Goal: Transaction & Acquisition: Purchase product/service

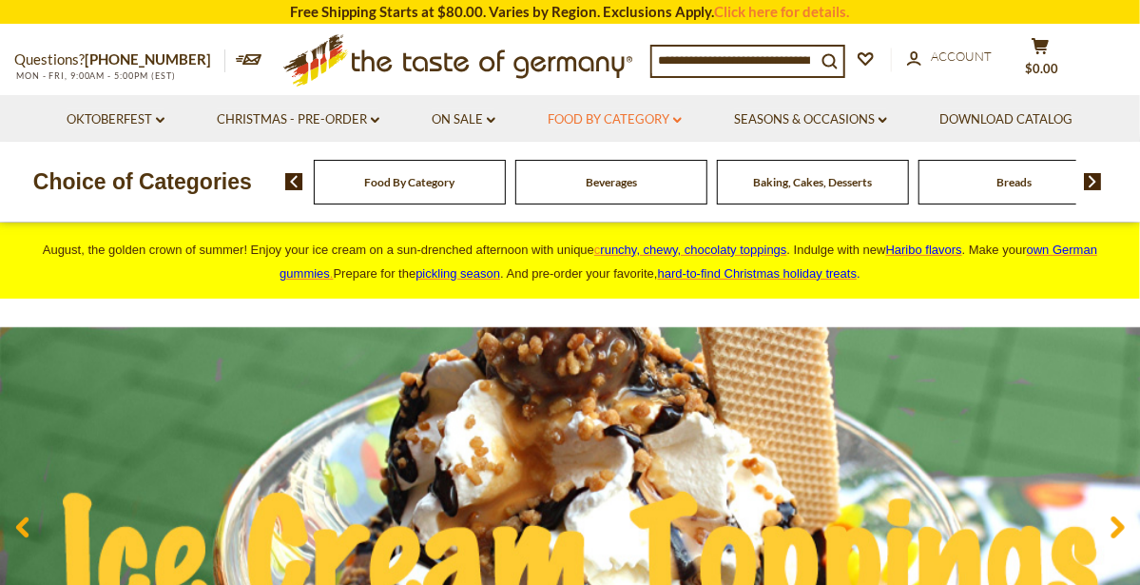
click at [680, 120] on icon at bounding box center [677, 120] width 9 height 6
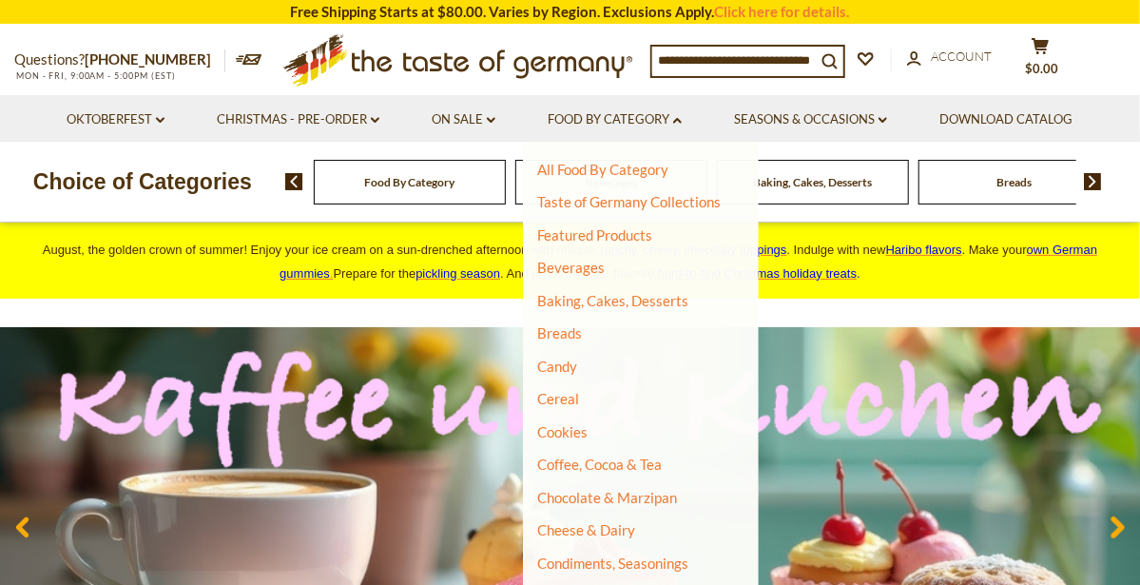
click at [683, 165] on li "All Food By Category" at bounding box center [629, 170] width 184 height 19
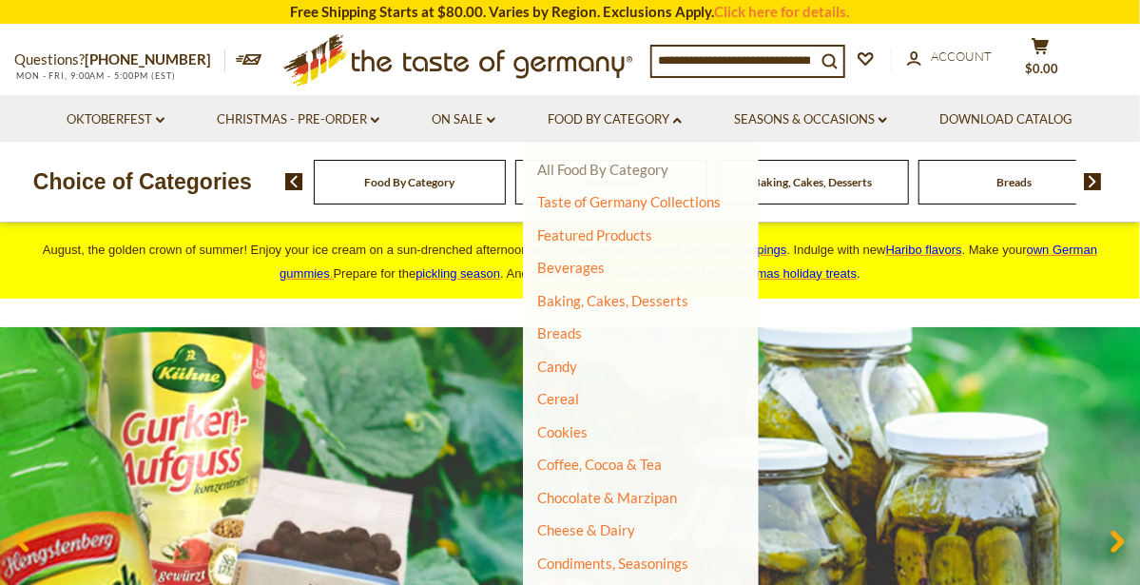
click at [660, 174] on link "All Food By Category" at bounding box center [602, 169] width 131 height 17
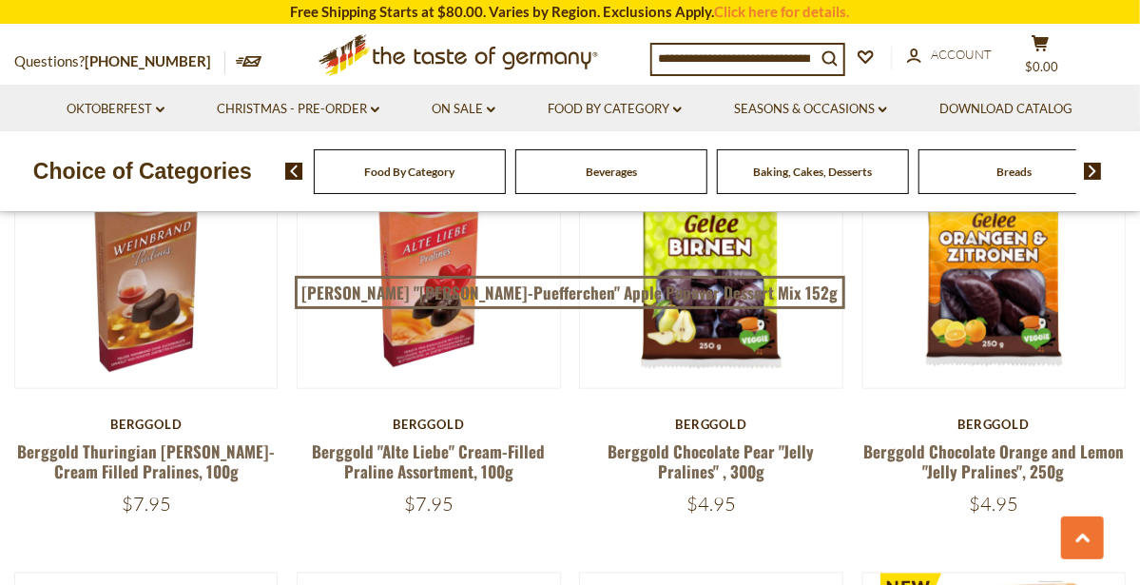
scroll to position [779, 0]
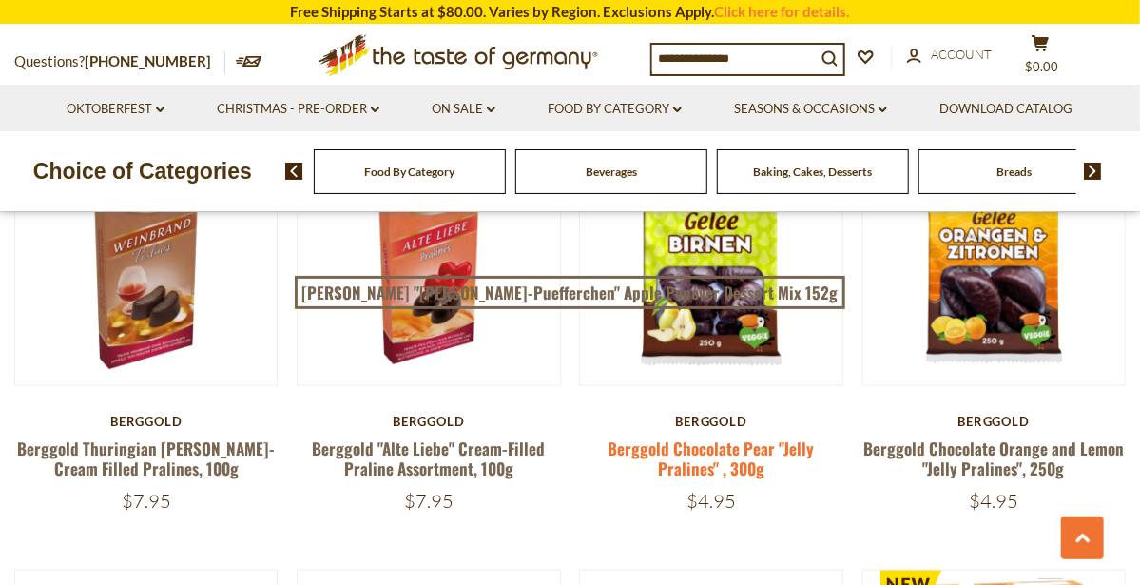
click at [748, 459] on link "Berggold Chocolate Pear "Jelly Pralines" , 300g" at bounding box center [712, 459] width 206 height 44
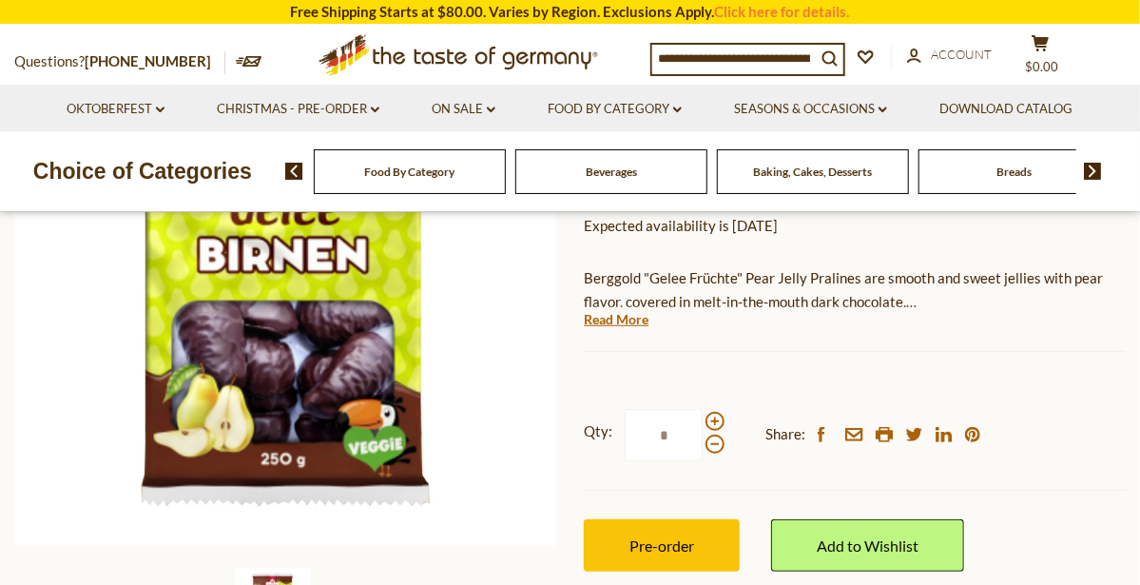
scroll to position [303, 0]
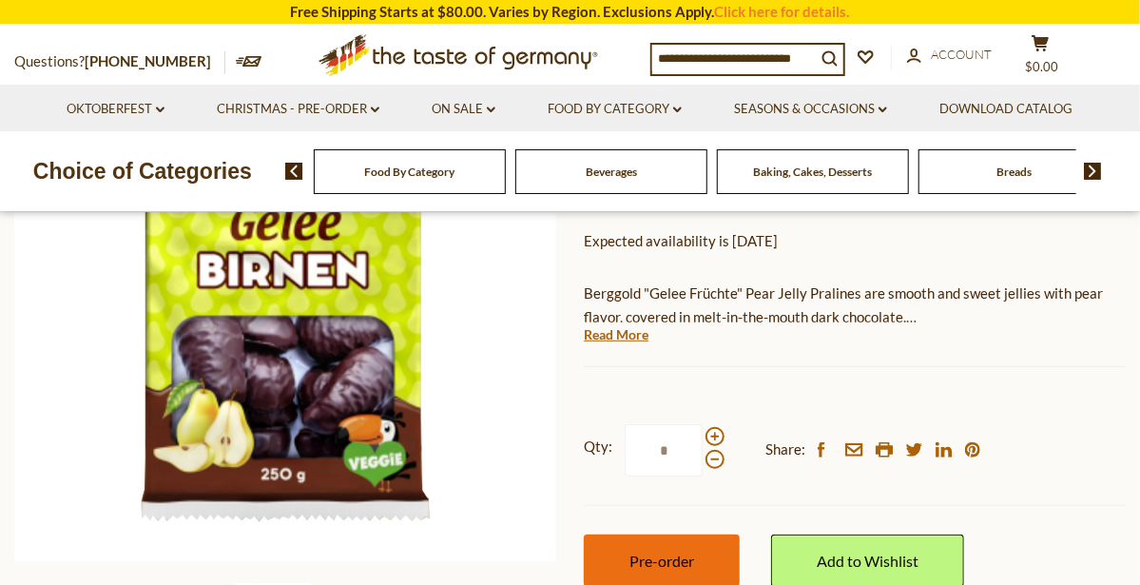
click at [700, 553] on button "Pre-order" at bounding box center [662, 561] width 156 height 52
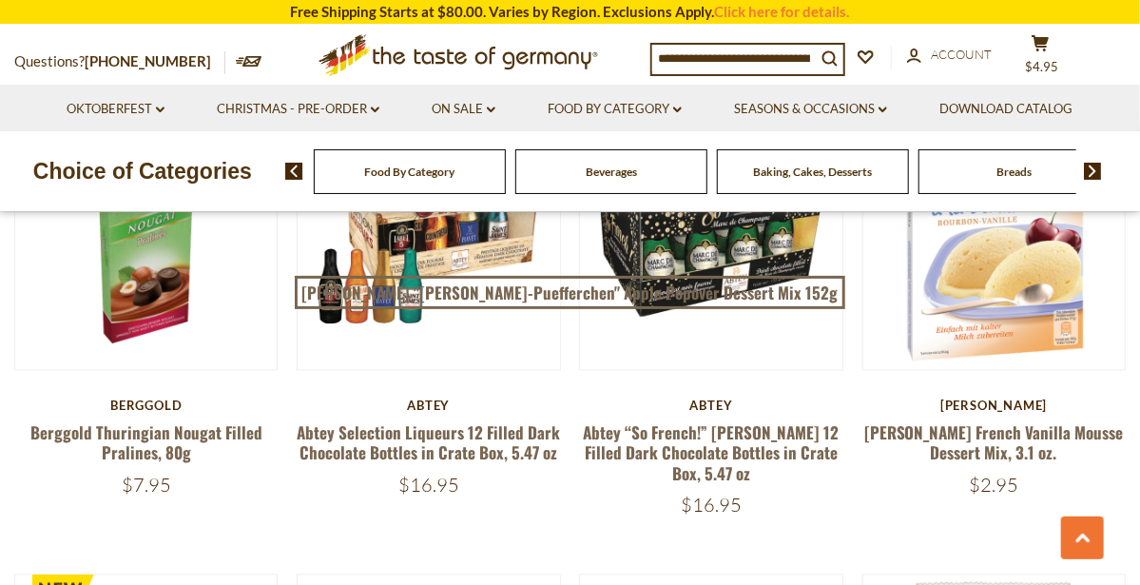
scroll to position [1243, 0]
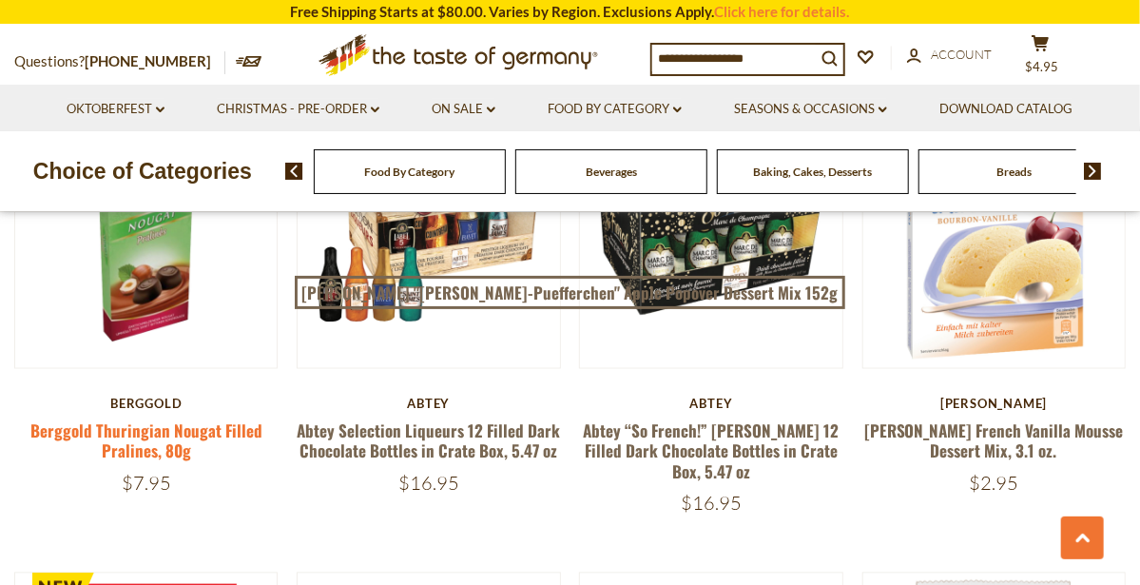
click at [156, 437] on link "Berggold Thuringian Nougat Filled Pralines, 80g" at bounding box center [146, 441] width 232 height 44
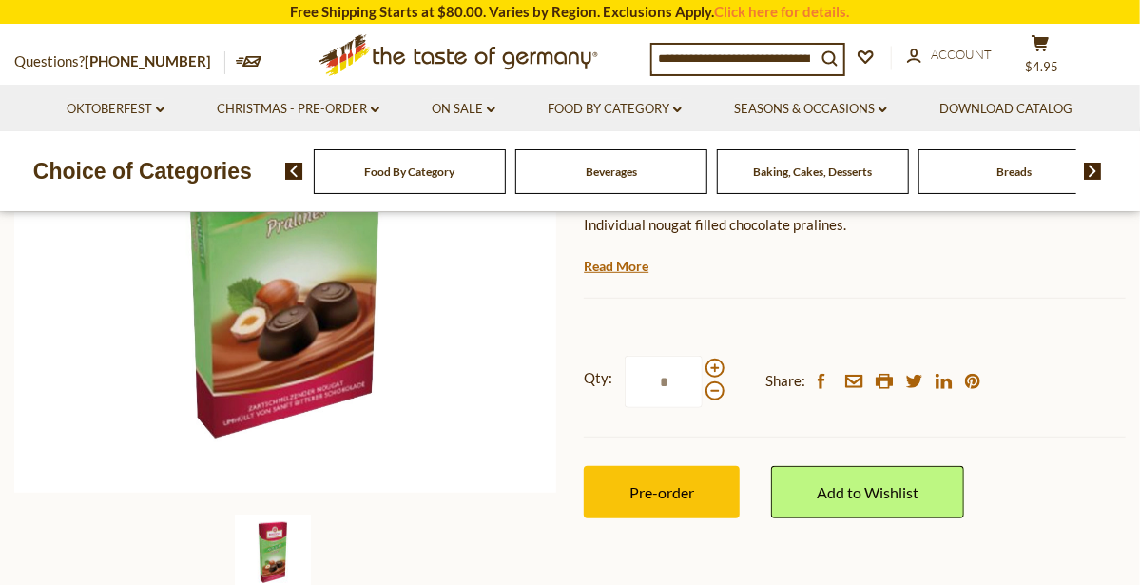
scroll to position [374, 0]
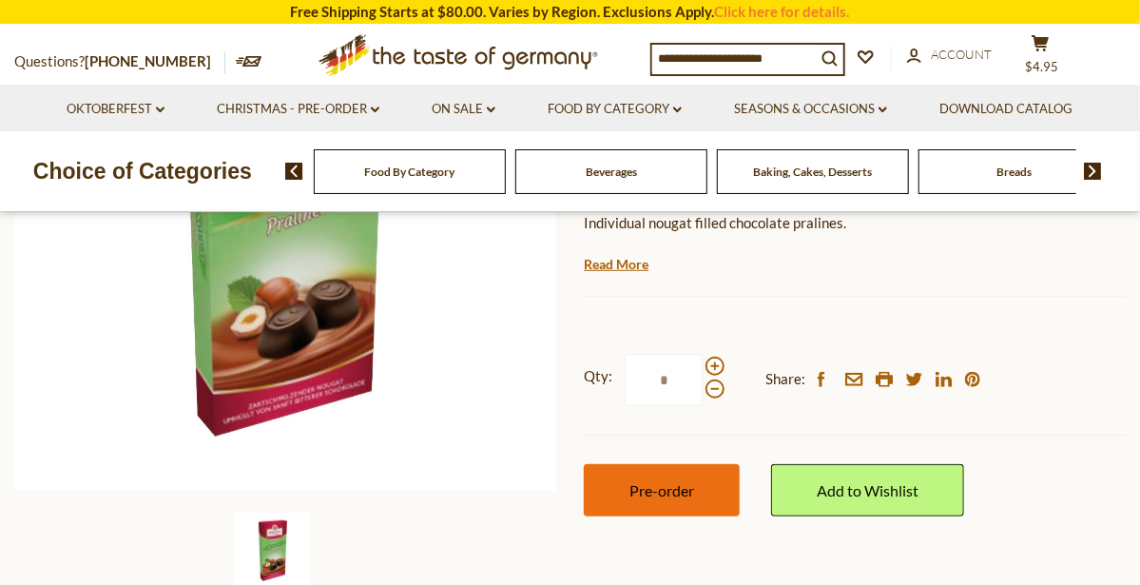
click at [700, 488] on button "Pre-order" at bounding box center [662, 490] width 156 height 52
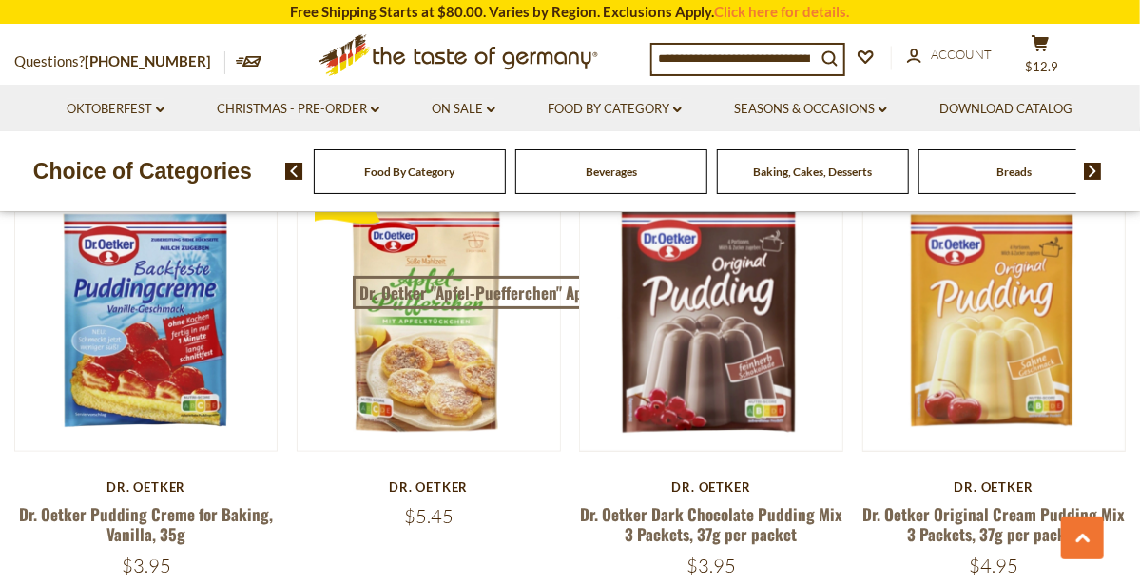
scroll to position [3928, 0]
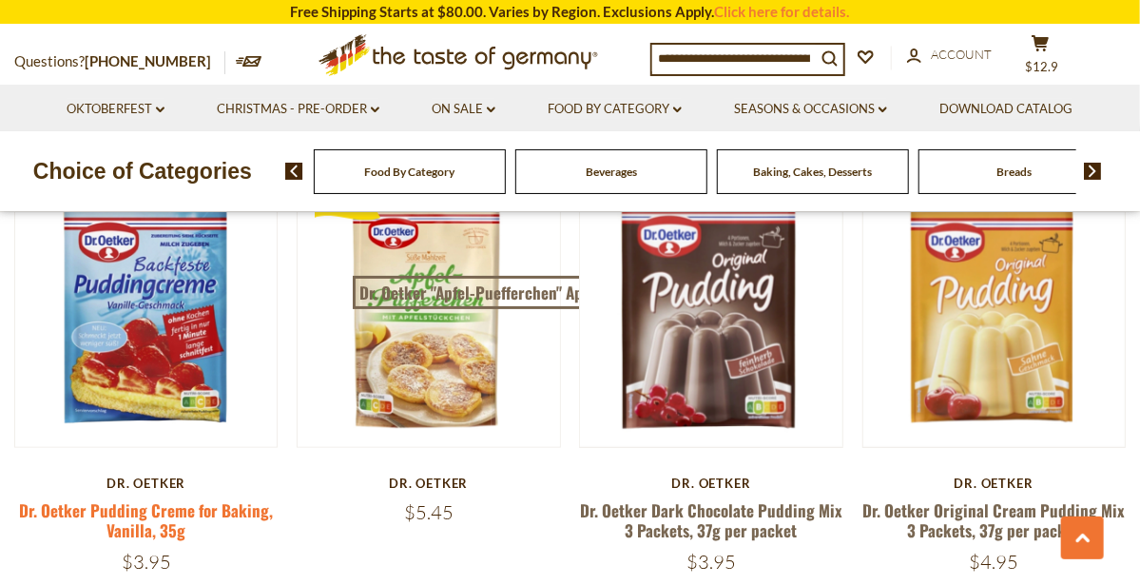
click at [130, 498] on link "Dr. Oetker Pudding Creme for Baking, Vanilla, 35g" at bounding box center [146, 520] width 254 height 44
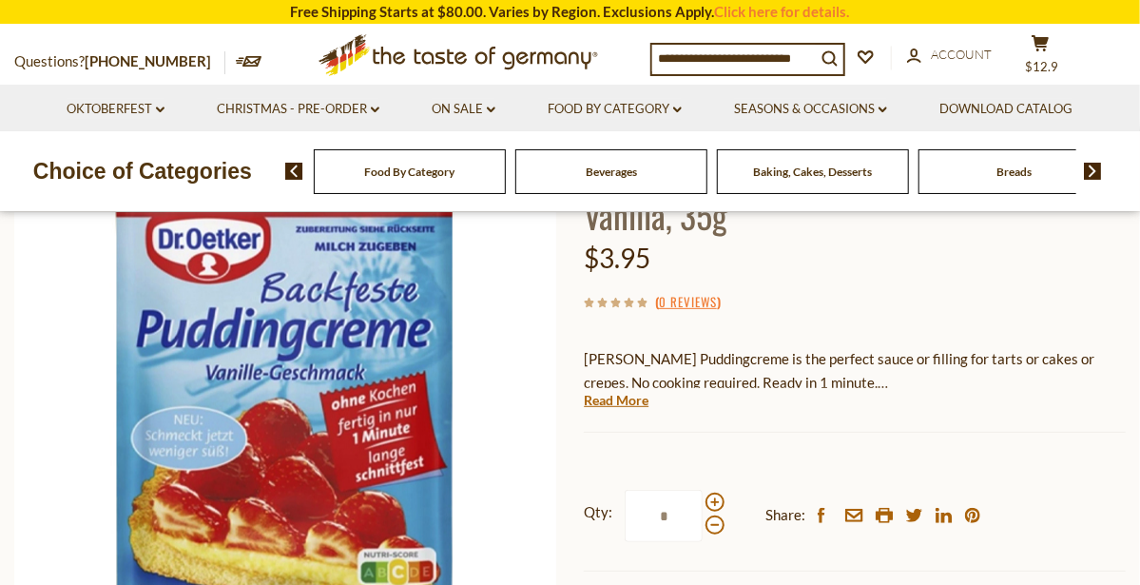
scroll to position [204, 0]
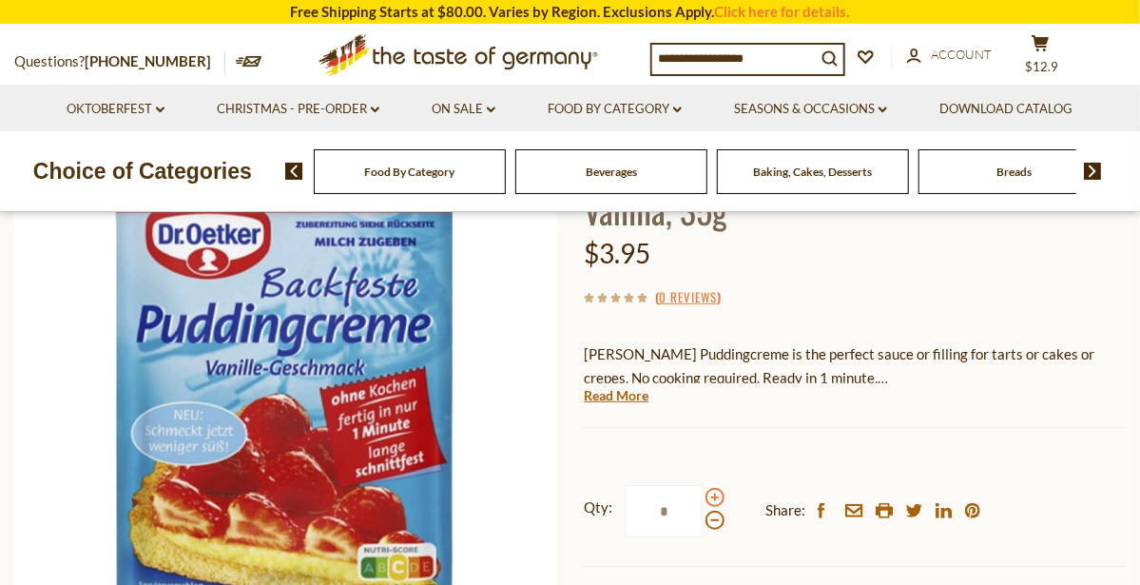
click at [712, 490] on span at bounding box center [715, 497] width 19 height 19
click at [703, 490] on input "*" at bounding box center [664, 511] width 78 height 52
click at [710, 528] on span at bounding box center [715, 520] width 19 height 19
click at [703, 528] on input "*" at bounding box center [664, 511] width 78 height 52
click at [716, 493] on span at bounding box center [715, 497] width 19 height 19
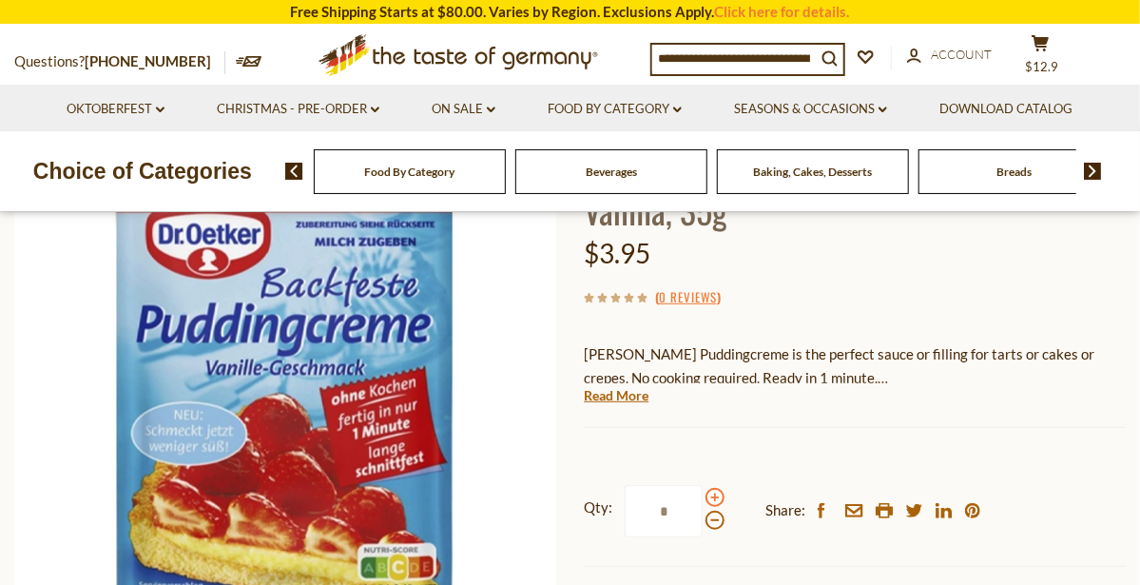
click at [703, 493] on input "*" at bounding box center [664, 511] width 78 height 52
click at [710, 524] on span at bounding box center [715, 520] width 19 height 19
click at [703, 524] on input "*" at bounding box center [664, 511] width 78 height 52
click at [713, 491] on span at bounding box center [715, 497] width 19 height 19
click at [703, 491] on input "*" at bounding box center [664, 511] width 78 height 52
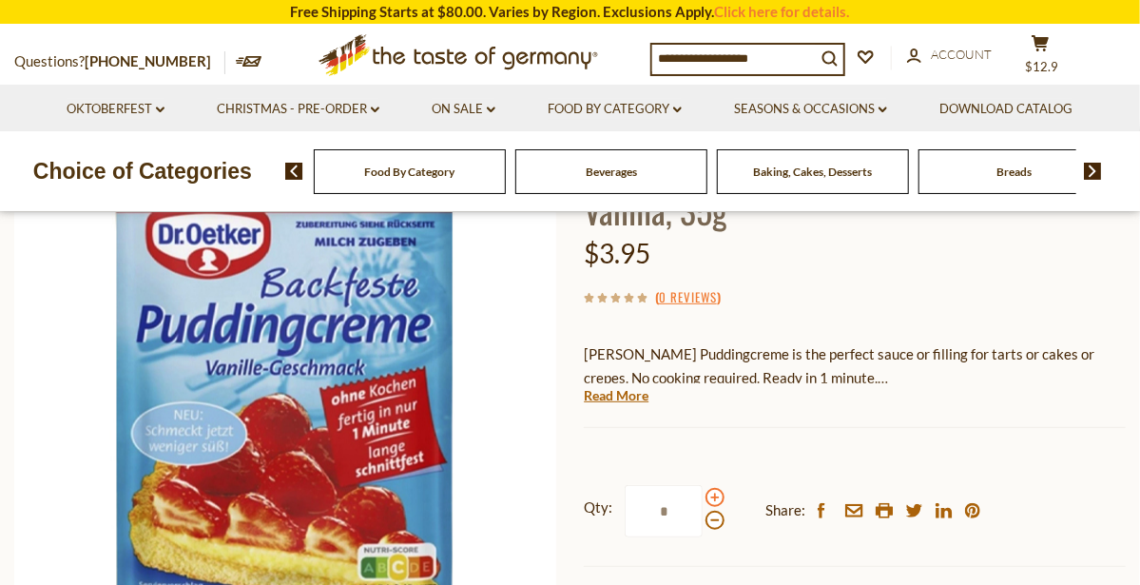
type input "*"
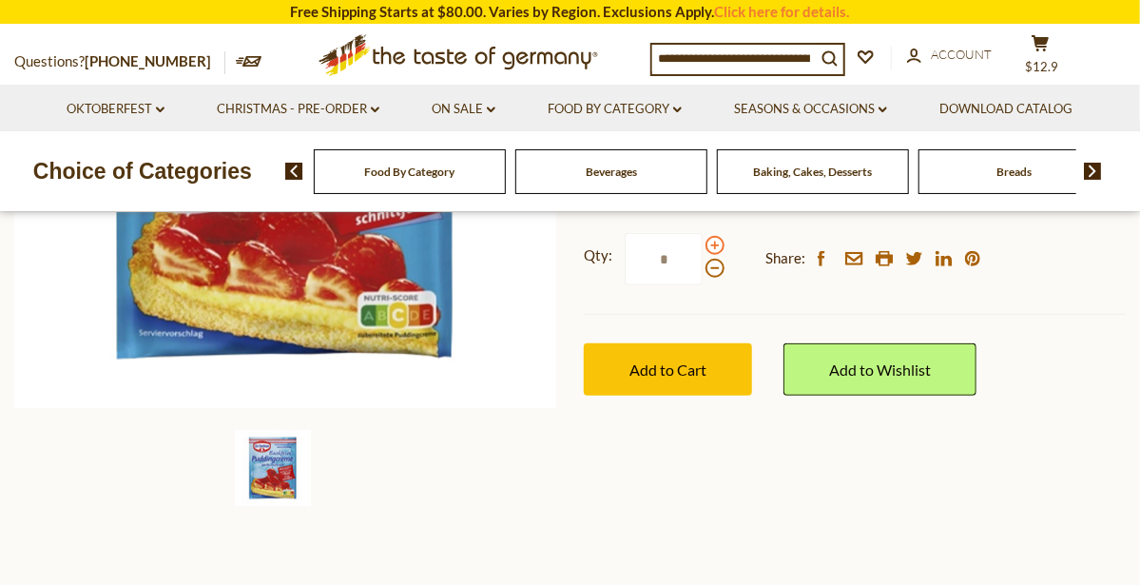
scroll to position [490, 0]
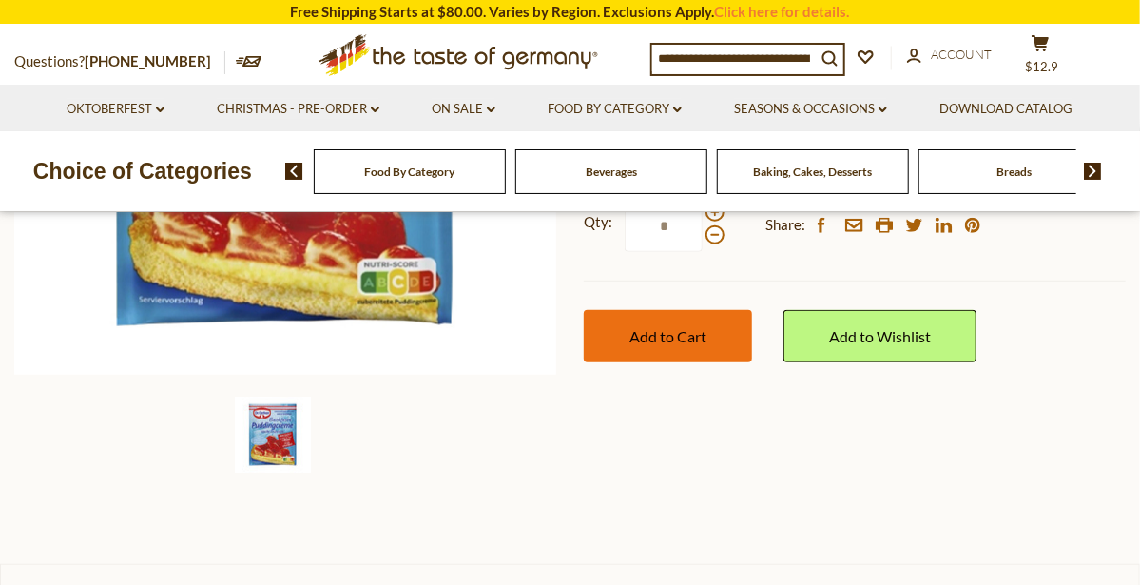
click at [729, 326] on button "Add to Cart" at bounding box center [668, 336] width 168 height 52
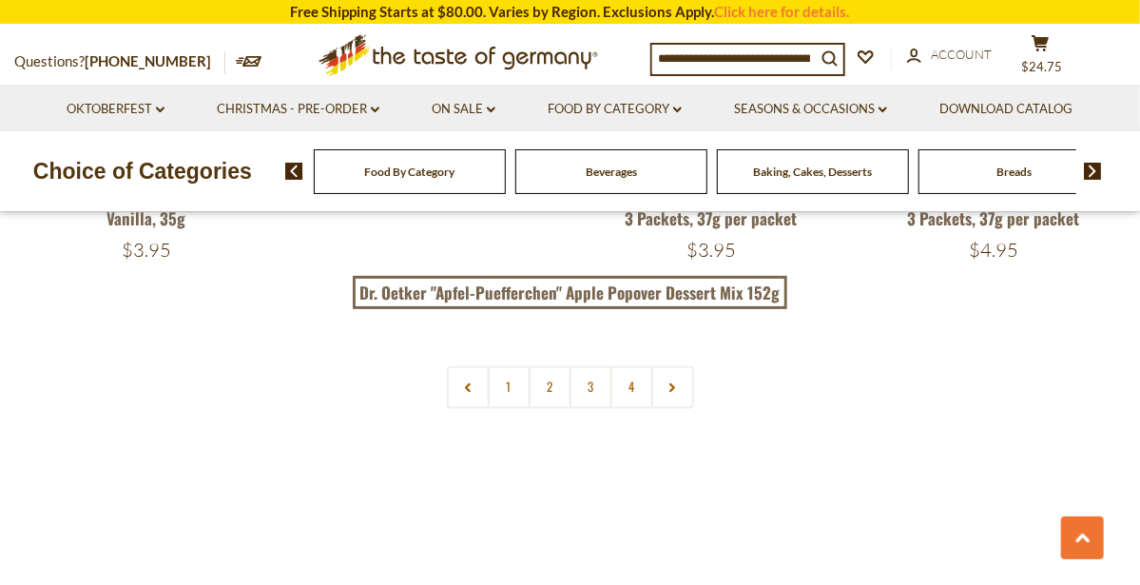
scroll to position [4248, 0]
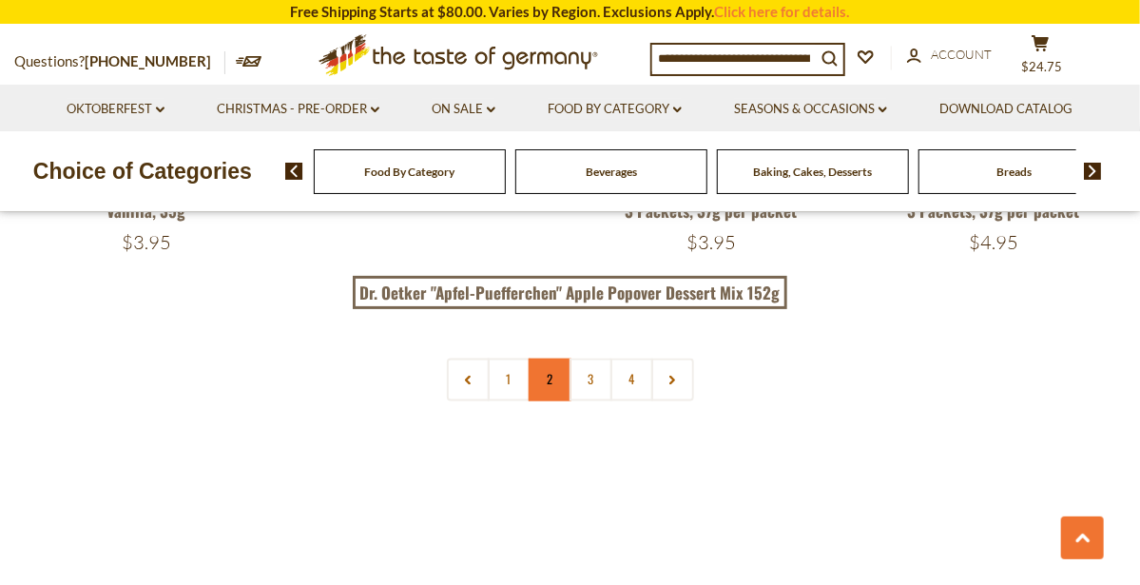
click at [548, 359] on link "2" at bounding box center [550, 380] width 43 height 43
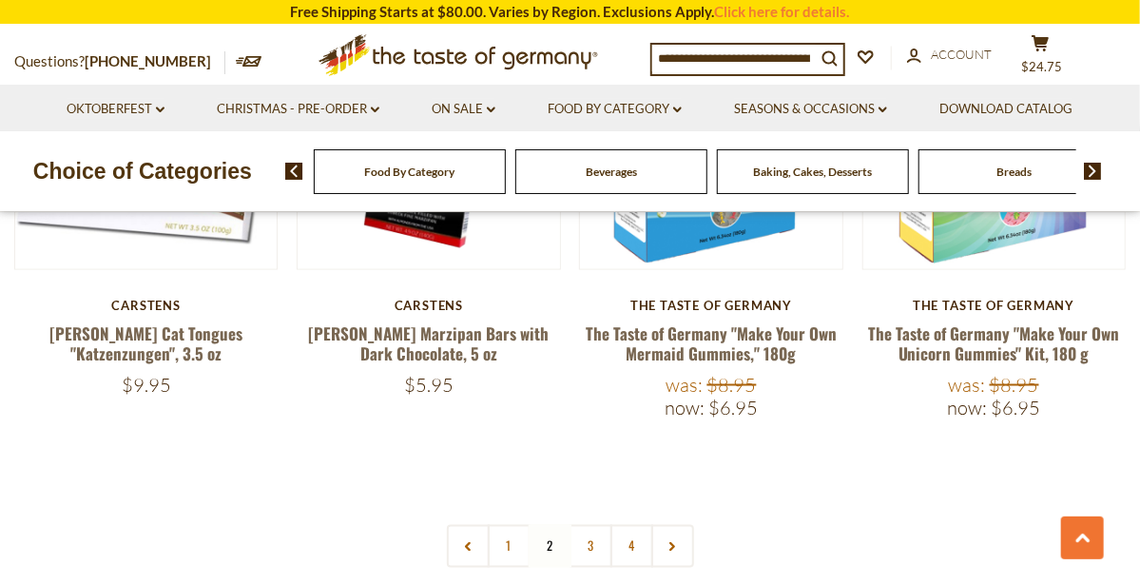
scroll to position [4194, 0]
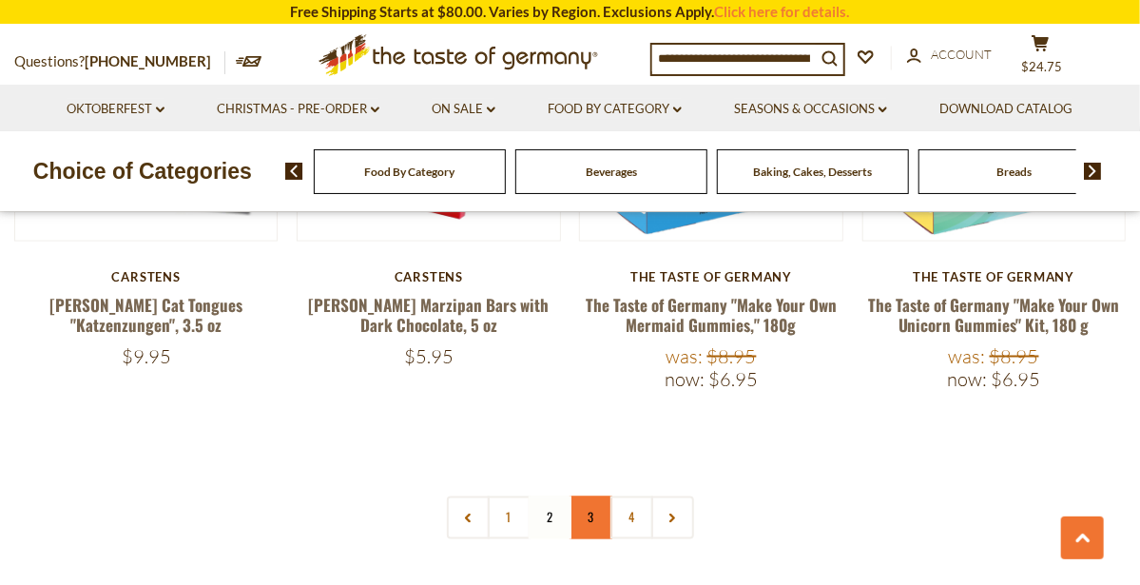
click at [593, 496] on link "3" at bounding box center [591, 517] width 43 height 43
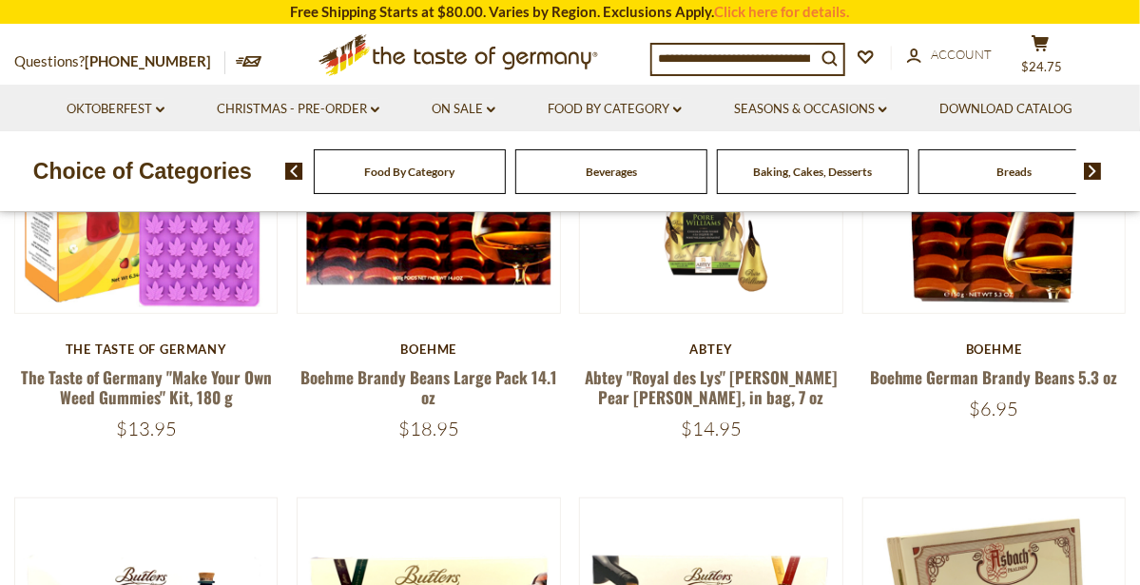
scroll to position [386, 0]
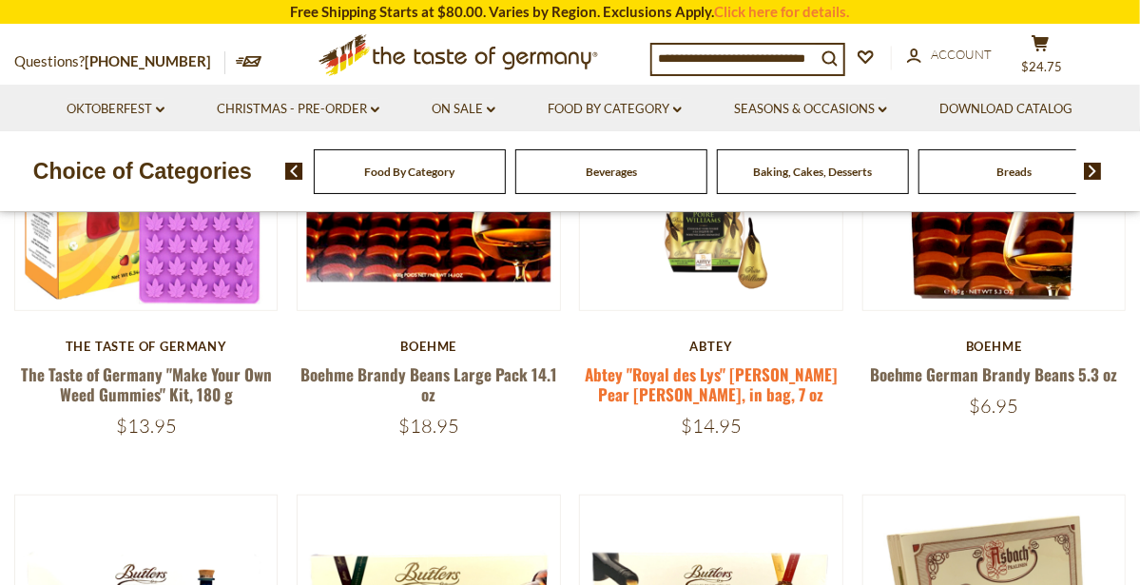
click at [780, 376] on link "Abtey "Royal des Lys" [PERSON_NAME] Pear [PERSON_NAME], in bag, 7 oz" at bounding box center [711, 384] width 253 height 44
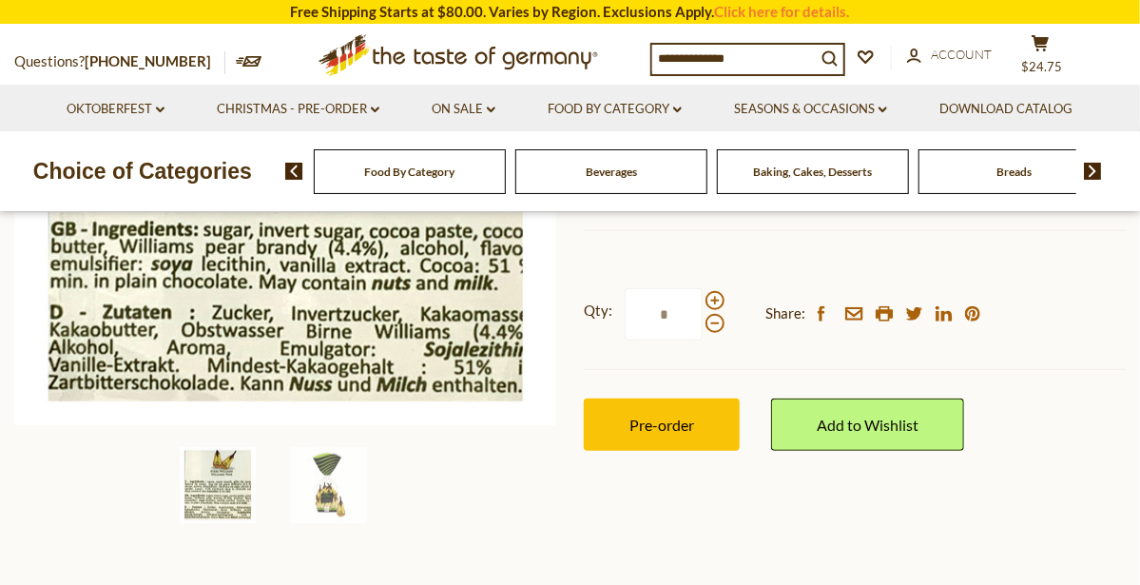
scroll to position [443, 0]
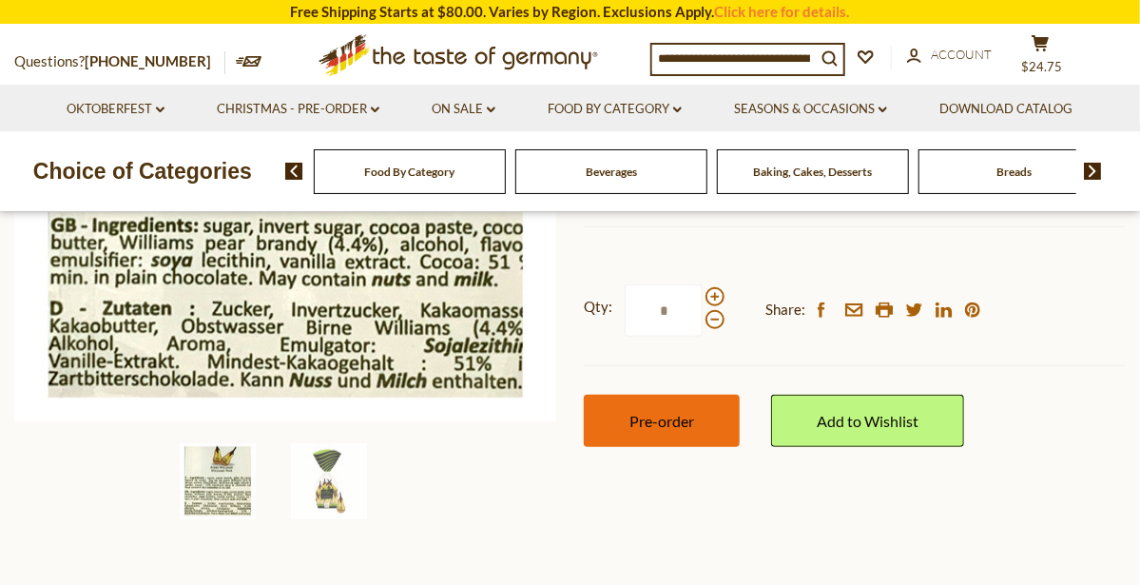
click at [717, 414] on button "Pre-order" at bounding box center [662, 421] width 156 height 52
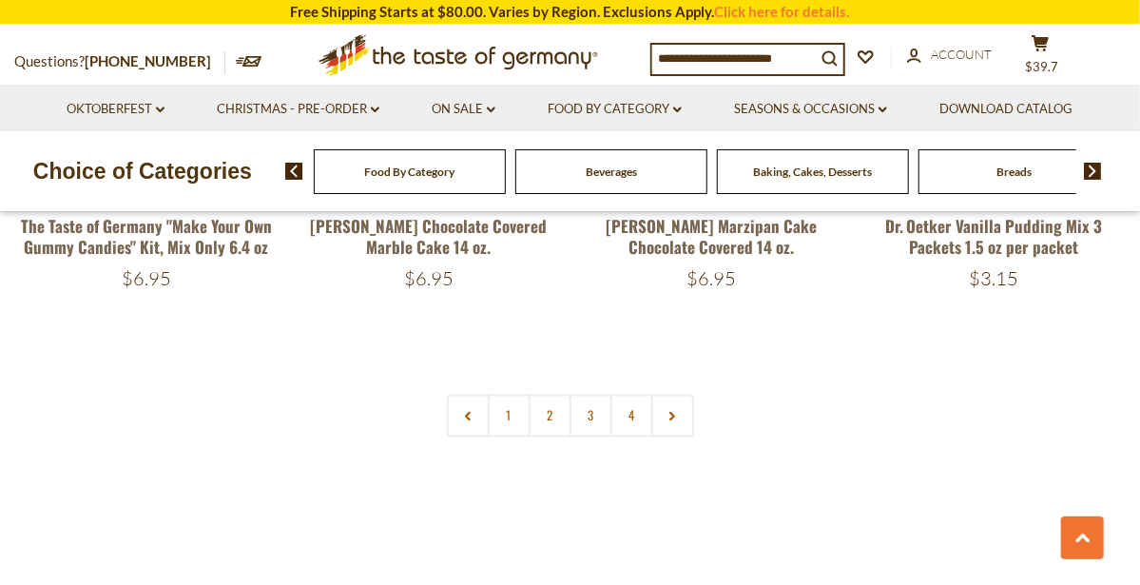
scroll to position [4164, 0]
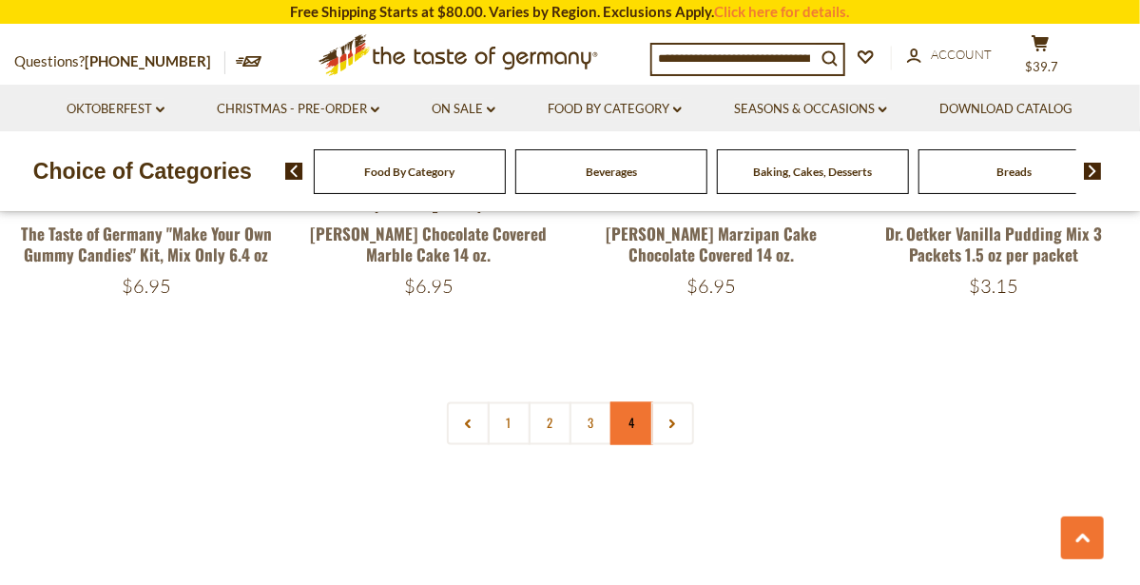
click at [628, 402] on link "4" at bounding box center [632, 423] width 43 height 43
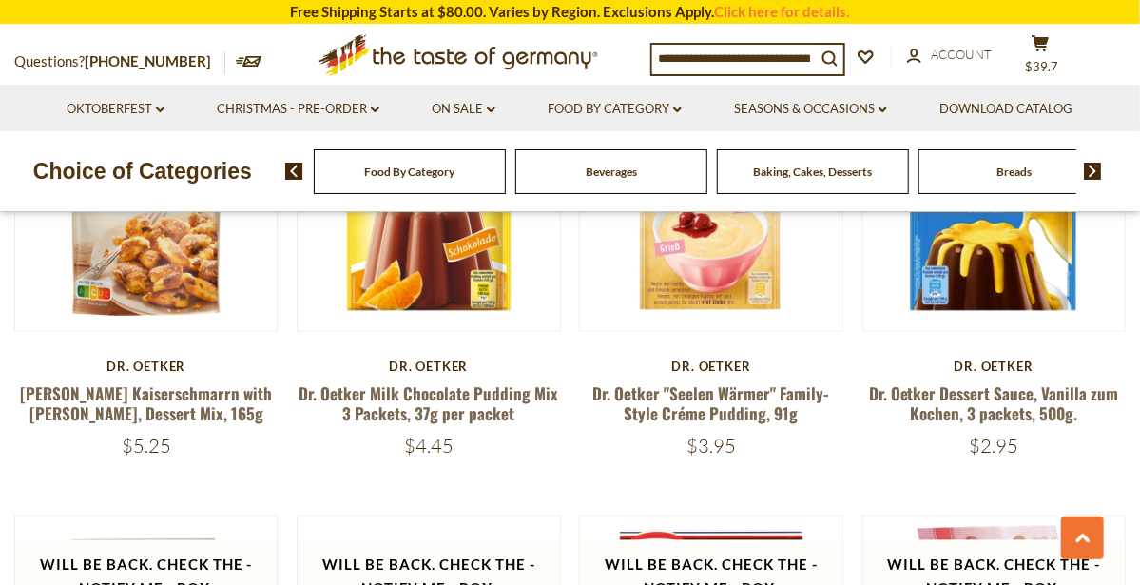
scroll to position [1283, 0]
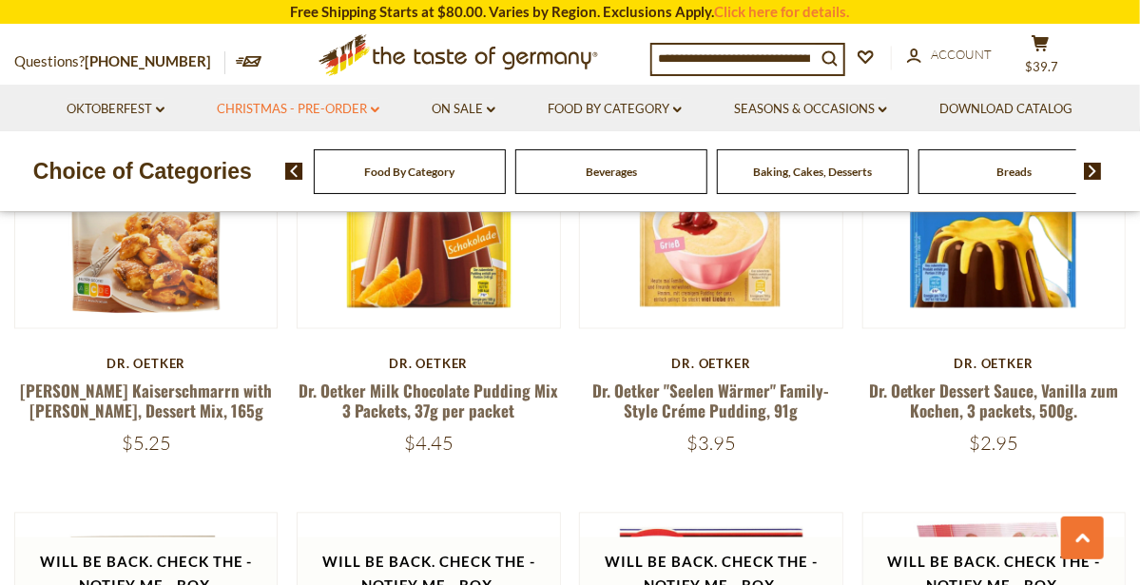
click at [375, 109] on icon at bounding box center [375, 110] width 9 height 6
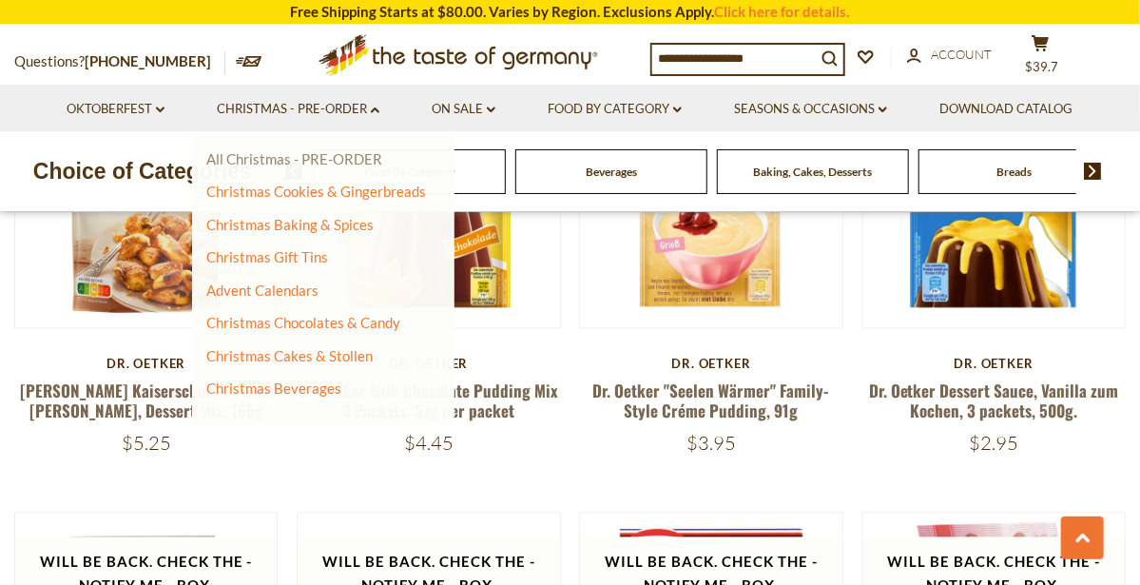
click at [237, 162] on link "All Christmas - PRE-ORDER" at bounding box center [294, 158] width 176 height 17
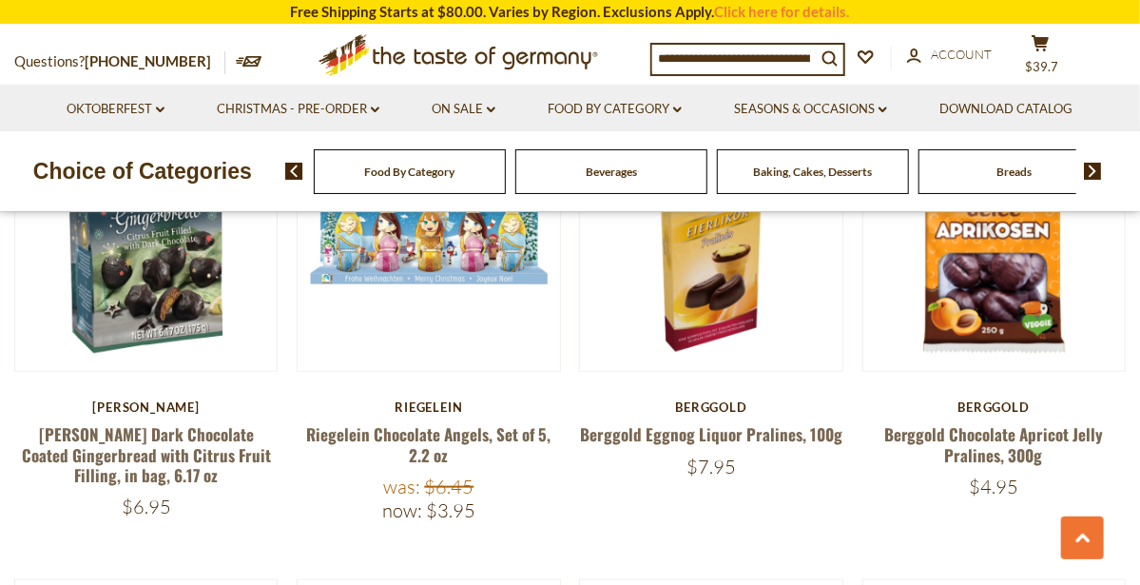
scroll to position [612, 0]
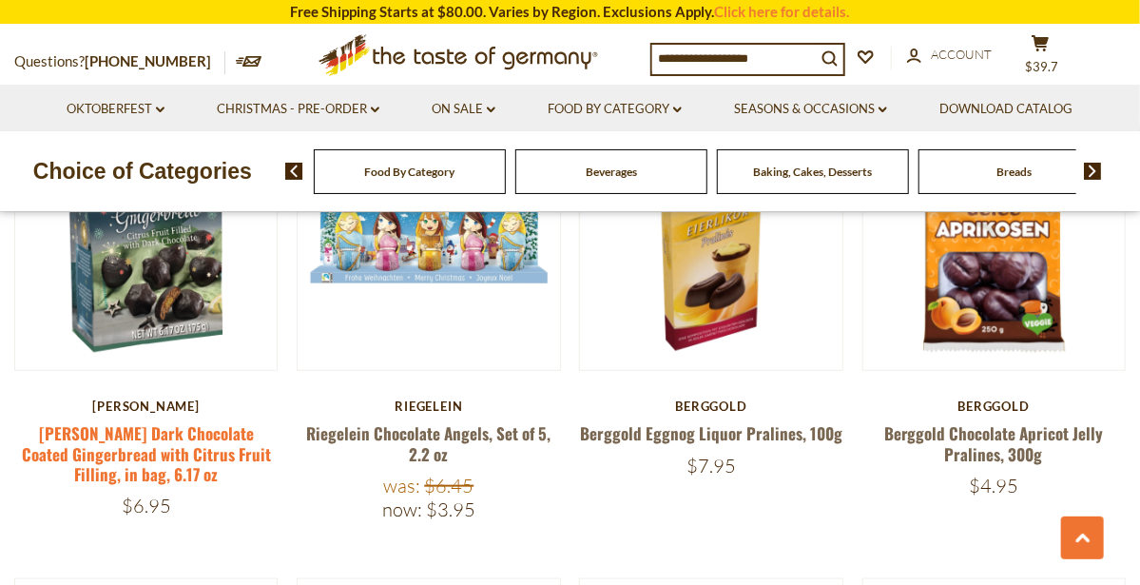
click at [126, 440] on link "[PERSON_NAME] Dark Chocolate Coated Gingerbread with Citrus Fruit Filling, in b…" at bounding box center [146, 453] width 249 height 65
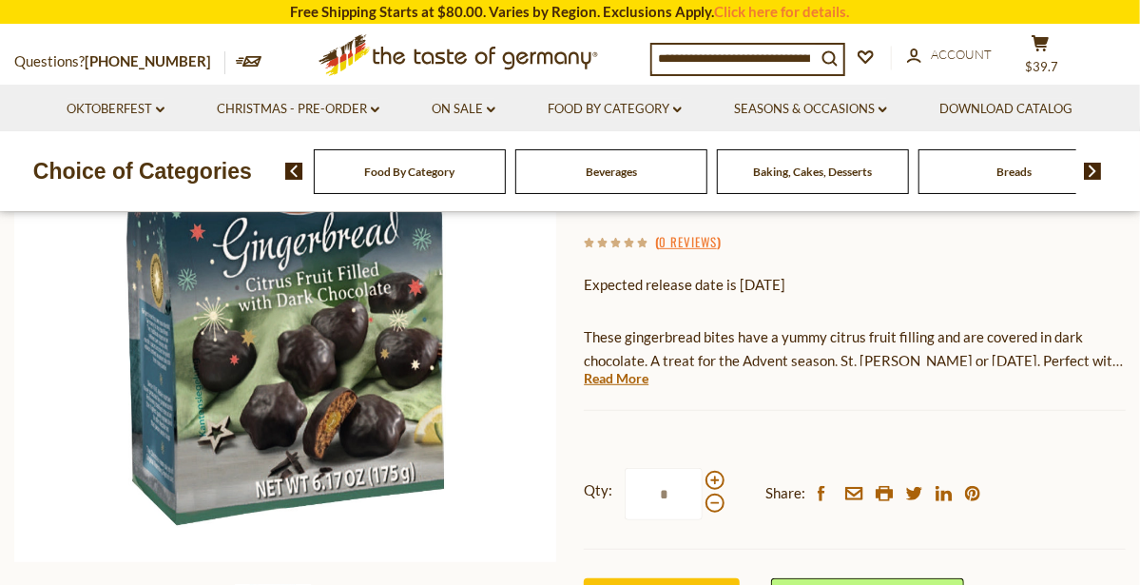
scroll to position [379, 0]
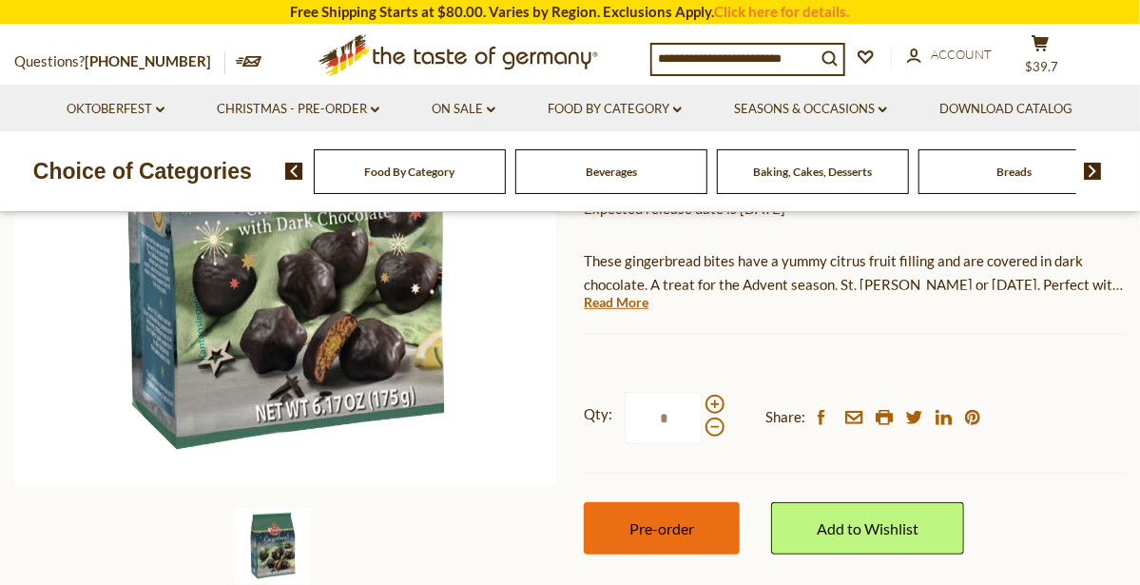
click at [705, 519] on button "Pre-order" at bounding box center [662, 528] width 156 height 52
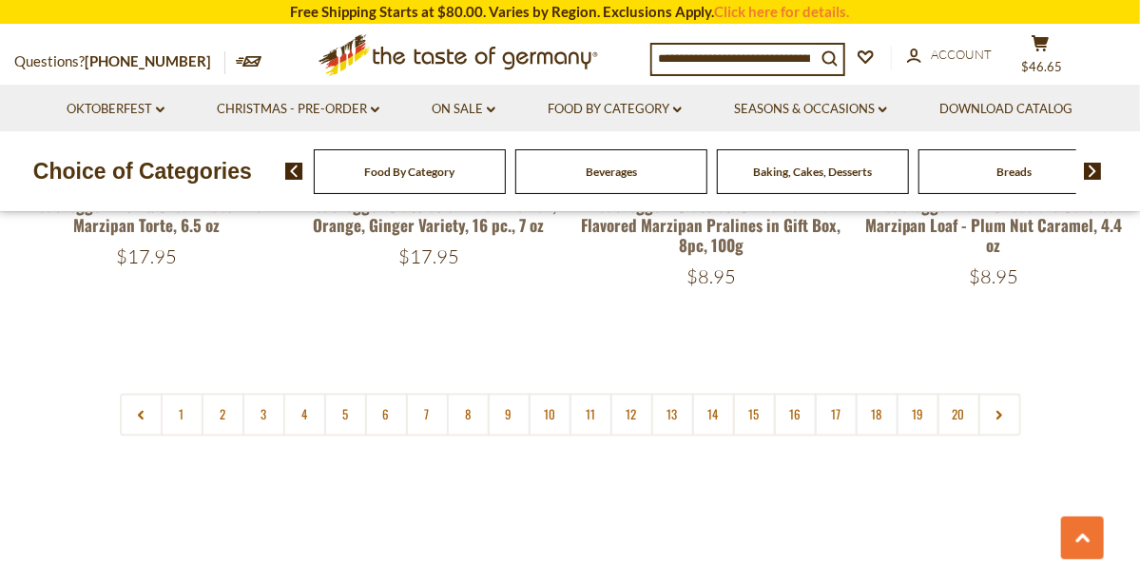
scroll to position [4563, 0]
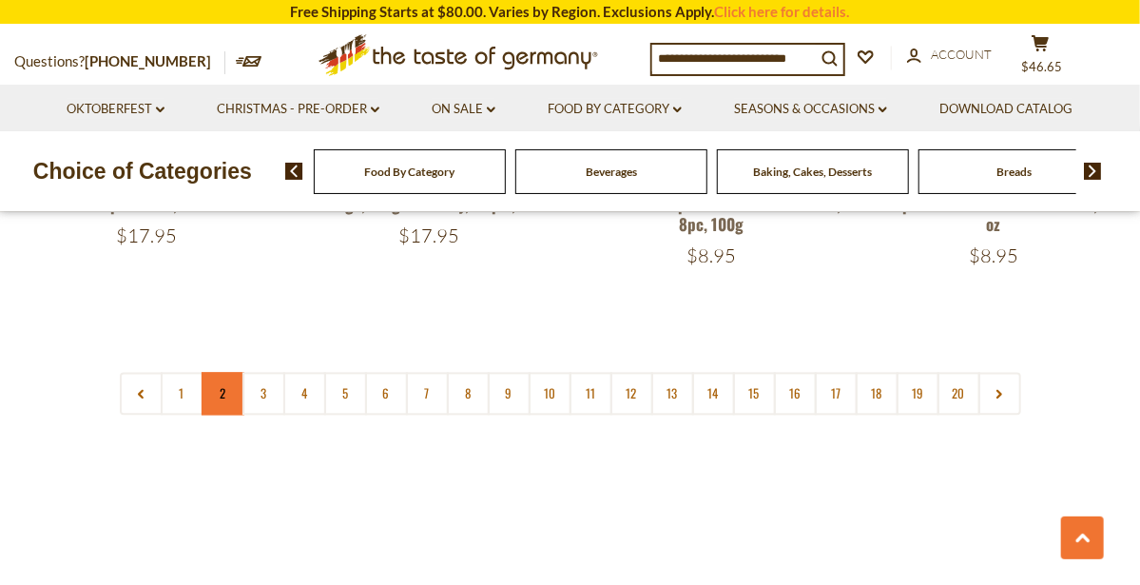
click at [230, 372] on link "2" at bounding box center [223, 393] width 43 height 43
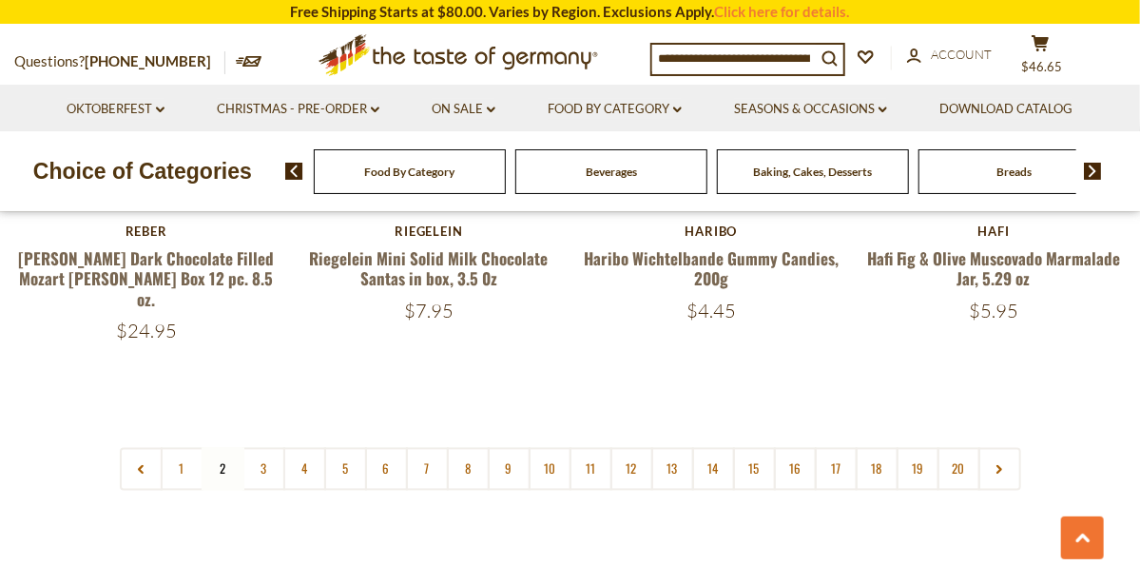
scroll to position [4421, 0]
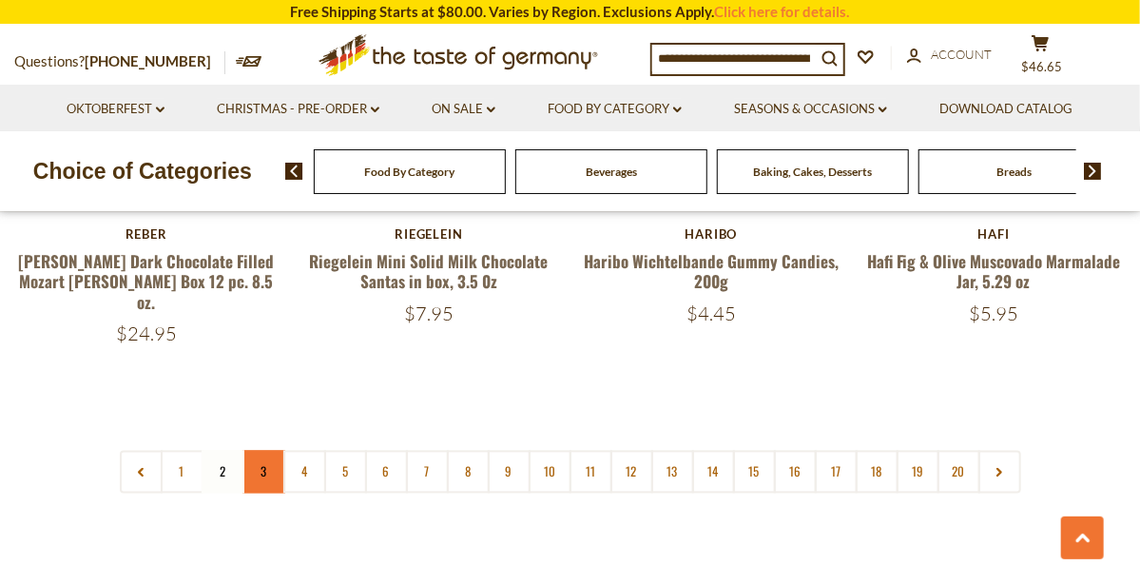
click at [257, 451] on link "3" at bounding box center [264, 472] width 43 height 43
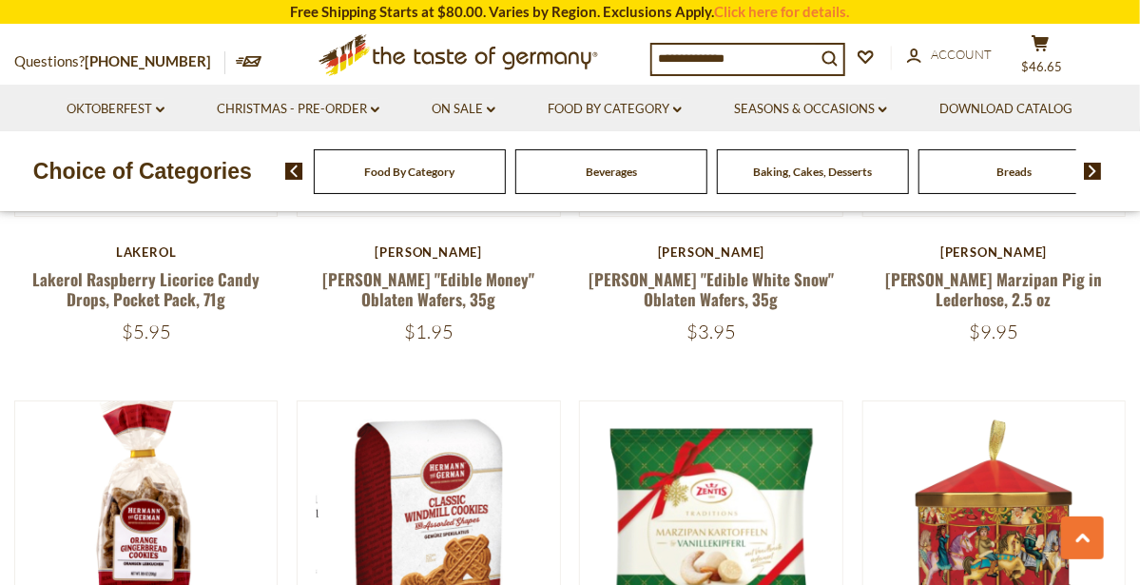
click at [260, 216] on img at bounding box center [146, 85] width 262 height 262
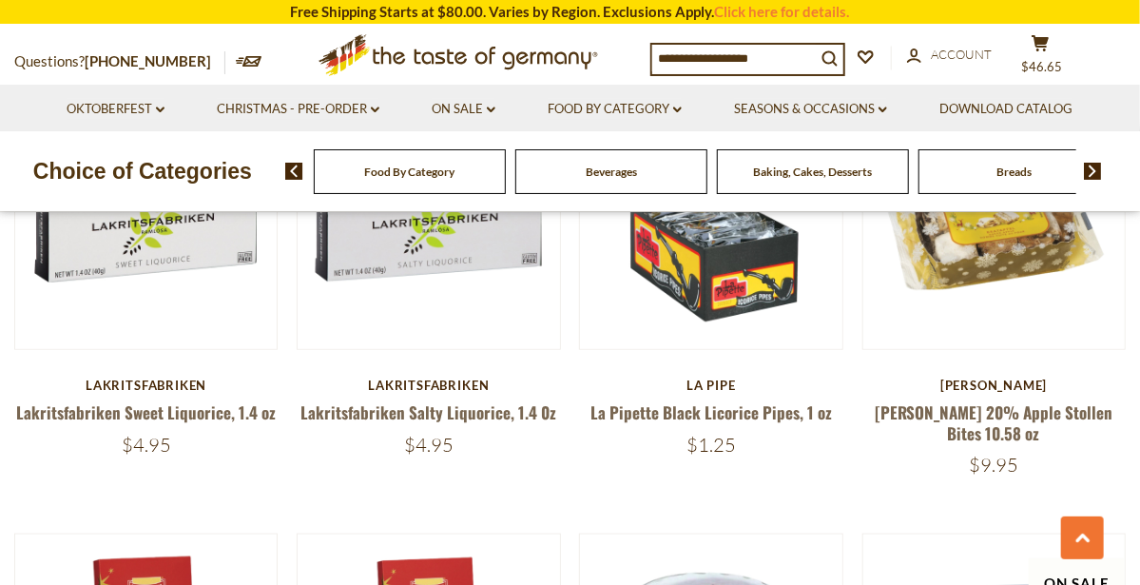
scroll to position [631, 0]
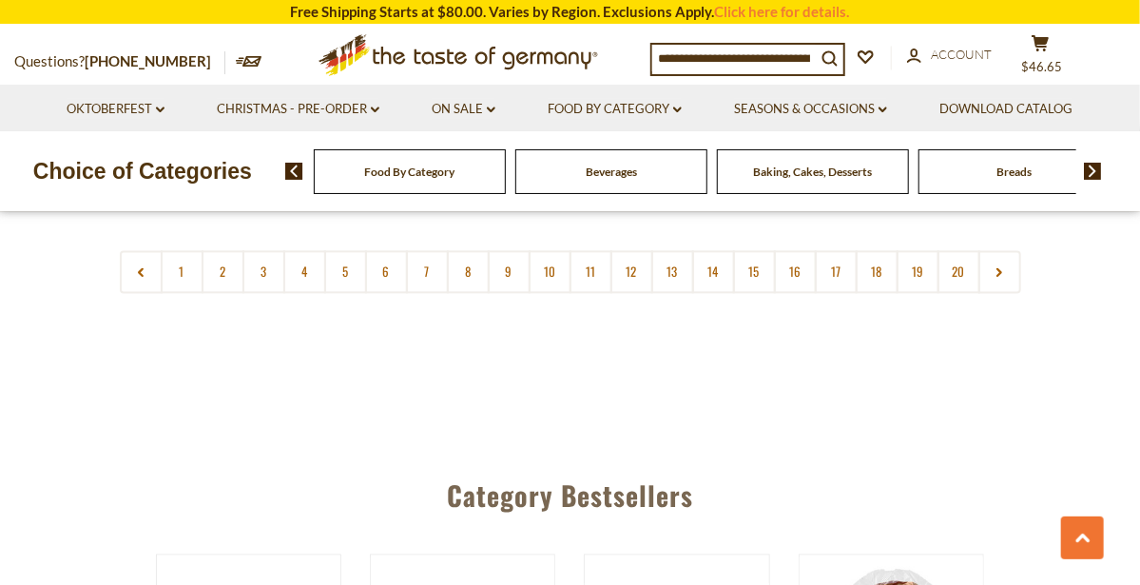
scroll to position [4646, 0]
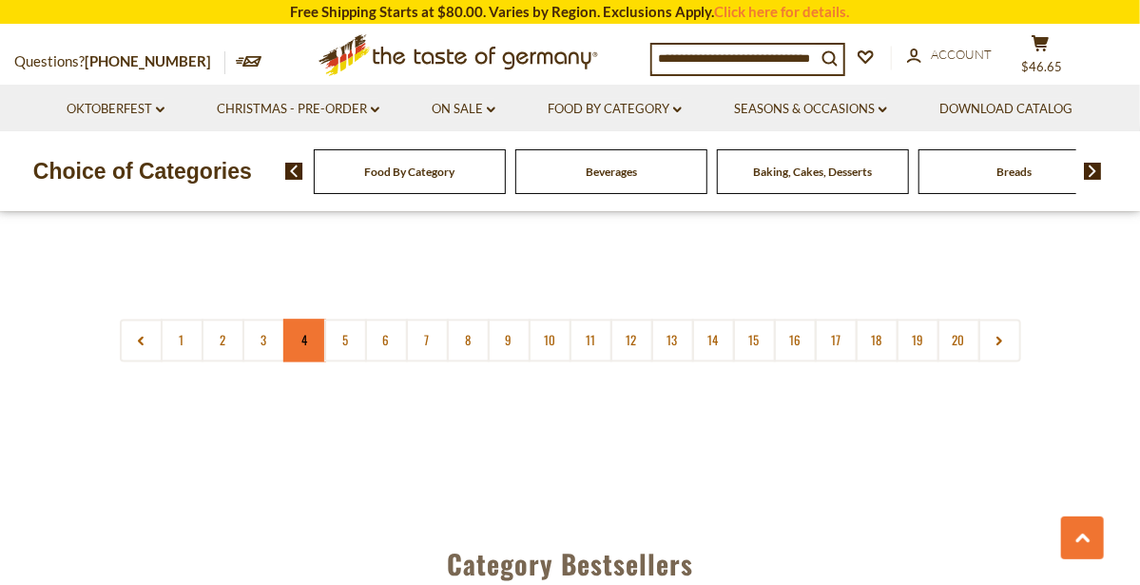
click at [305, 319] on link "4" at bounding box center [304, 340] width 43 height 43
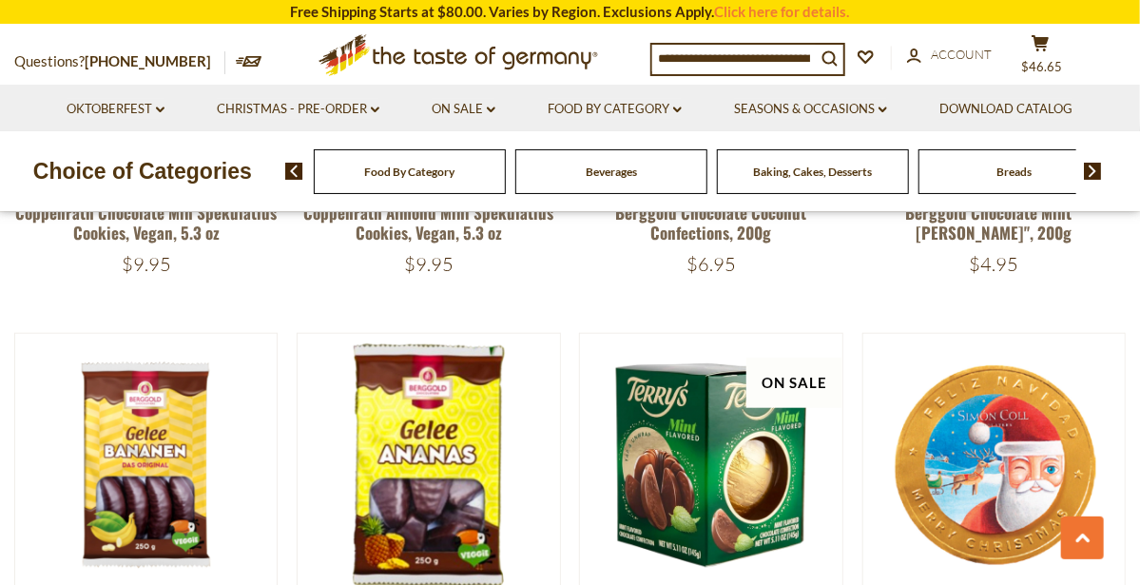
scroll to position [3582, 0]
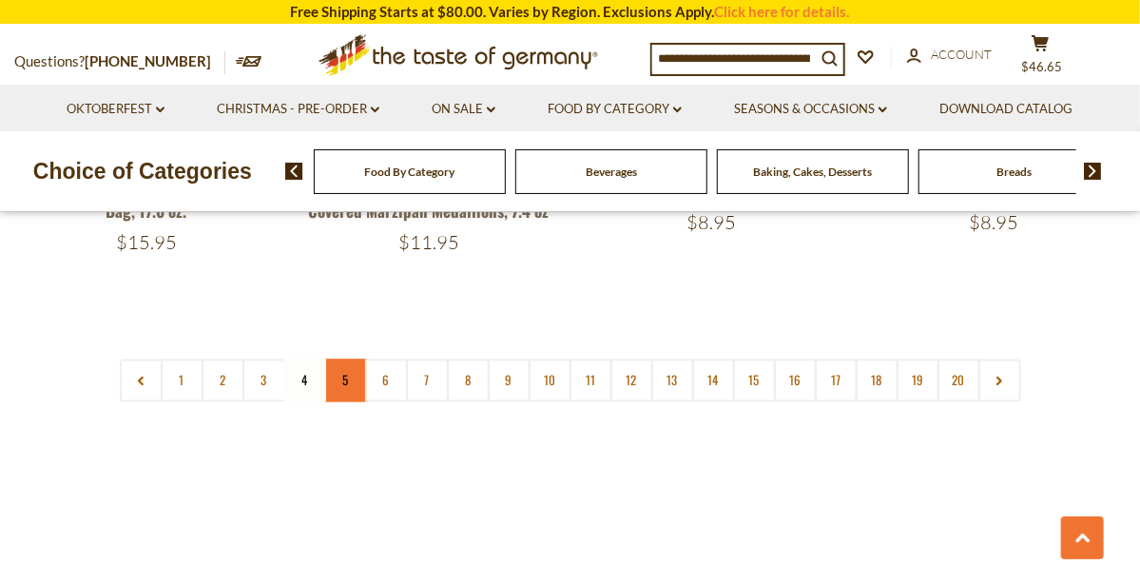
click at [348, 360] on link "5" at bounding box center [345, 381] width 43 height 43
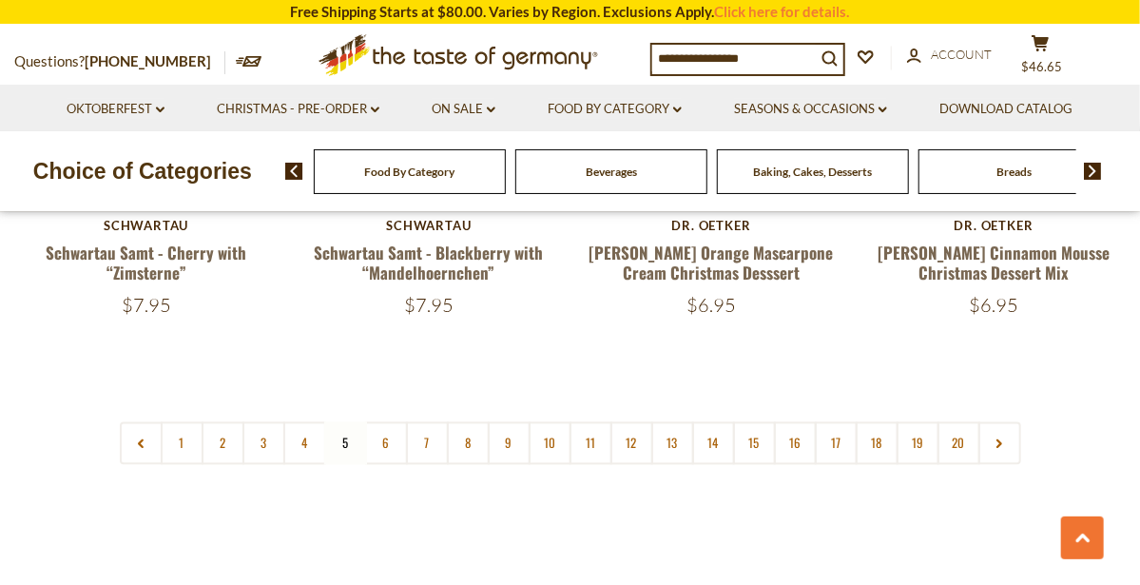
scroll to position [4517, 0]
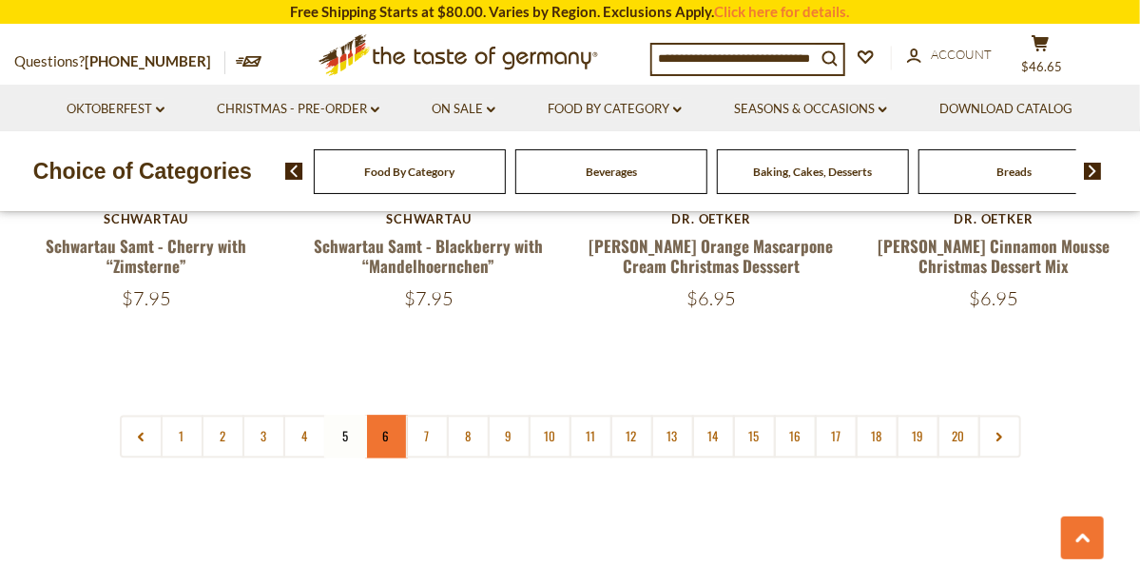
click at [388, 416] on link "6" at bounding box center [386, 437] width 43 height 43
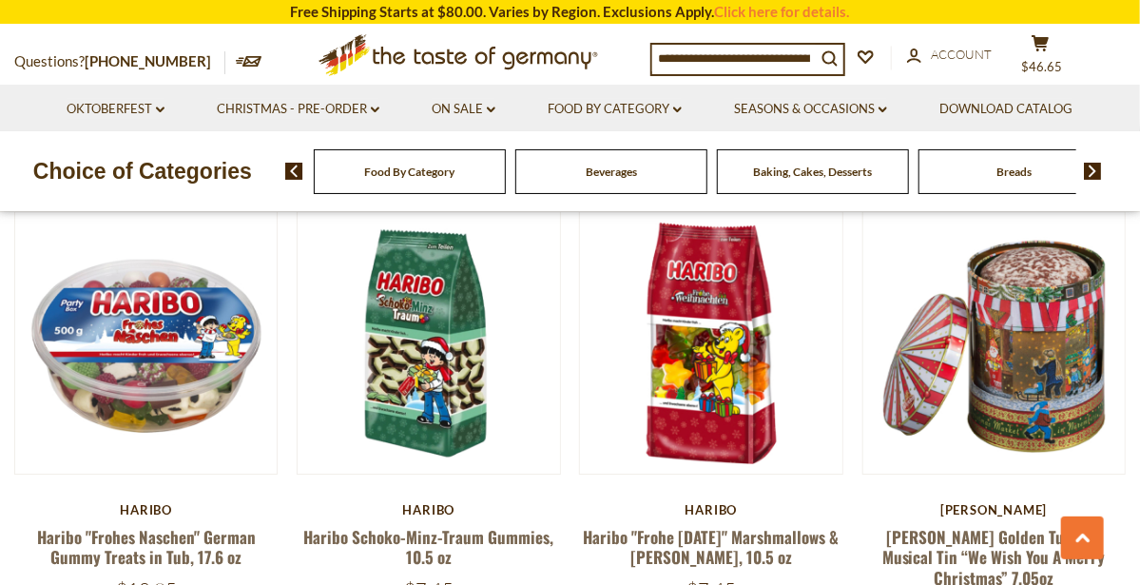
scroll to position [2329, 0]
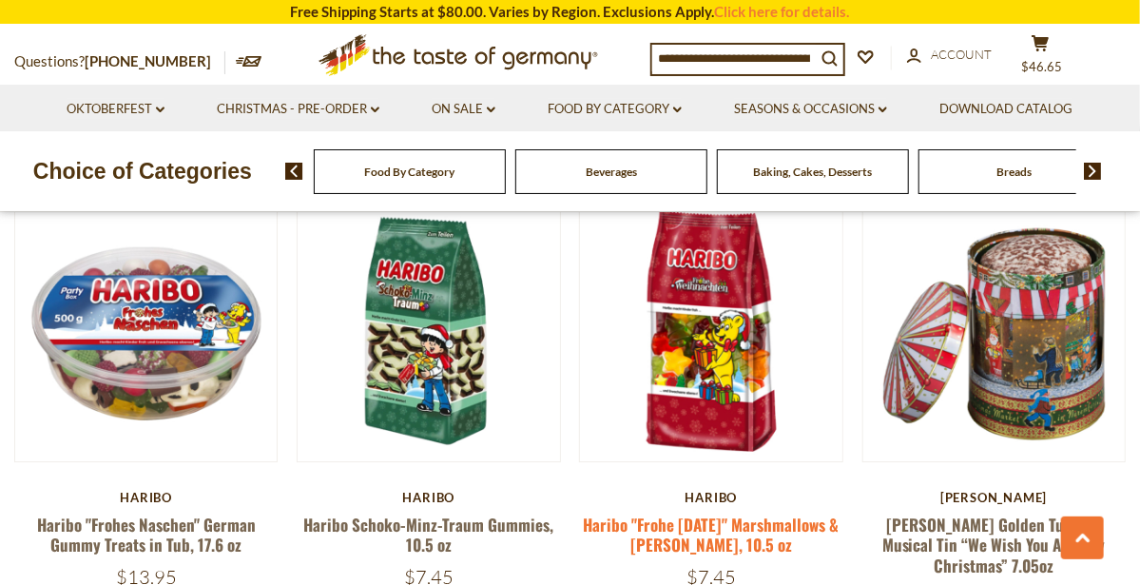
click at [674, 513] on link "Haribo "Frohe [DATE]" Marshmallows & [PERSON_NAME], 10.5 oz" at bounding box center [712, 535] width 256 height 44
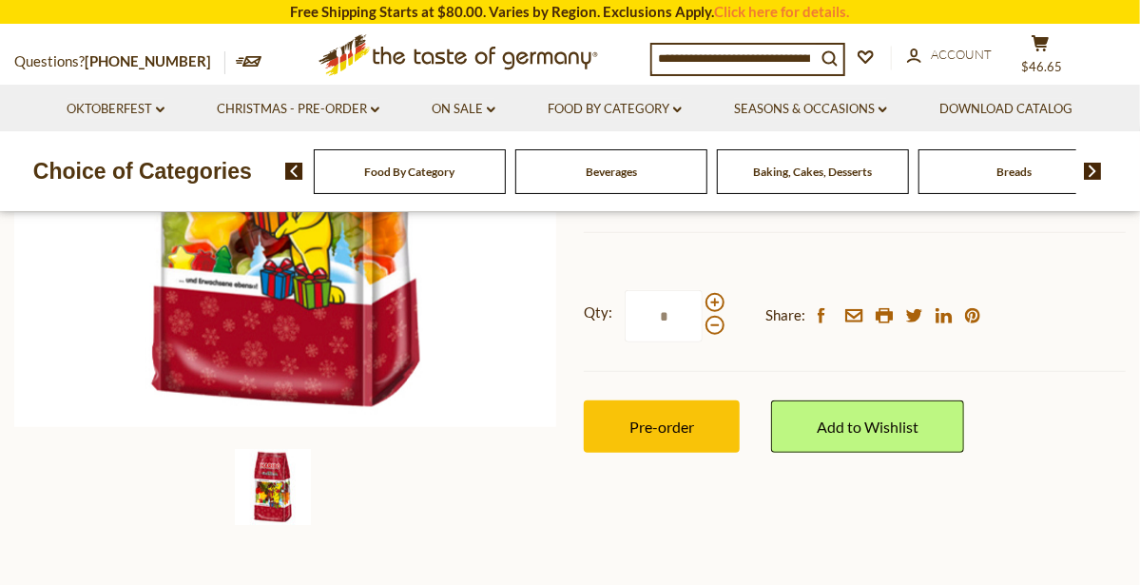
scroll to position [438, 0]
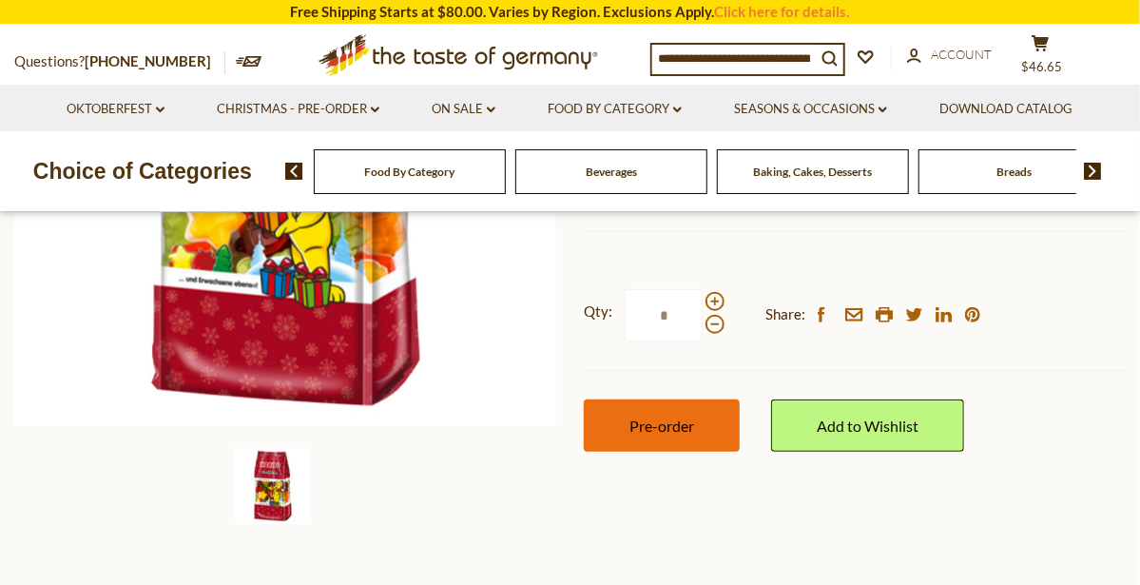
click at [651, 423] on span "Pre-order" at bounding box center [662, 426] width 65 height 18
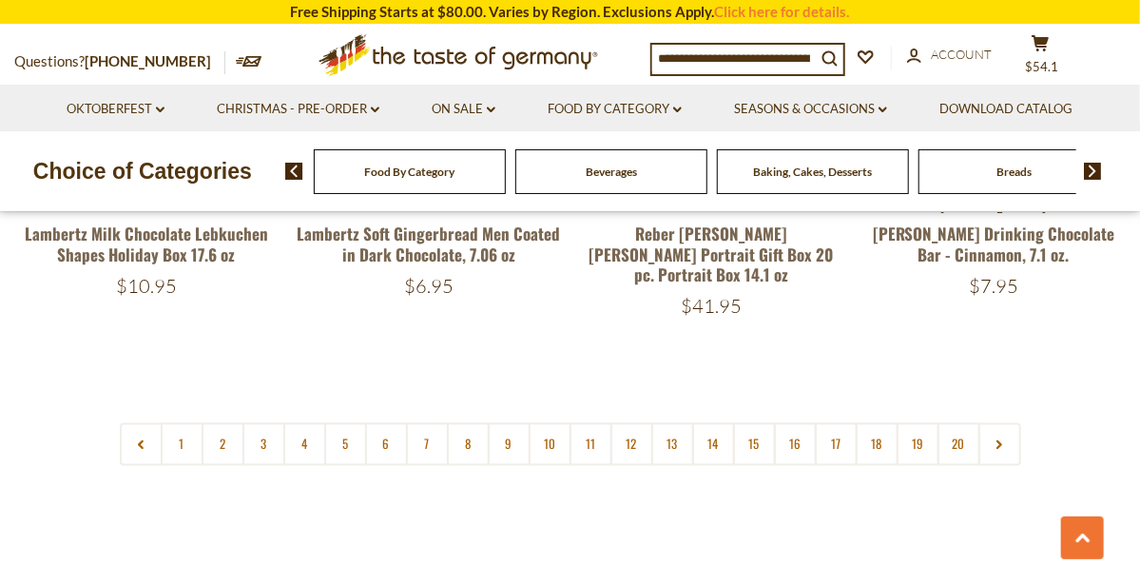
scroll to position [4461, 0]
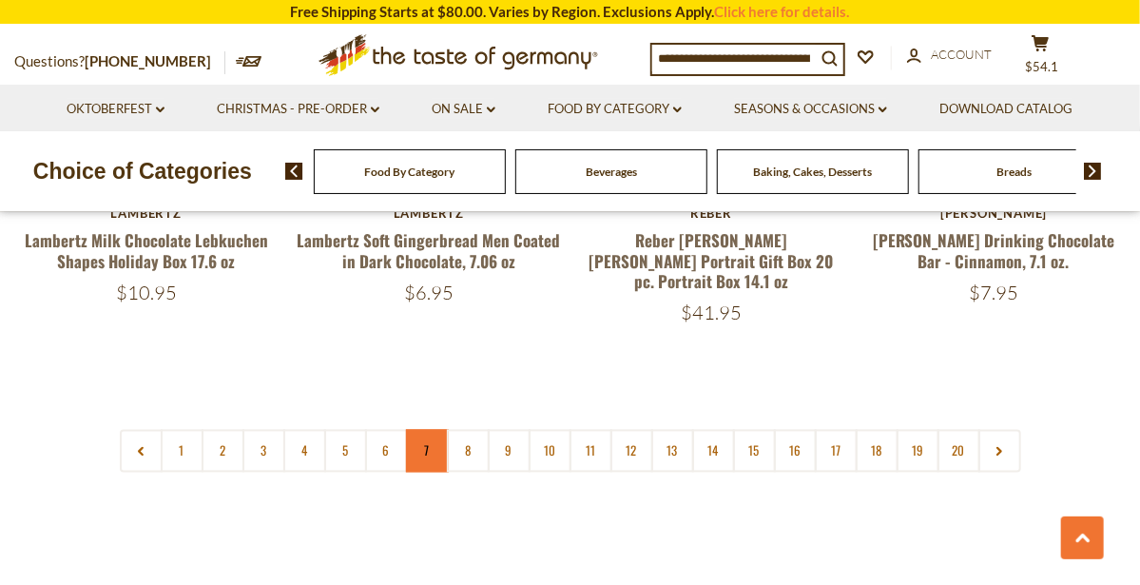
click at [426, 430] on link "7" at bounding box center [427, 451] width 43 height 43
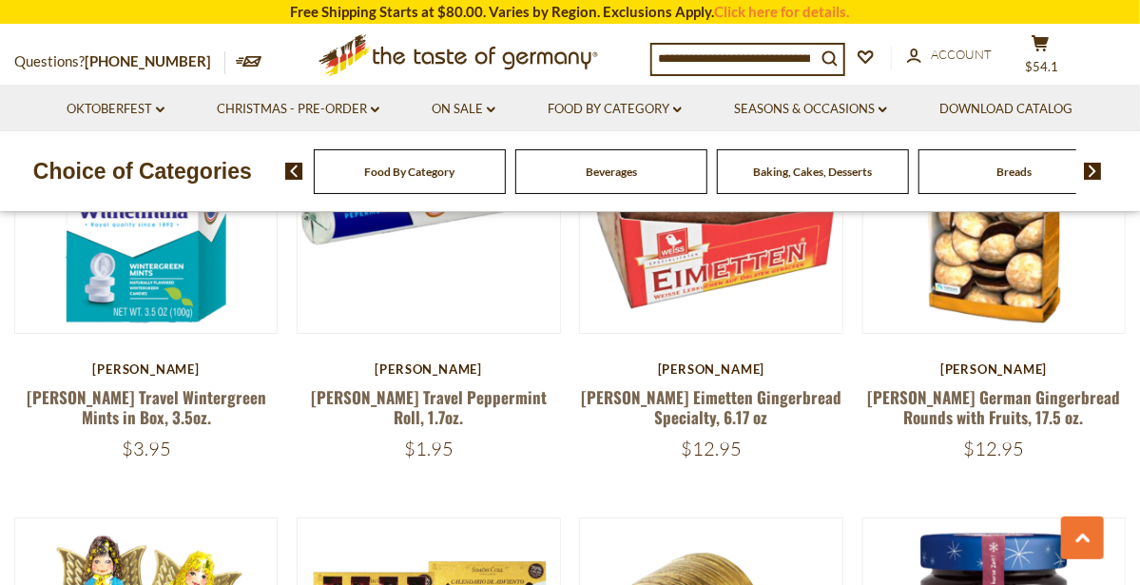
scroll to position [2506, 0]
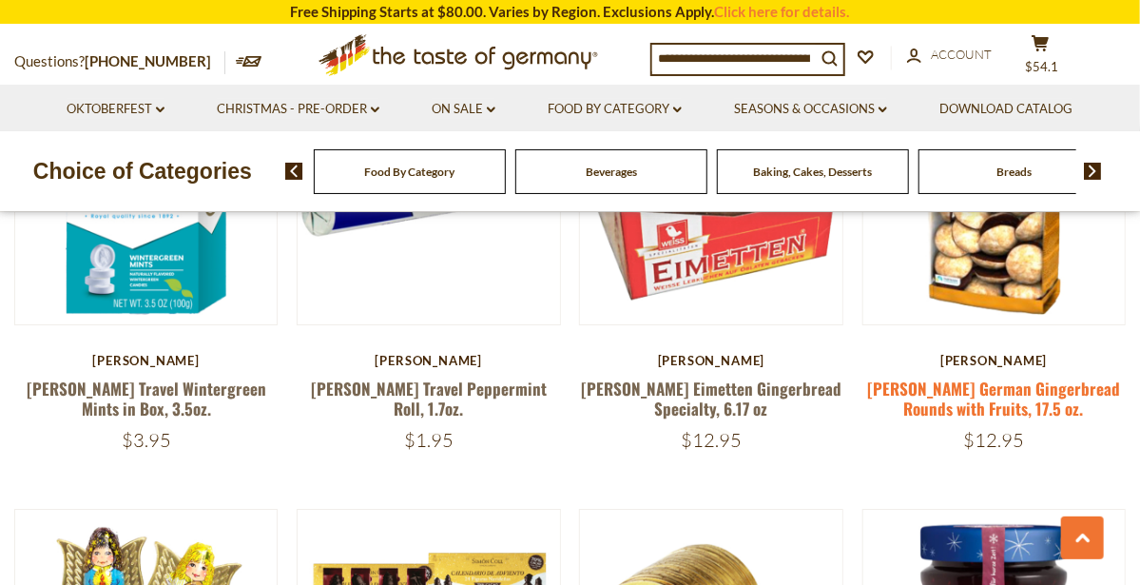
click at [1003, 379] on link "[PERSON_NAME] German Gingerbread Rounds with Fruits, 17.5 oz." at bounding box center [993, 399] width 253 height 44
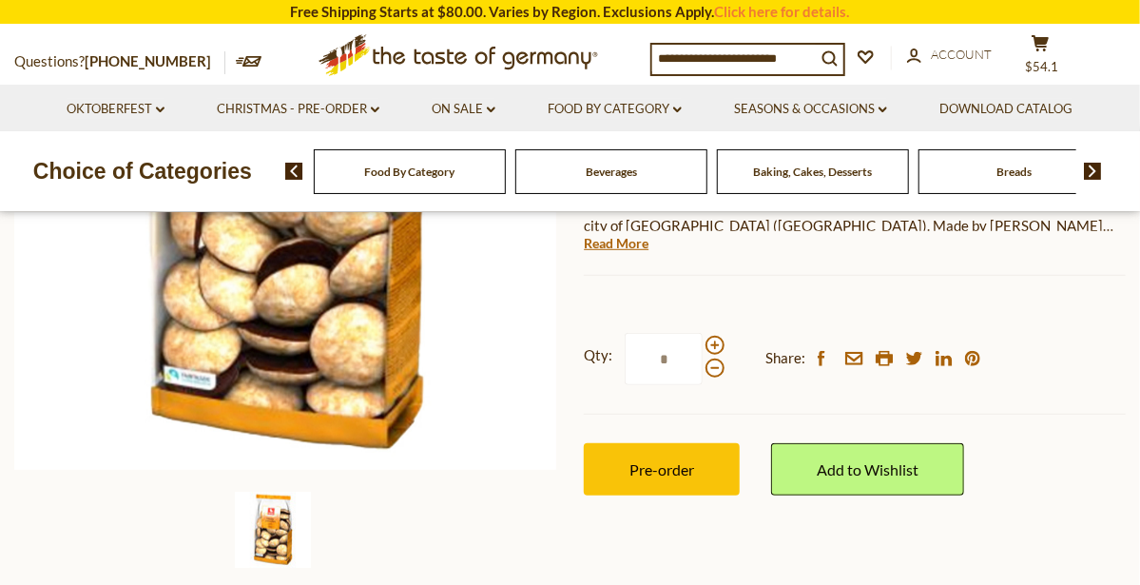
scroll to position [413, 0]
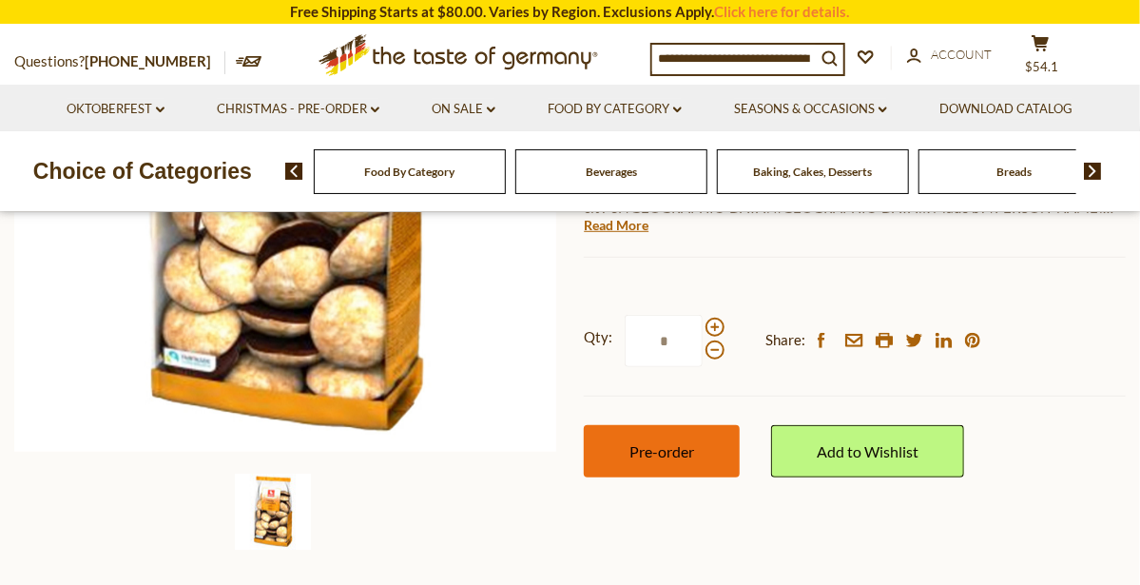
click at [697, 453] on button "Pre-order" at bounding box center [662, 451] width 156 height 52
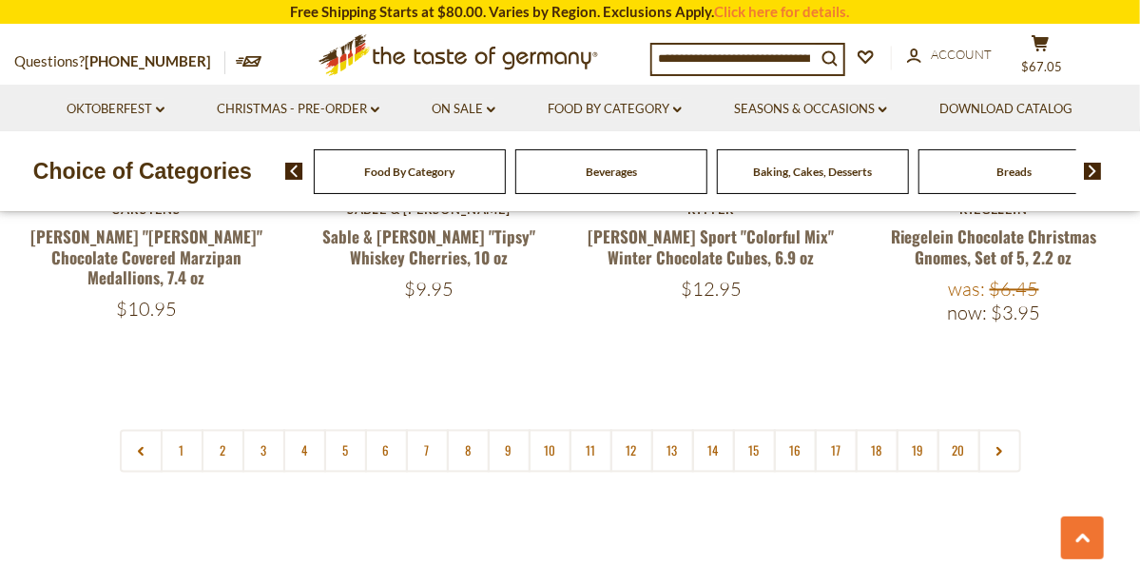
scroll to position [4477, 0]
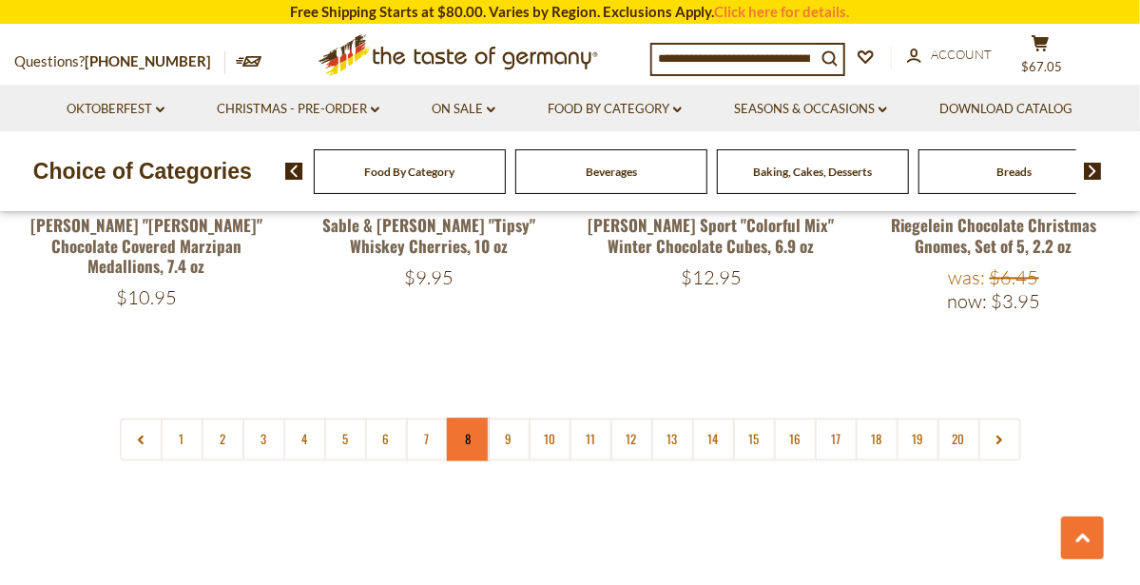
click at [468, 418] on link "8" at bounding box center [468, 439] width 43 height 43
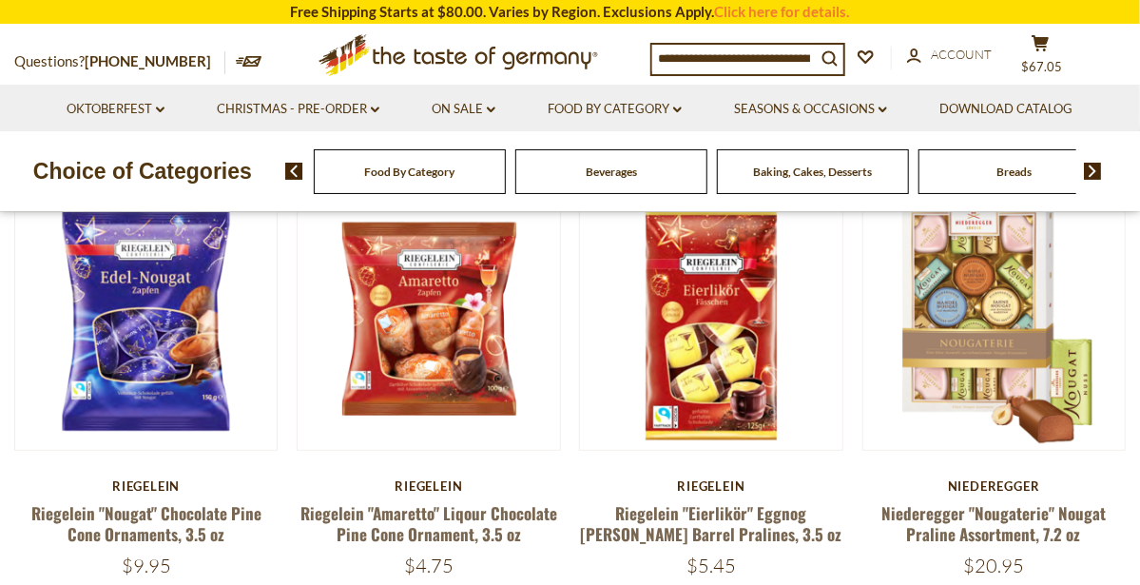
scroll to position [533, 0]
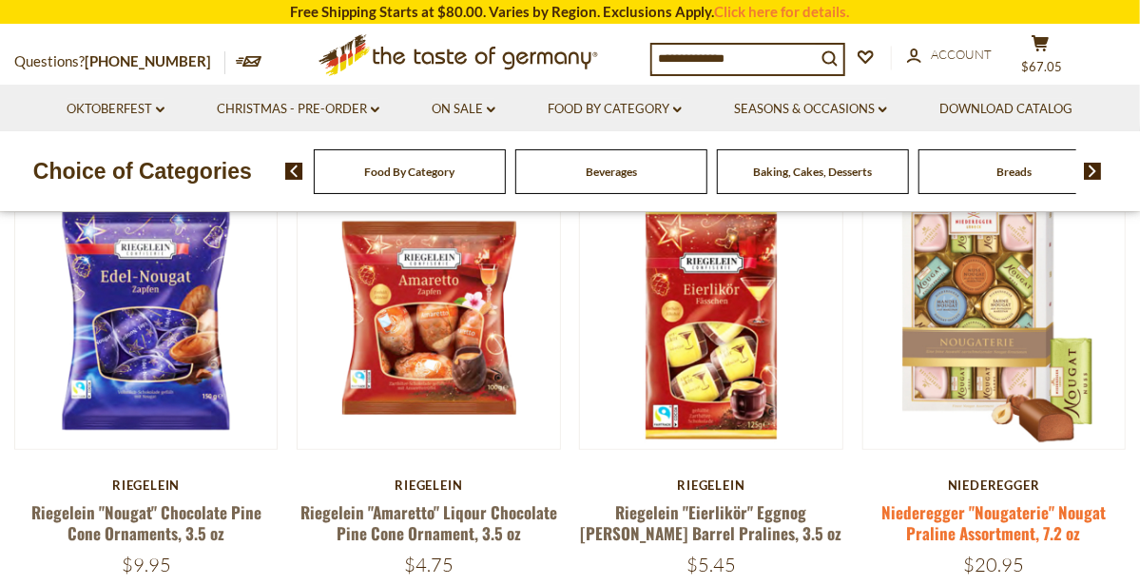
click at [1025, 511] on link "Niederegger "Nougaterie" Nougat Praline Assortment, 7.2 oz" at bounding box center [994, 522] width 224 height 44
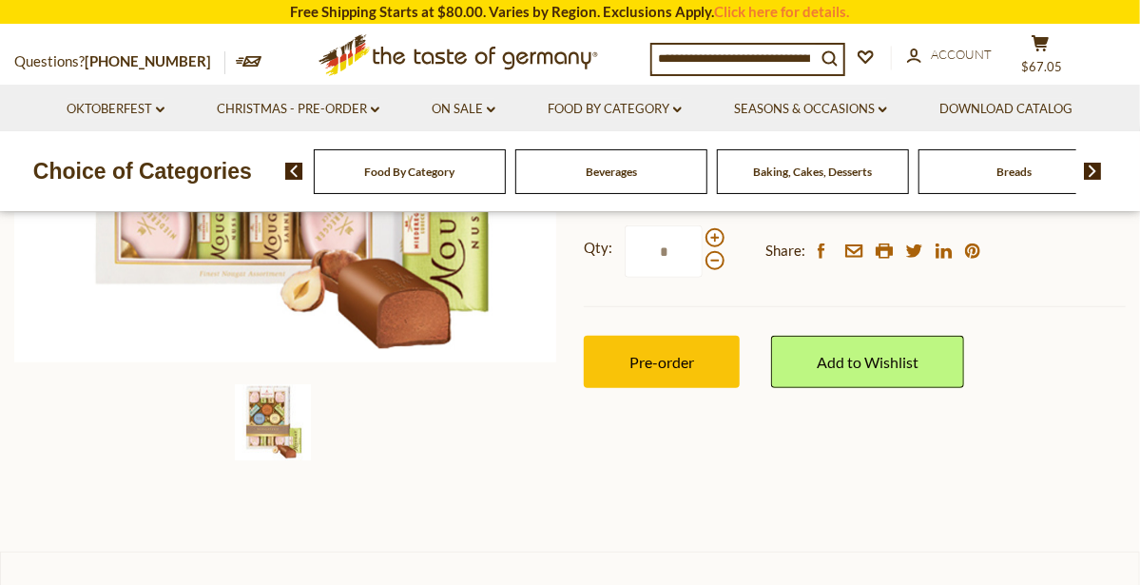
scroll to position [503, 0]
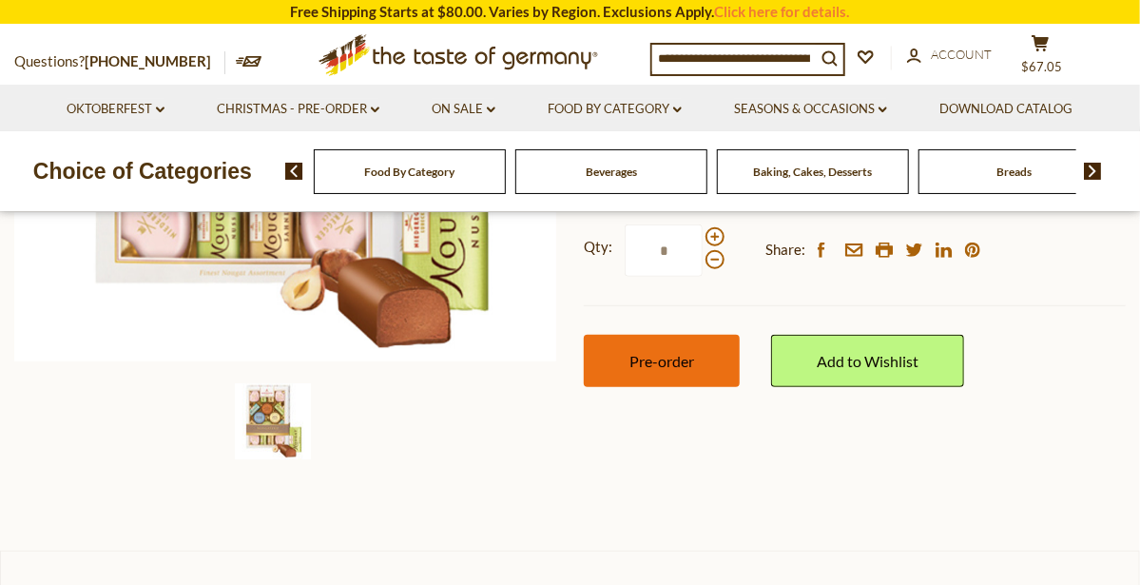
click at [690, 360] on span "Pre-order" at bounding box center [662, 361] width 65 height 18
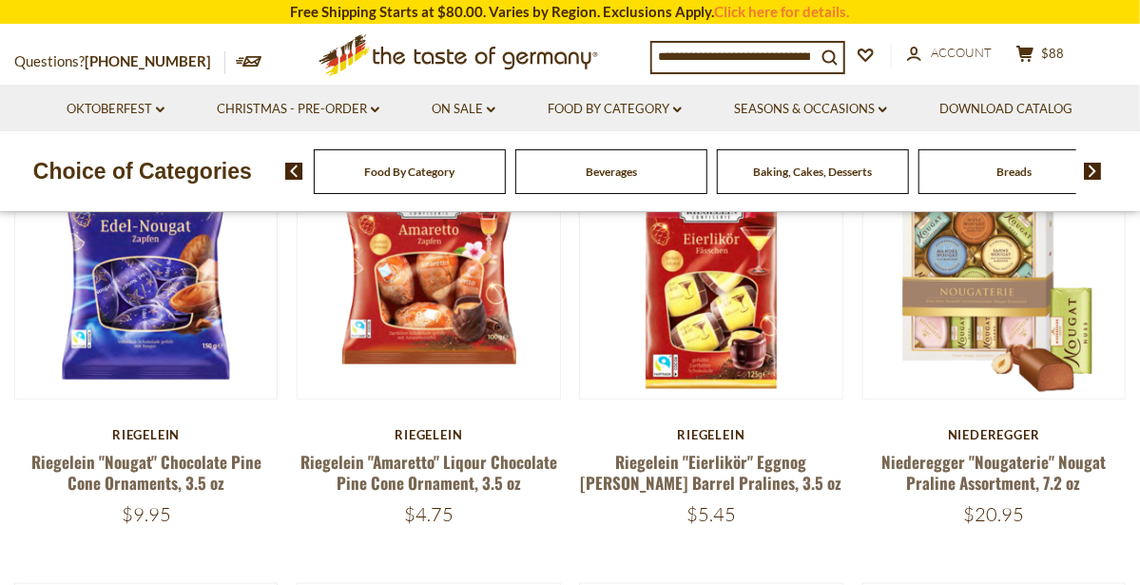
scroll to position [584, 0]
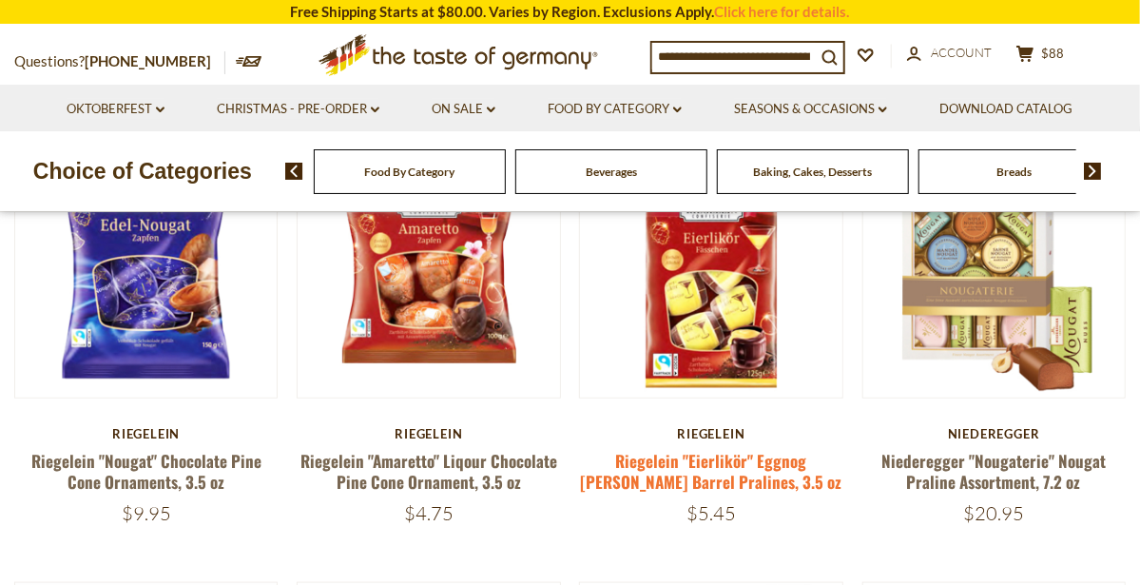
click at [750, 472] on link "Riegelein "Eierlikör" Eggnog [PERSON_NAME] Barrel Pralines, 3.5 oz" at bounding box center [712, 471] width 262 height 44
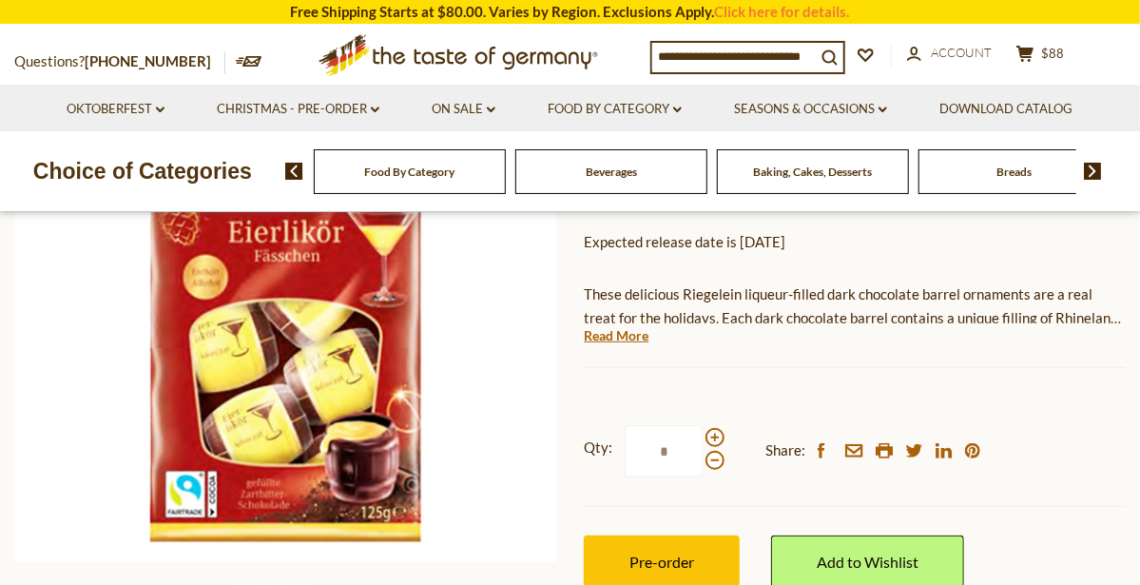
scroll to position [321, 0]
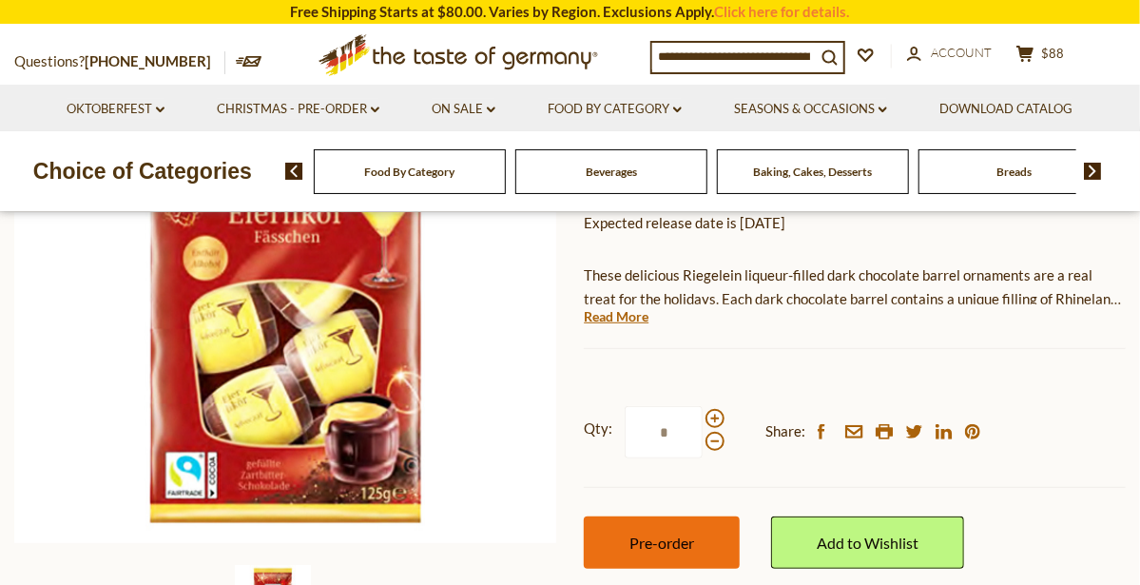
click at [705, 533] on button "Pre-order" at bounding box center [662, 542] width 156 height 52
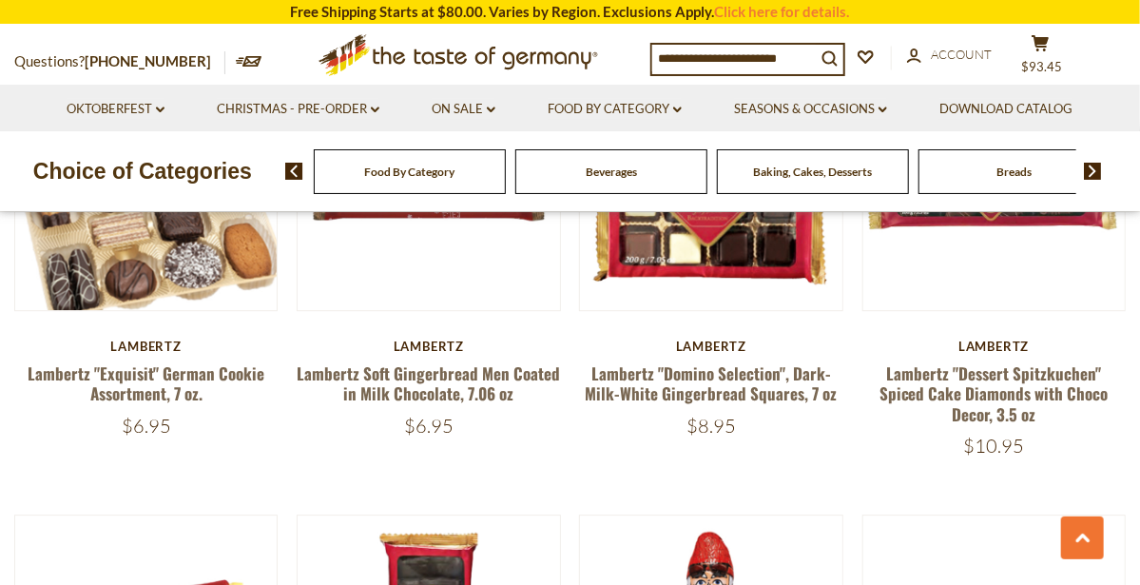
scroll to position [2064, 0]
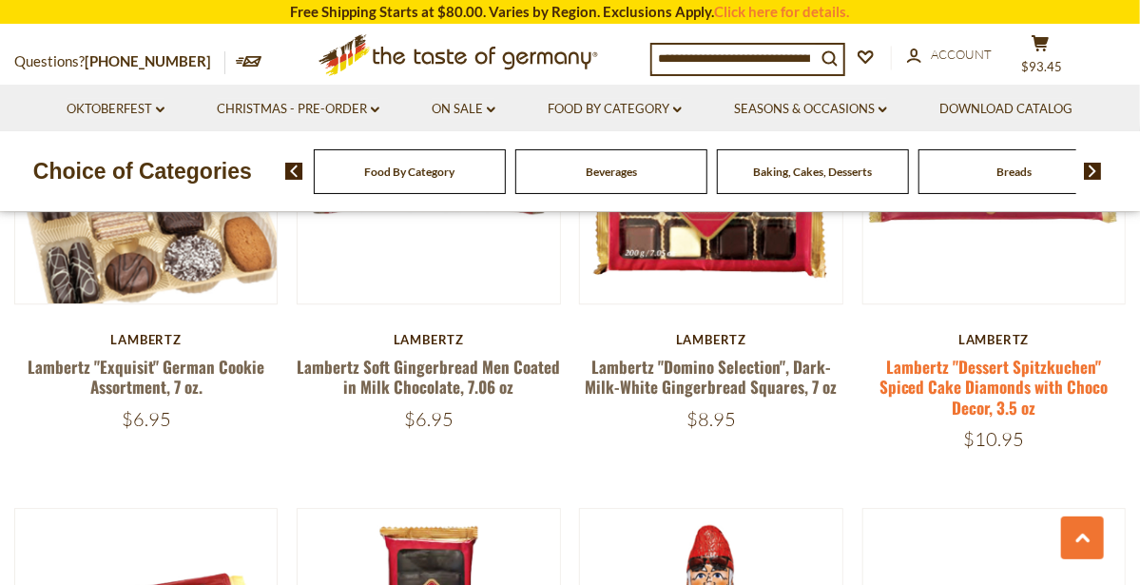
click at [994, 396] on link "Lambertz "Dessert Spitzkuchen" Spiced Cake Diamonds with Choco Decor, 3.5 oz" at bounding box center [994, 387] width 229 height 65
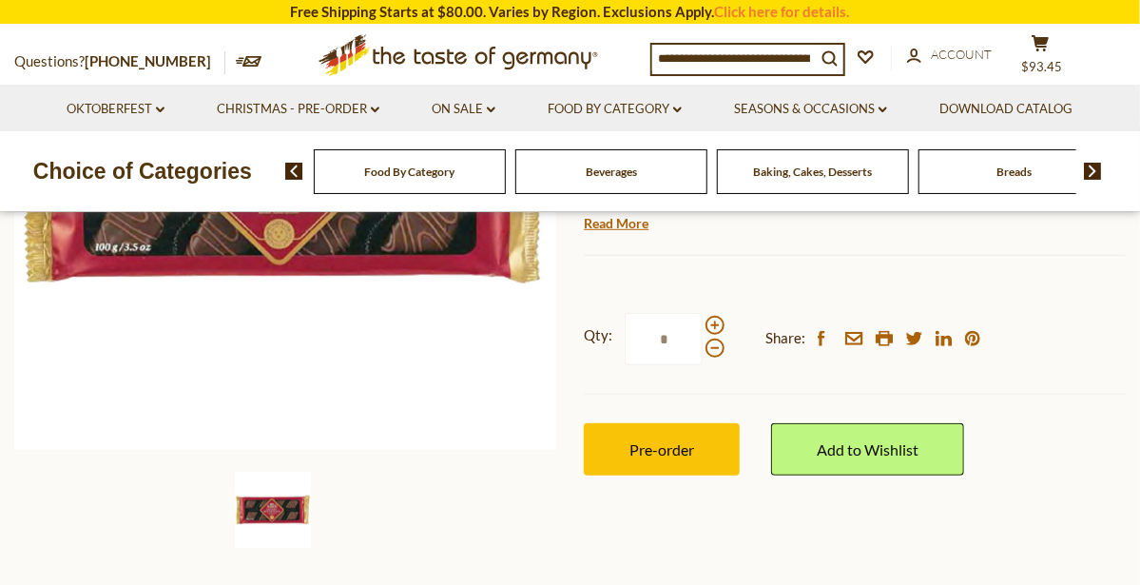
scroll to position [430, 0]
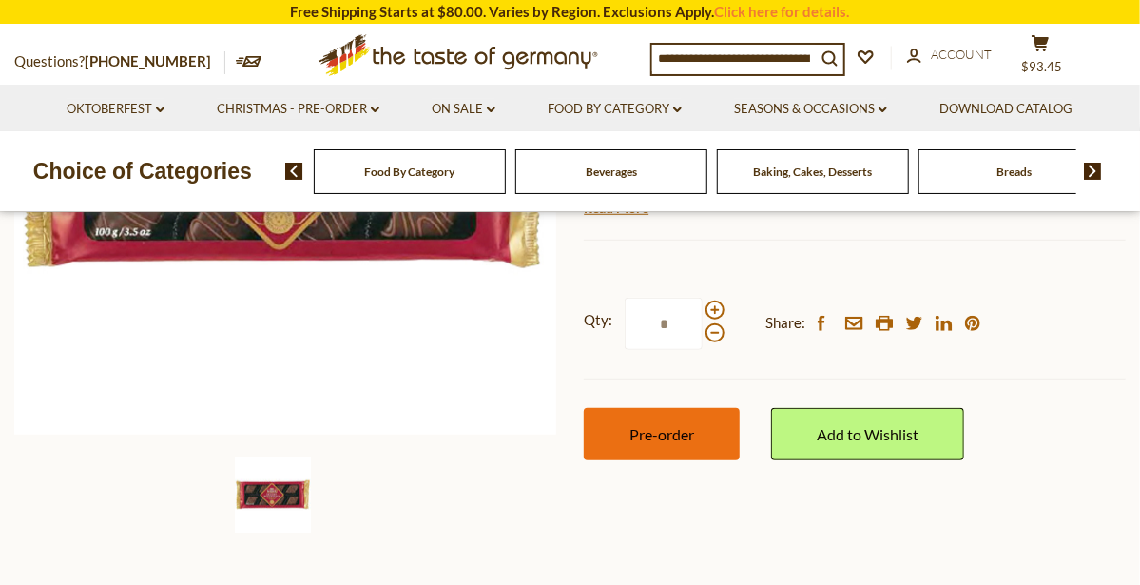
click at [707, 424] on button "Pre-order" at bounding box center [662, 434] width 156 height 52
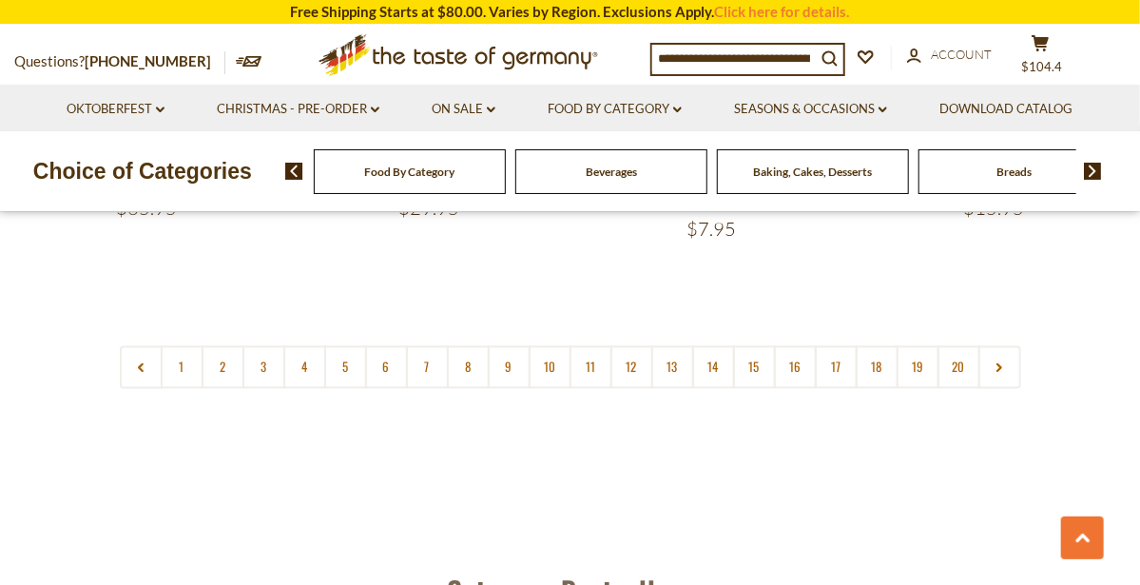
scroll to position [4530, 0]
click at [510, 345] on link "9" at bounding box center [509, 366] width 43 height 43
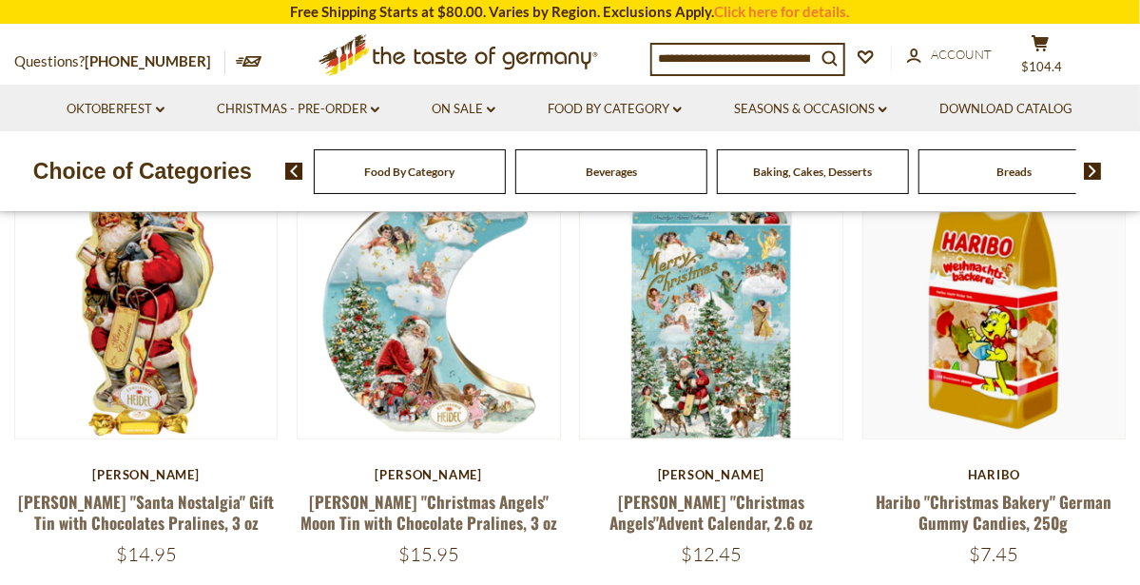
scroll to position [547, 0]
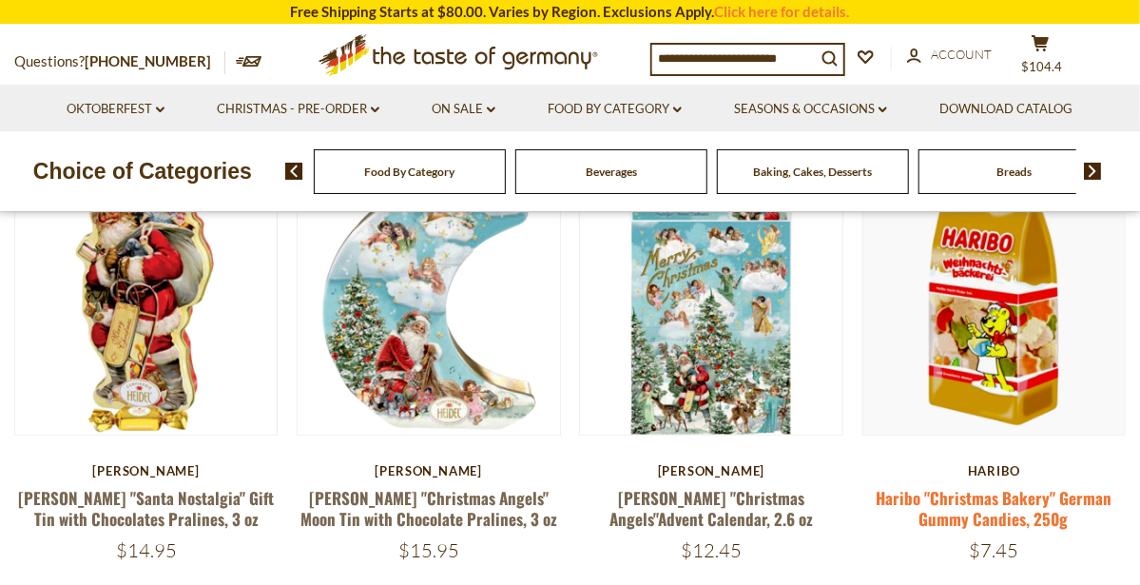
click at [1026, 512] on link "Haribo "Christmas Bakery" German Gummy Candies, 250g" at bounding box center [994, 508] width 236 height 44
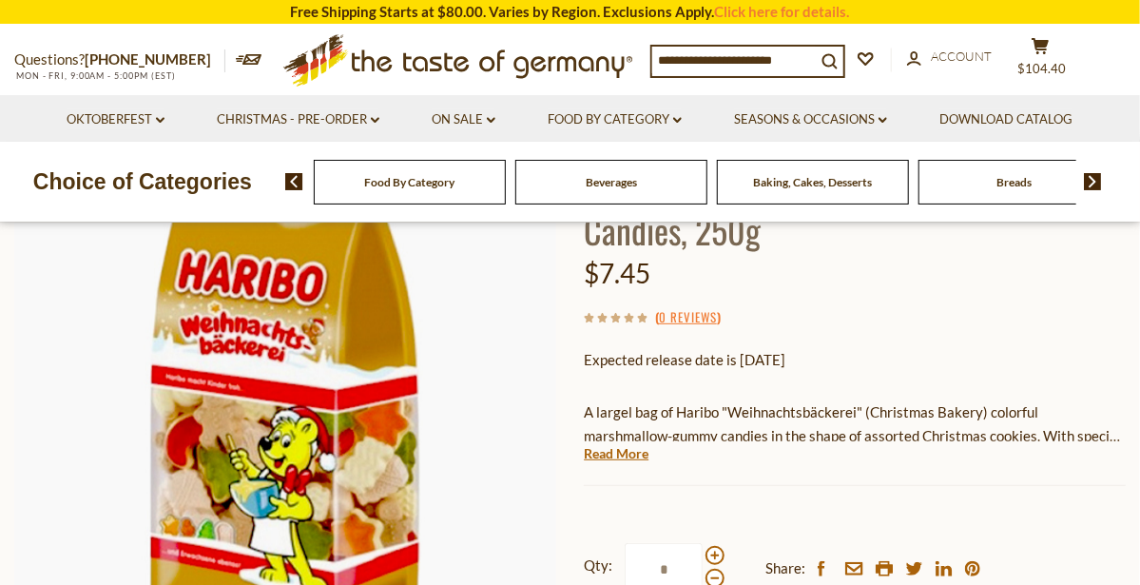
scroll to position [193, 0]
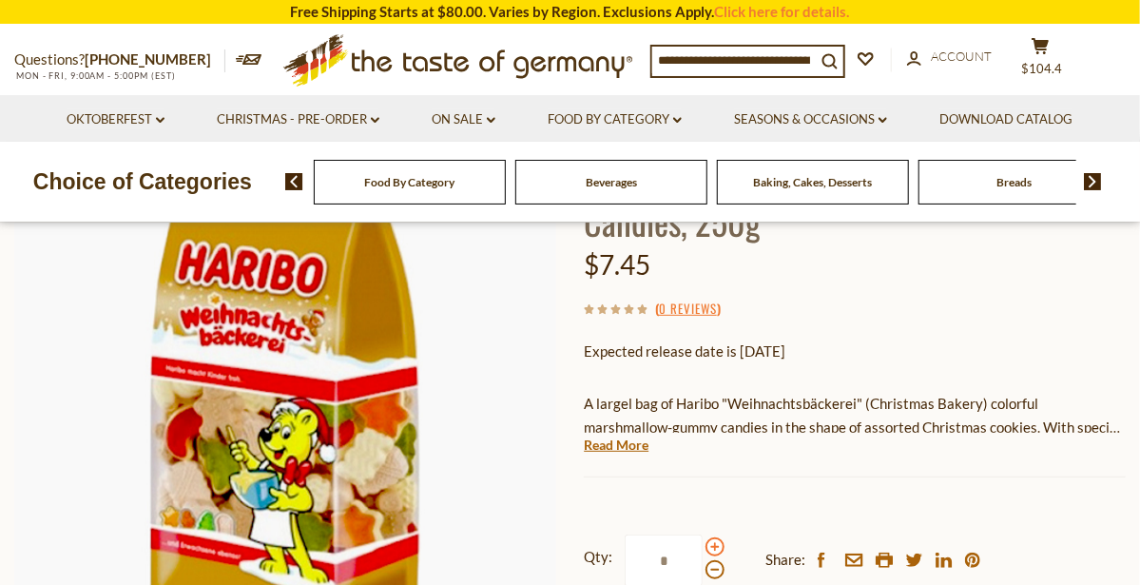
click at [716, 541] on span at bounding box center [715, 546] width 19 height 19
click at [703, 541] on input "*" at bounding box center [664, 561] width 78 height 52
type input "*"
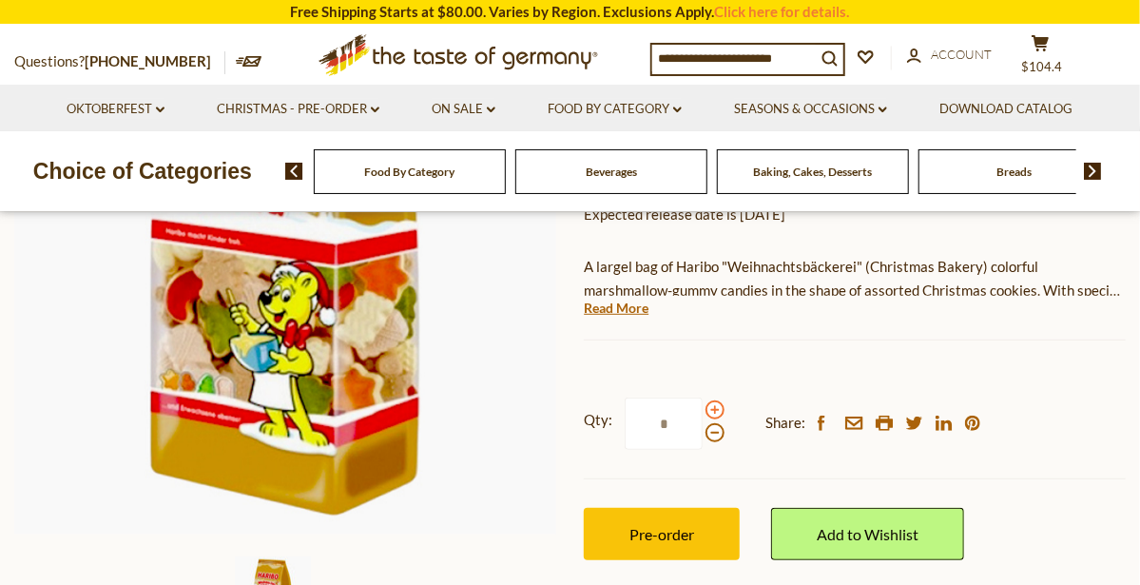
scroll to position [334, 0]
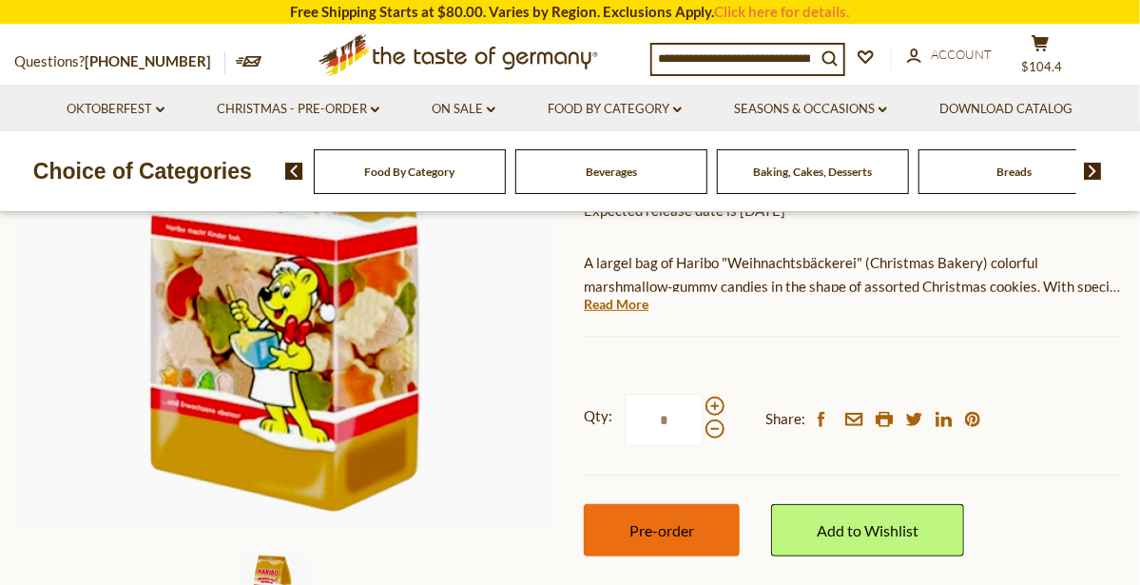
click at [703, 528] on button "Pre-order" at bounding box center [662, 530] width 156 height 52
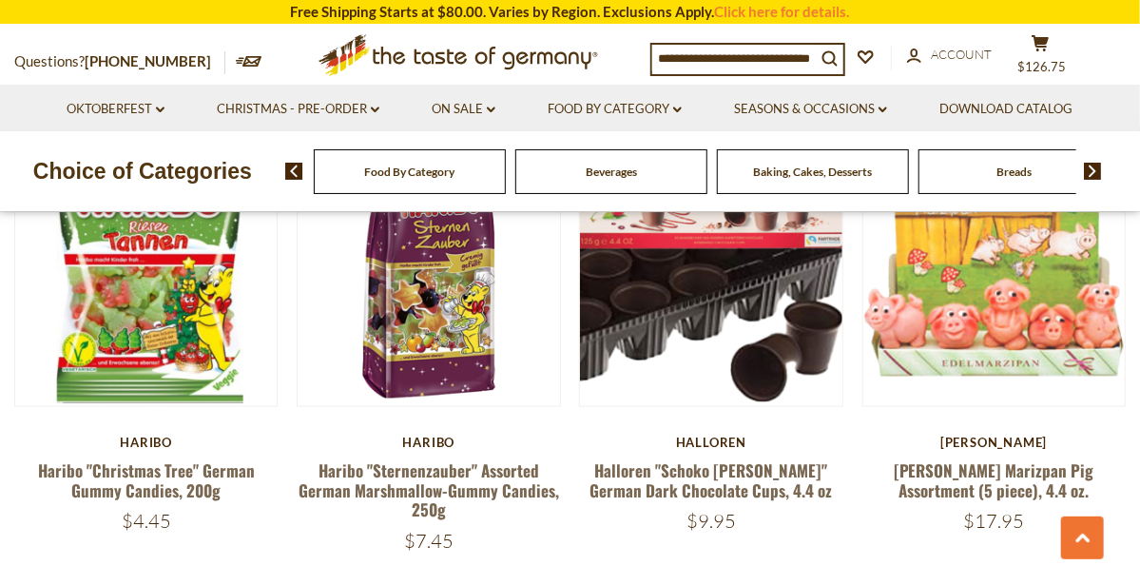
scroll to position [1023, 0]
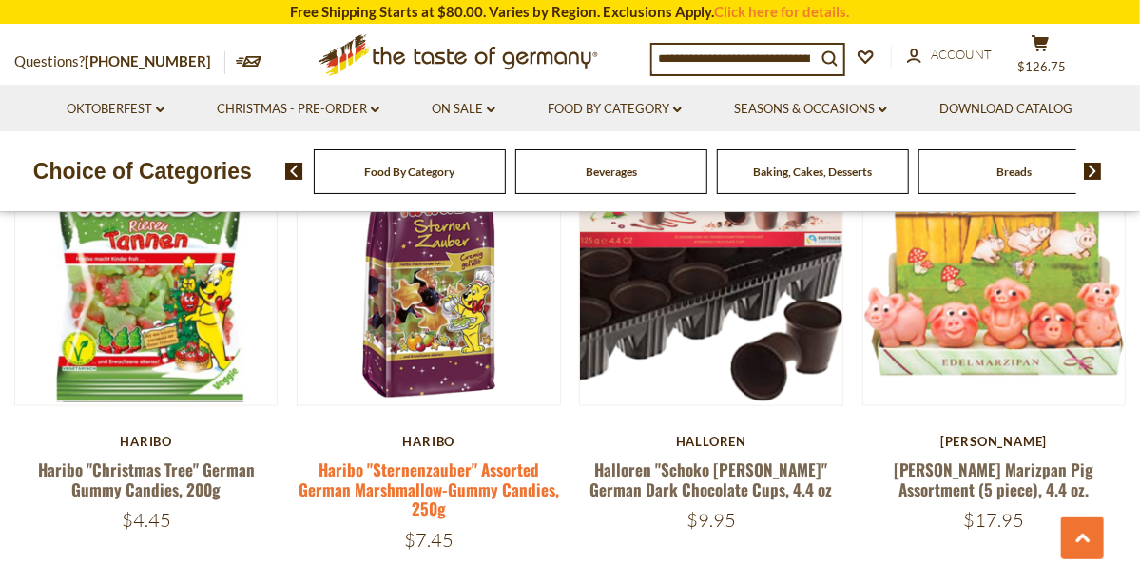
click at [426, 480] on link "Haribo "Sternenzauber" Assorted German Marshmallow-Gummy Candies, 250g" at bounding box center [429, 489] width 261 height 65
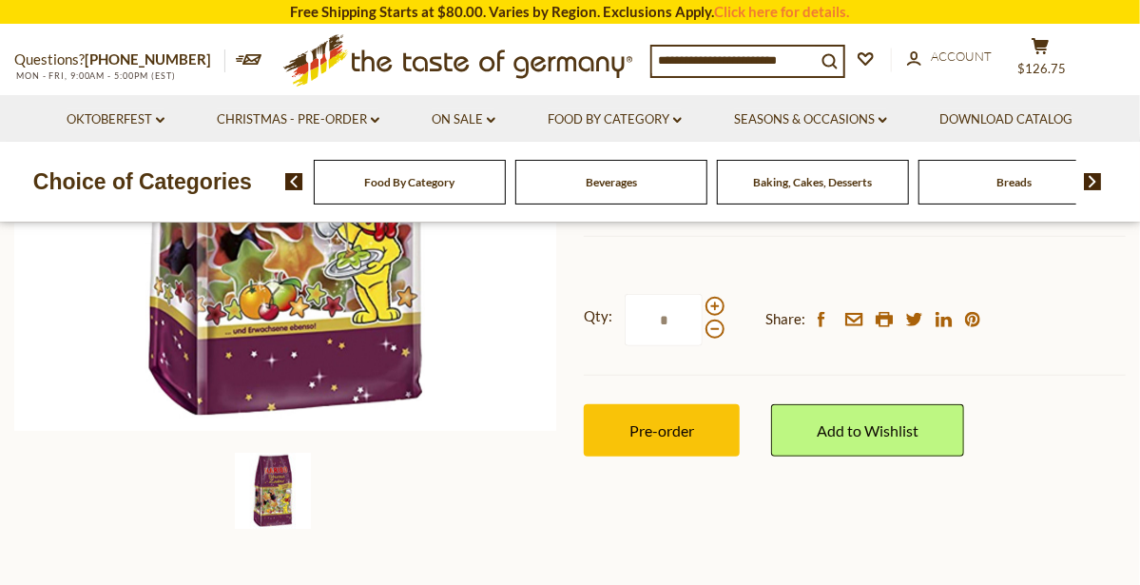
scroll to position [440, 0]
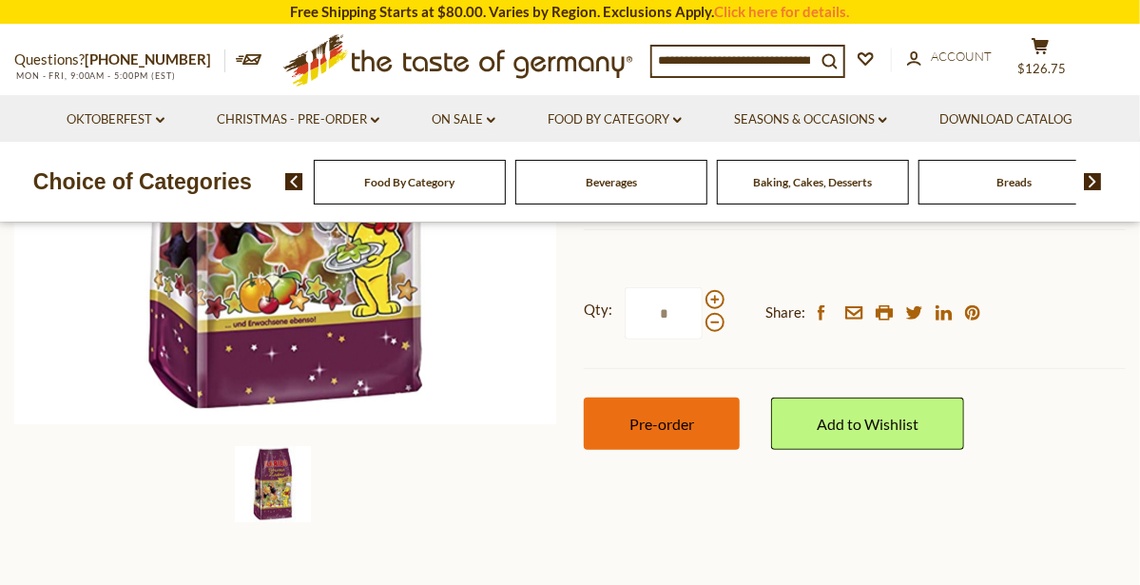
click at [632, 418] on span "Pre-order" at bounding box center [662, 424] width 65 height 18
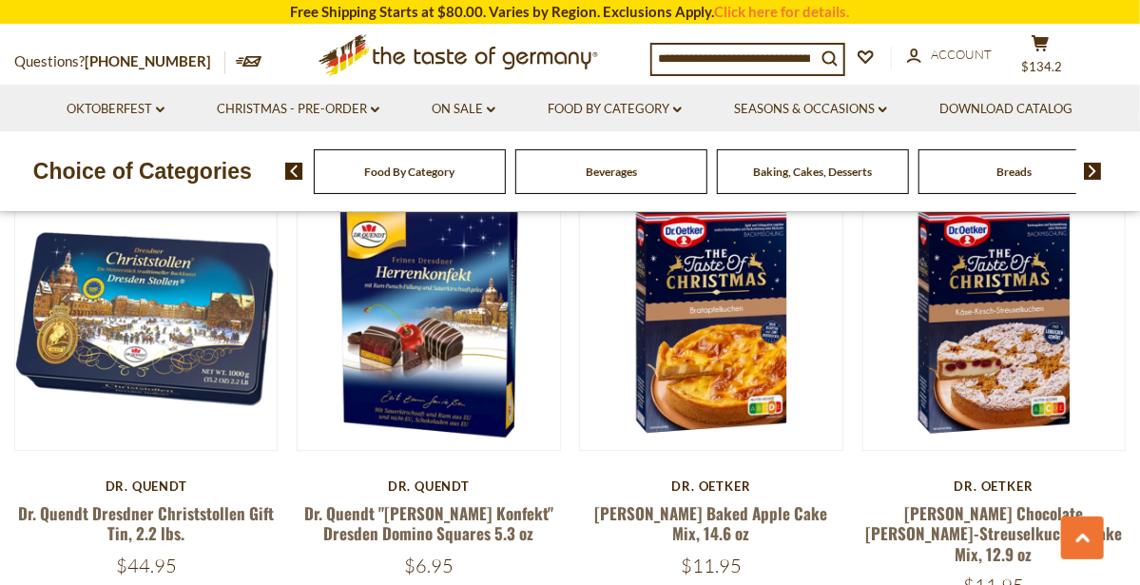
scroll to position [1929, 0]
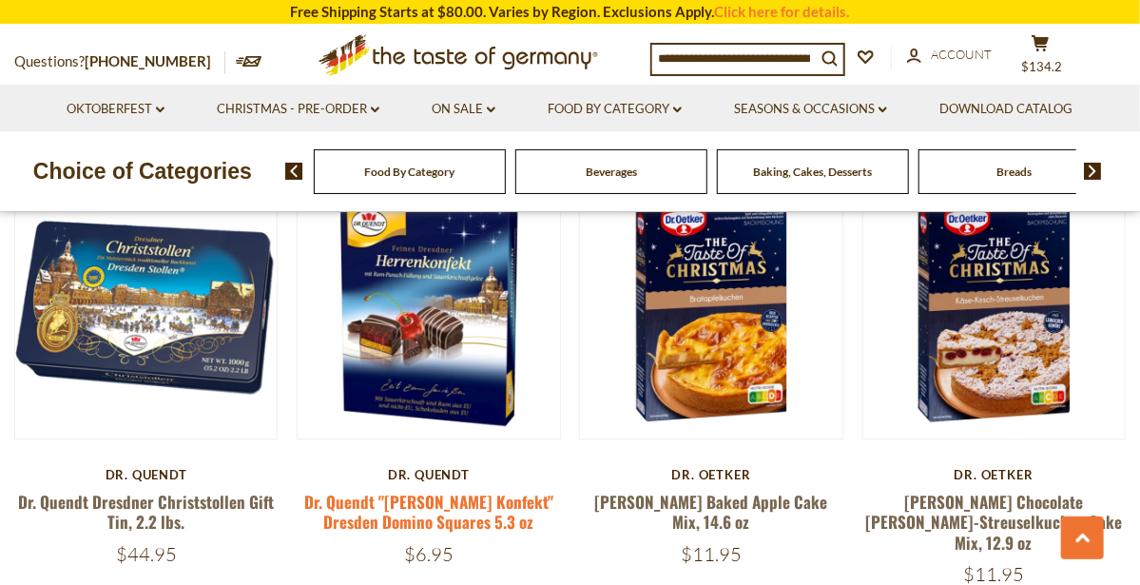
click at [483, 491] on link "Dr. Quendt "[PERSON_NAME] Konfekt" Dresden Domino Squares 5.3 oz" at bounding box center [428, 512] width 249 height 44
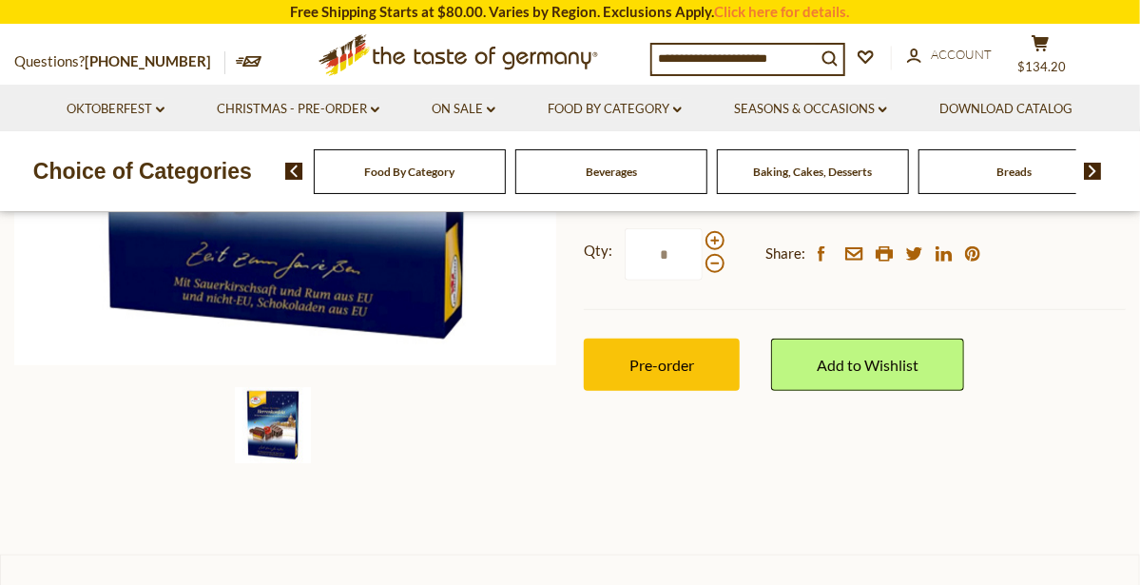
scroll to position [502, 0]
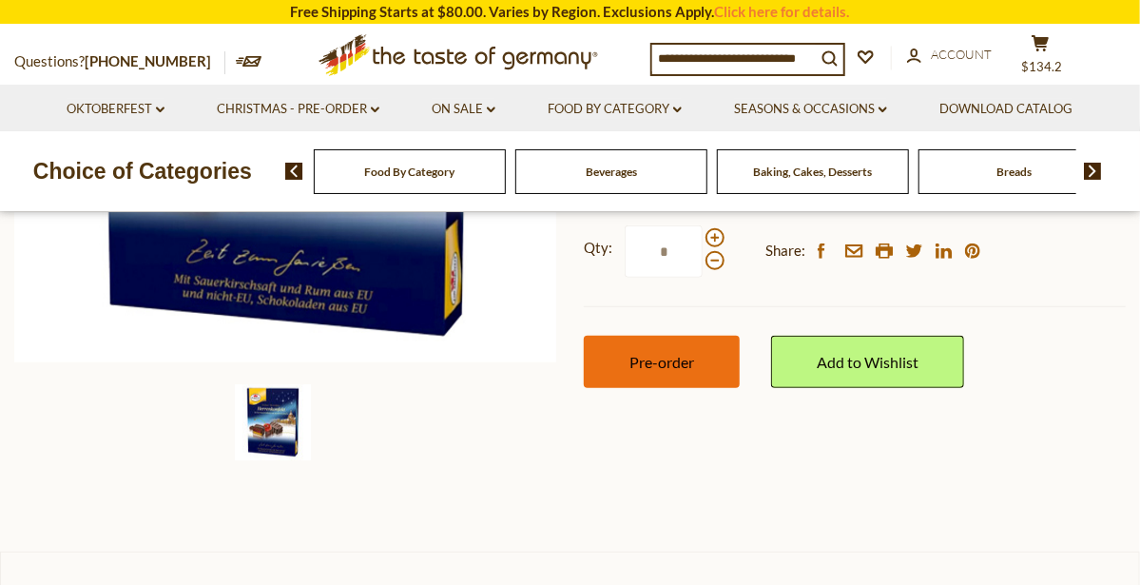
click at [656, 364] on span "Pre-order" at bounding box center [662, 362] width 65 height 18
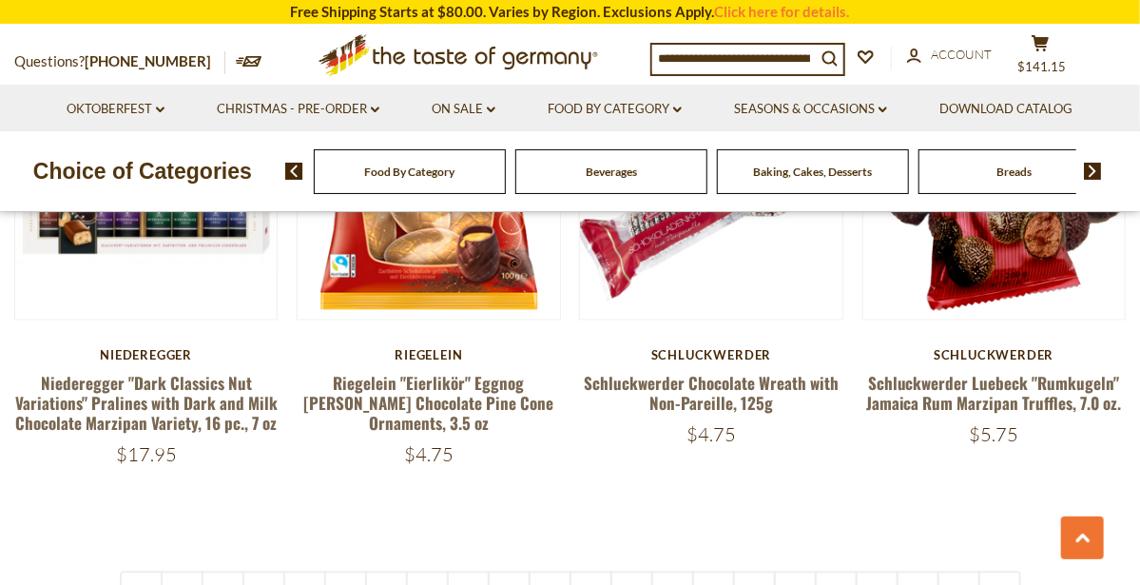
scroll to position [4381, 0]
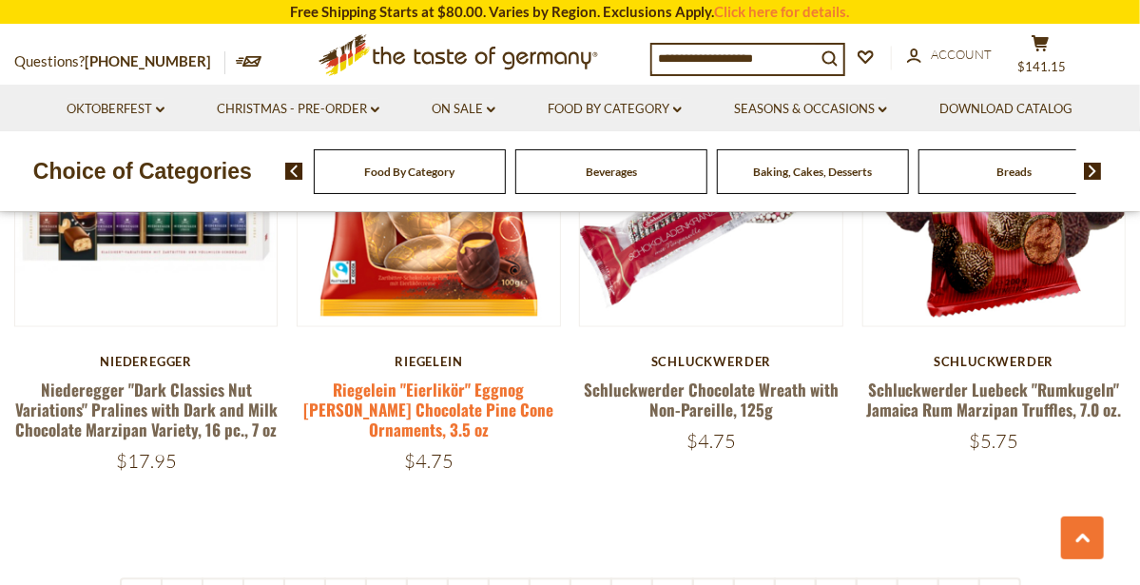
click at [417, 379] on link "Riegelein "Eierlikör" Eggnog Brandy Chocolate Pine Cone Ornaments, 3.5 oz" at bounding box center [428, 411] width 250 height 65
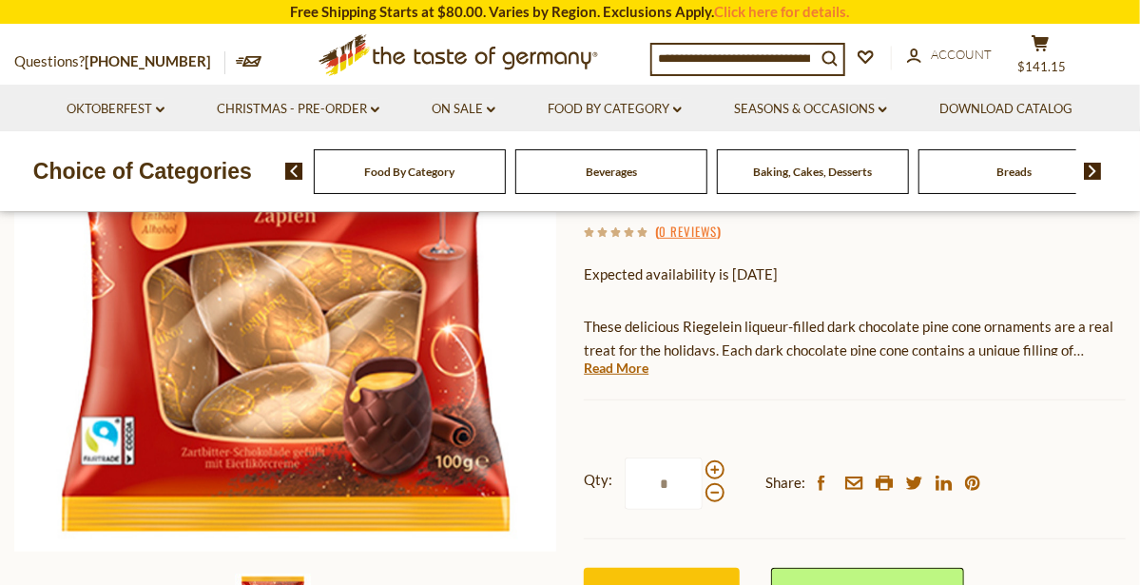
scroll to position [419, 0]
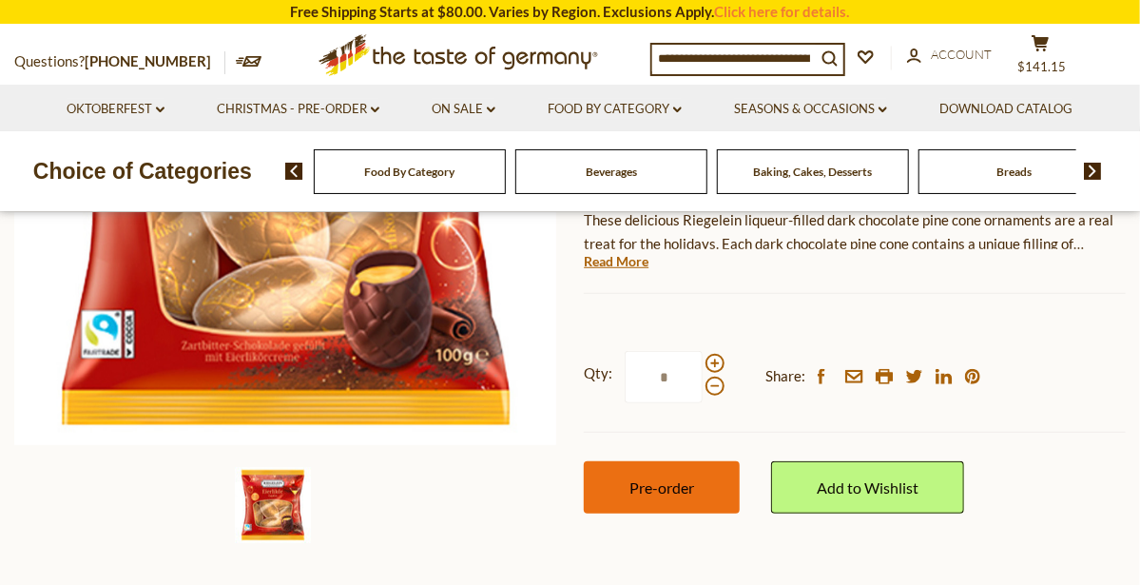
click at [633, 478] on span "Pre-order" at bounding box center [662, 487] width 65 height 18
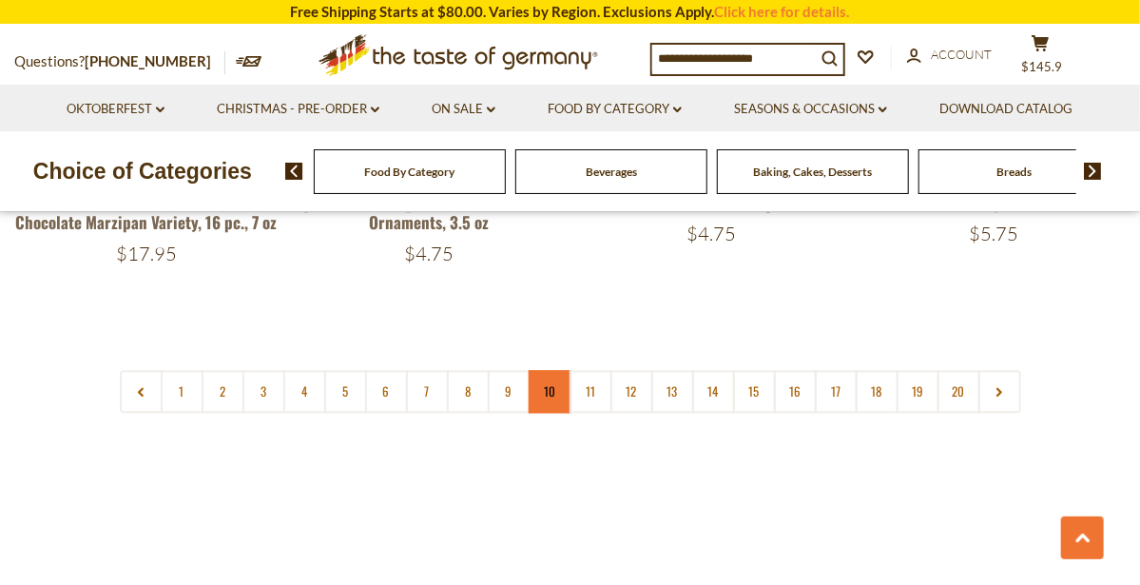
click at [552, 370] on link "10" at bounding box center [550, 391] width 43 height 43
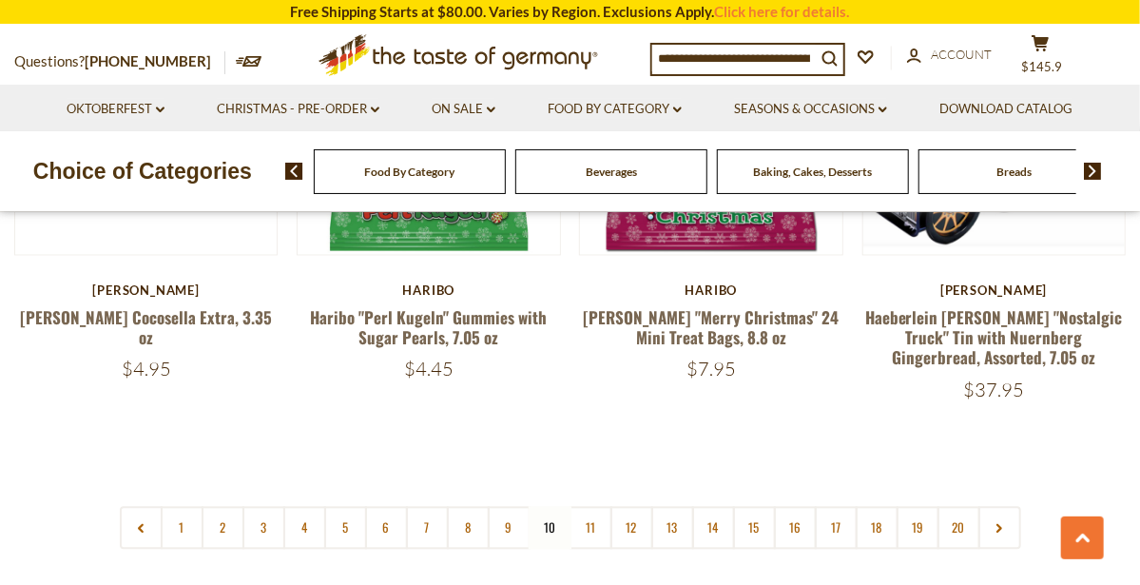
scroll to position [4452, 0]
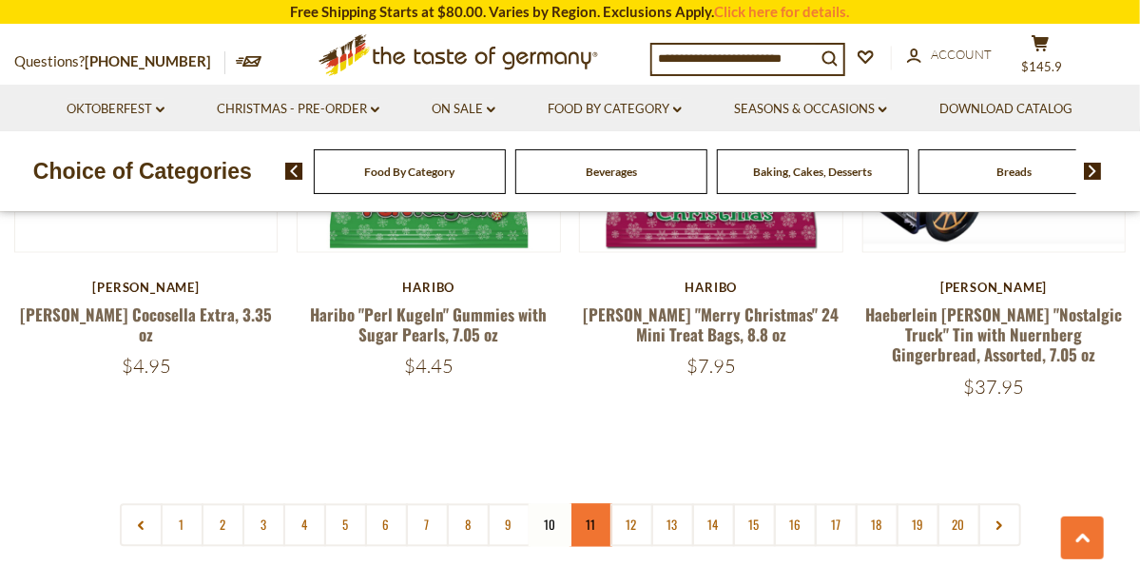
click at [593, 504] on link "11" at bounding box center [591, 525] width 43 height 43
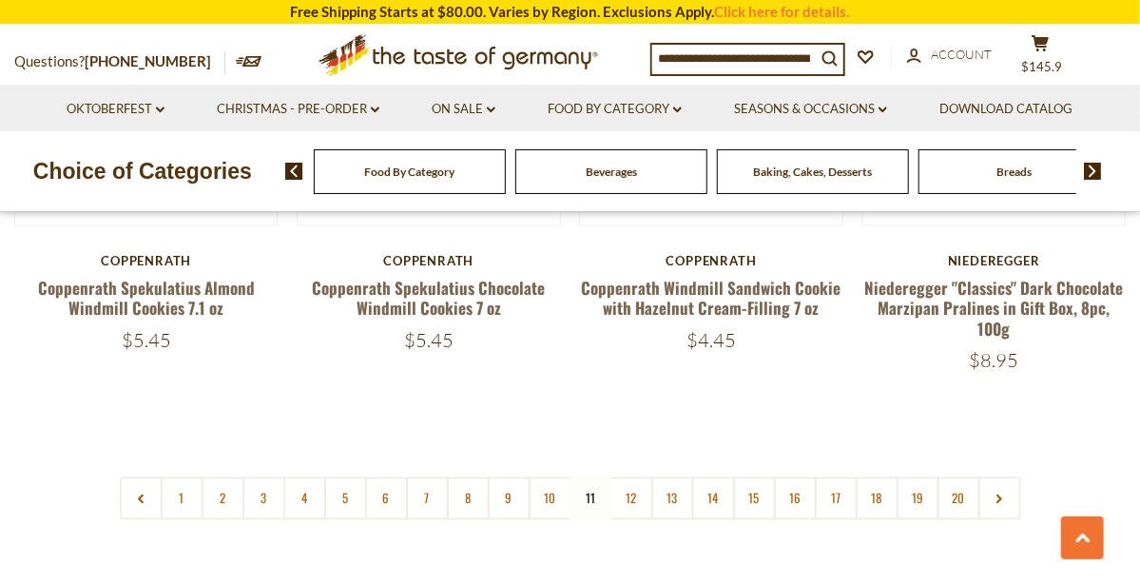
scroll to position [4476, 0]
click at [635, 476] on link "12" at bounding box center [632, 497] width 43 height 43
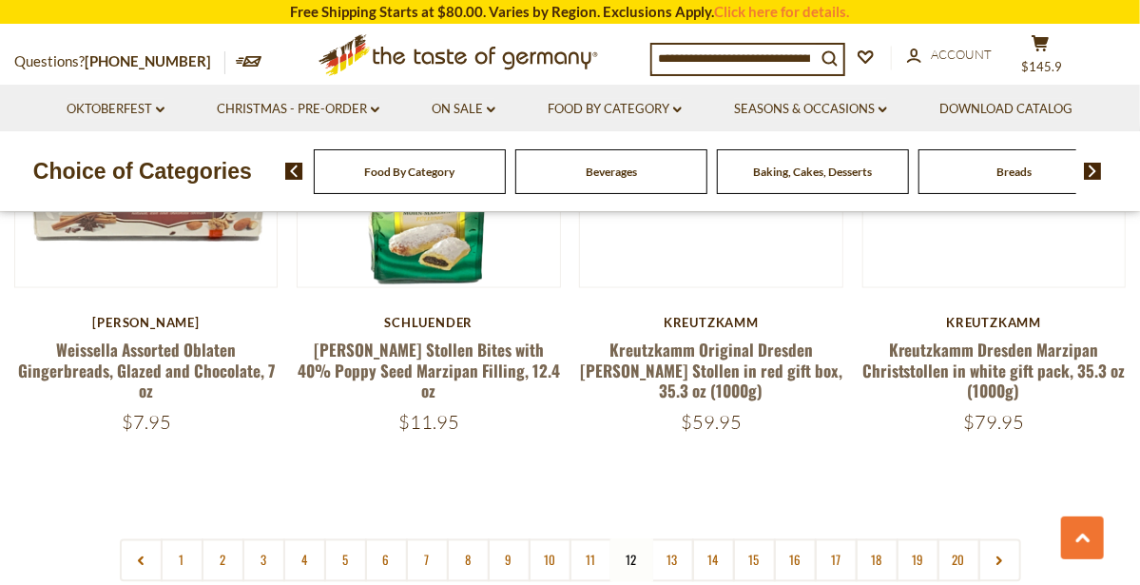
scroll to position [4384, 0]
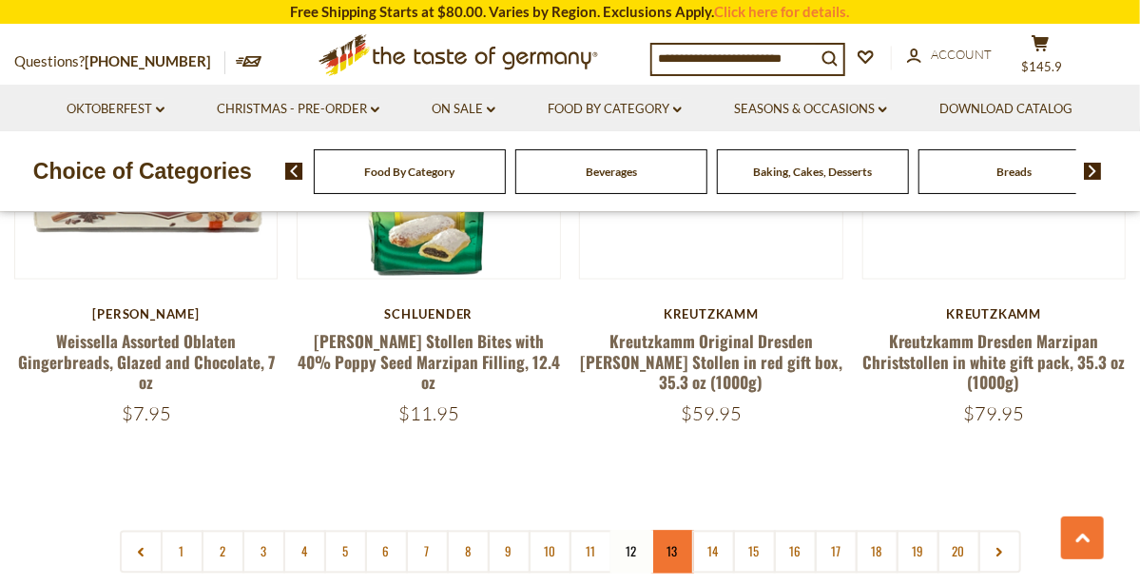
click at [671, 531] on link "13" at bounding box center [672, 552] width 43 height 43
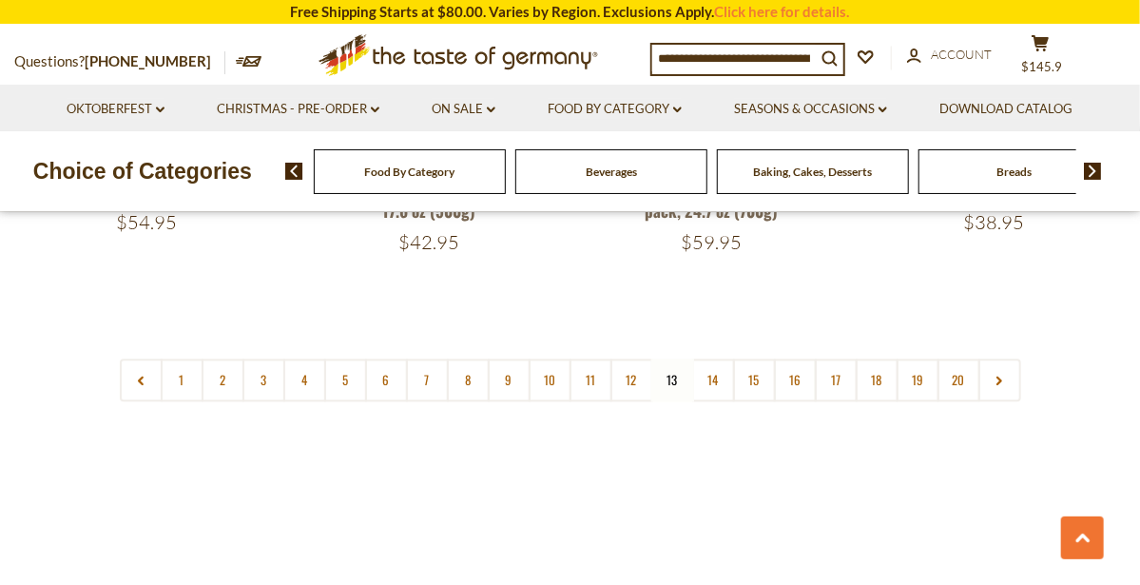
scroll to position [4597, 0]
click at [706, 361] on link "14" at bounding box center [713, 382] width 43 height 43
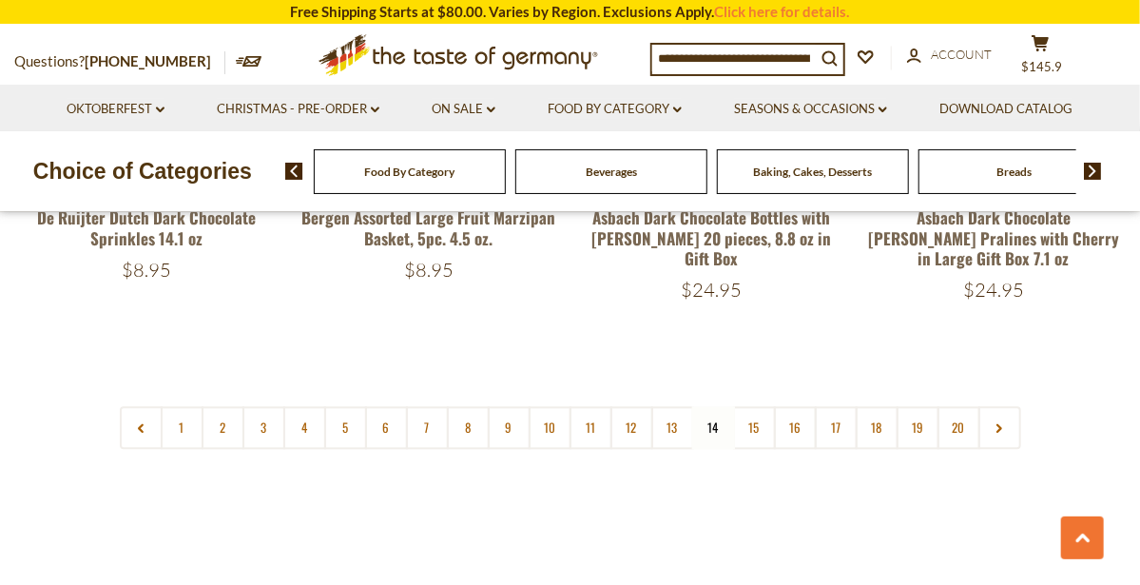
scroll to position [4568, 0]
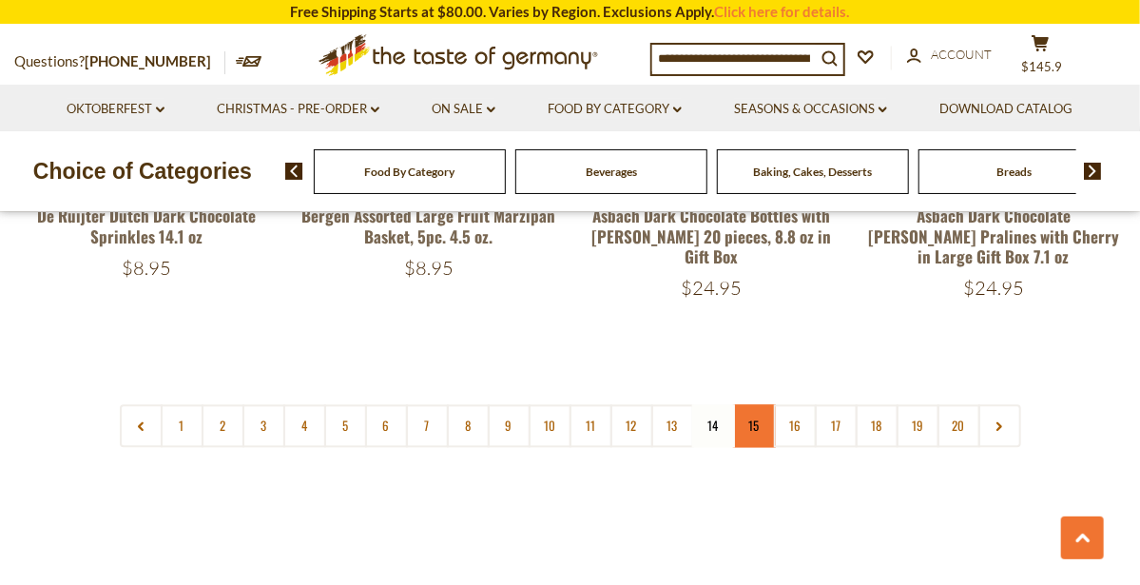
click at [747, 404] on link "15" at bounding box center [754, 425] width 43 height 43
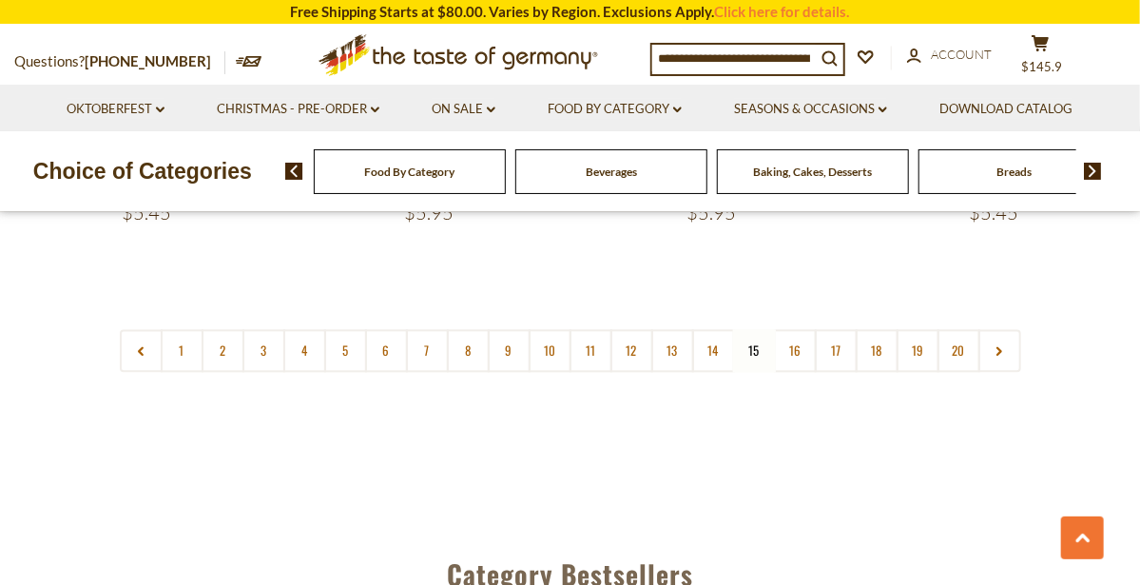
scroll to position [4609, 0]
click at [794, 326] on link "16" at bounding box center [795, 347] width 43 height 43
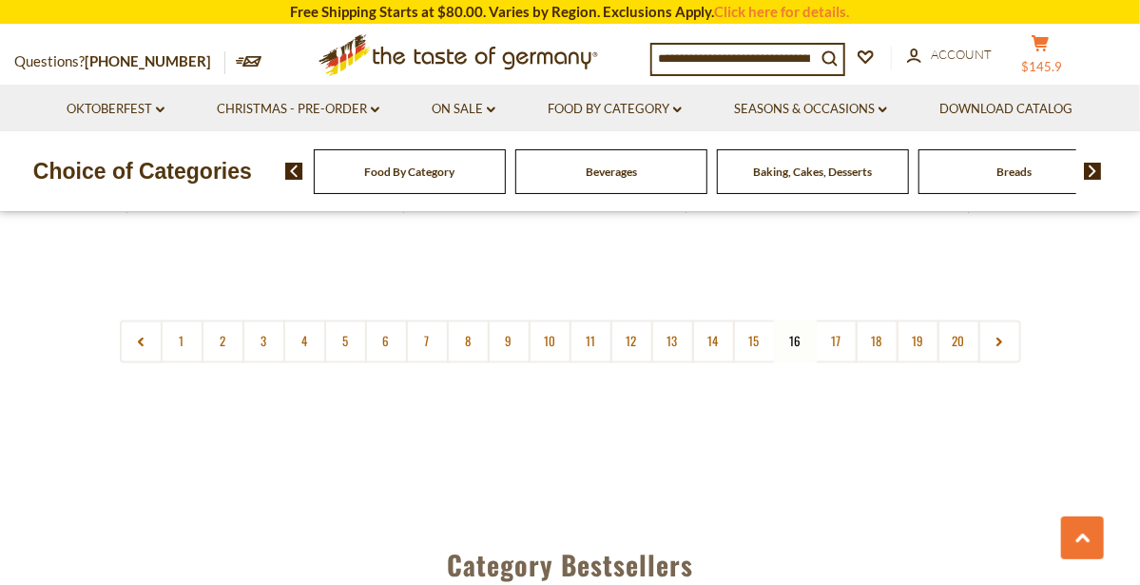
click at [1055, 63] on span "$145.9" at bounding box center [1042, 66] width 41 height 15
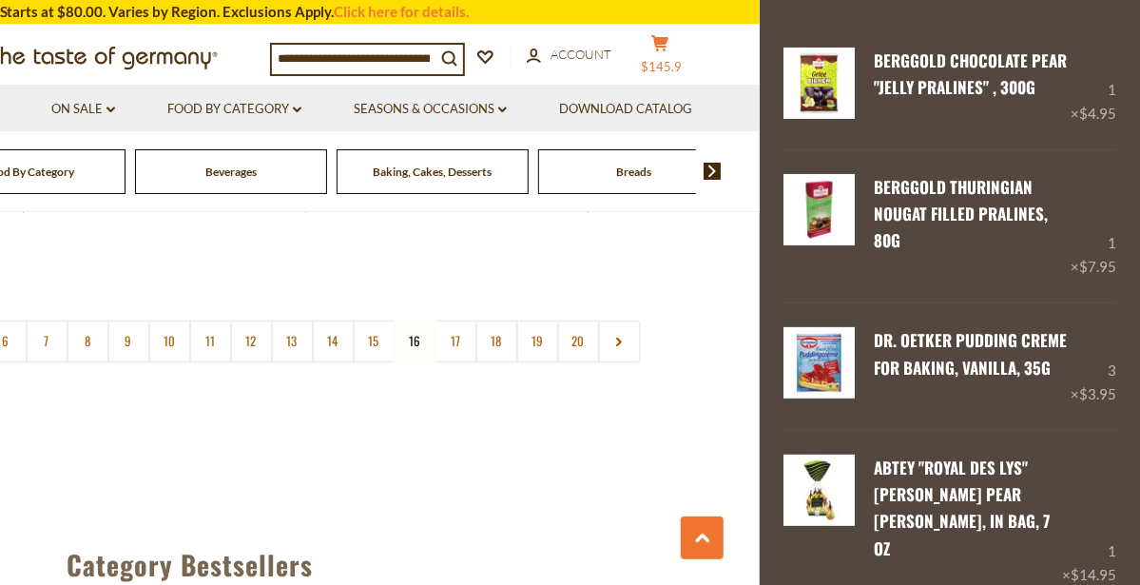
scroll to position [81, 0]
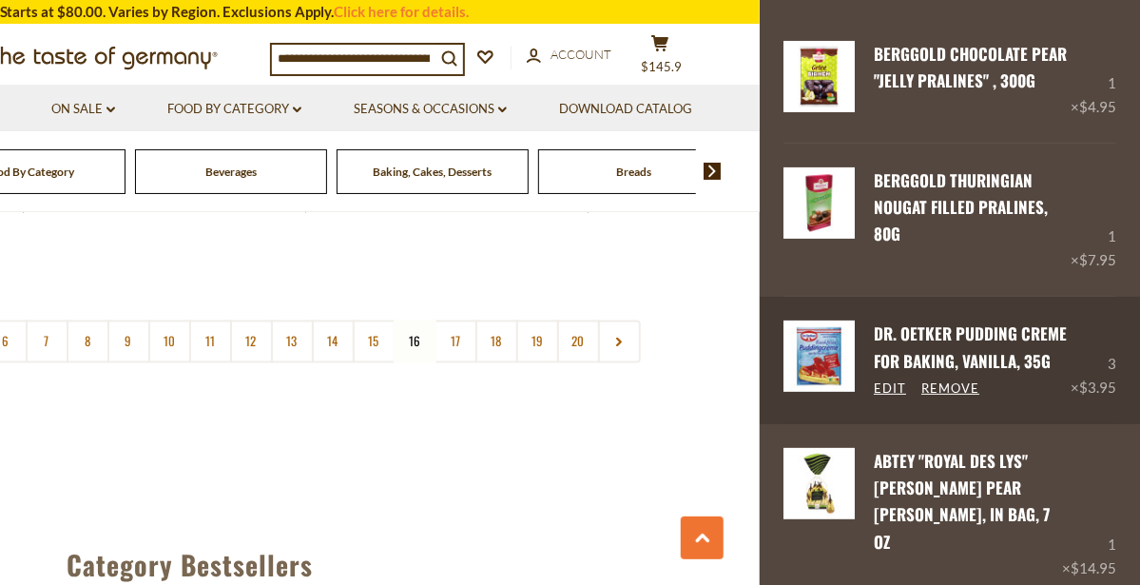
click at [995, 321] on link "Dr. Oetker Pudding Creme for Baking, Vanilla, 35g" at bounding box center [970, 346] width 193 height 50
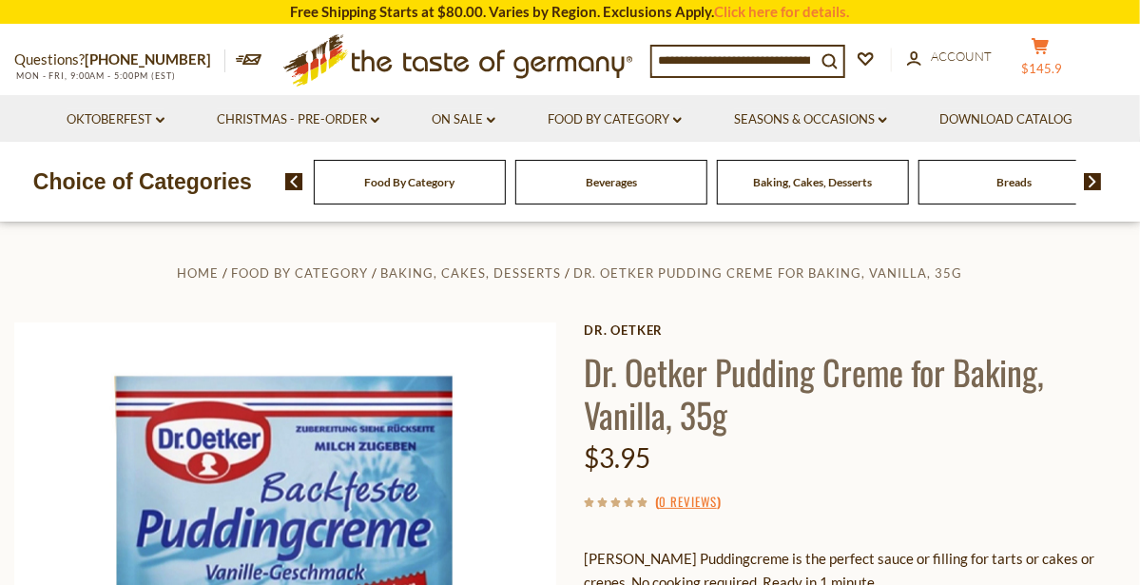
click at [1060, 53] on button "cart $145.9" at bounding box center [1040, 61] width 57 height 48
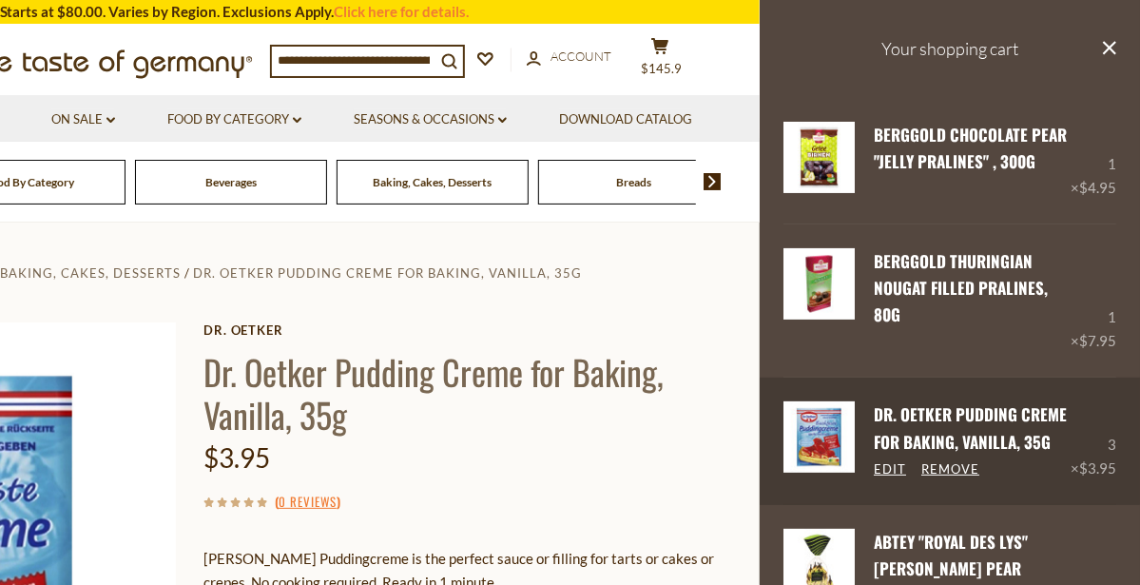
click at [1011, 404] on link "Dr. Oetker Pudding Creme for Baking, Vanilla, 35g" at bounding box center [970, 427] width 193 height 50
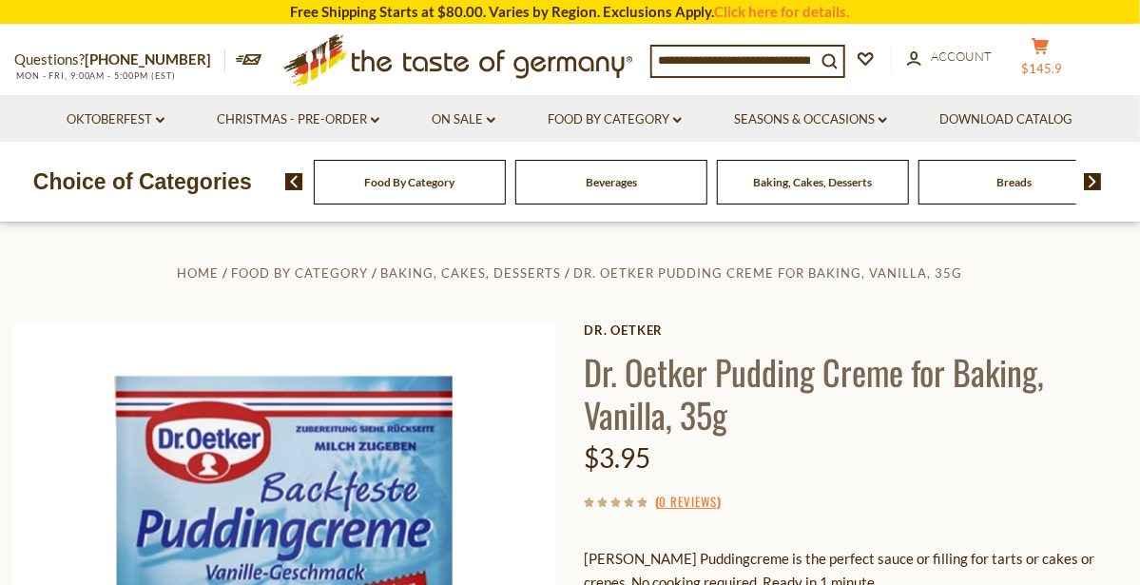
click at [1059, 58] on button "cart $145.9" at bounding box center [1040, 61] width 57 height 48
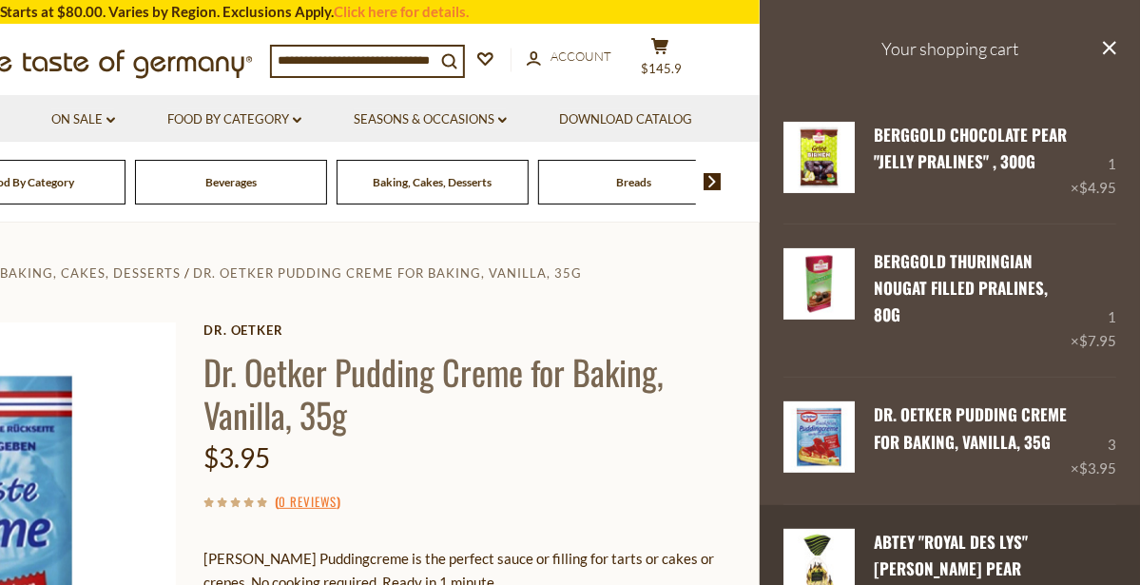
click at [1078, 529] on div "1 × $14.95" at bounding box center [1089, 595] width 54 height 132
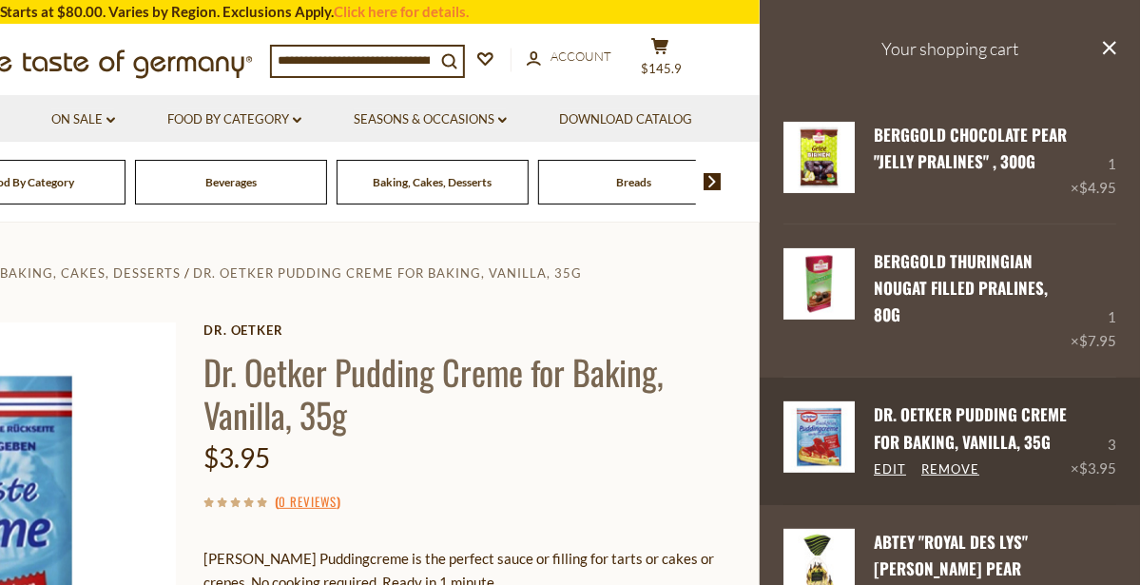
click at [1113, 417] on div "3 × $3.95" at bounding box center [1094, 440] width 46 height 78
click at [949, 461] on link "Remove" at bounding box center [951, 469] width 58 height 17
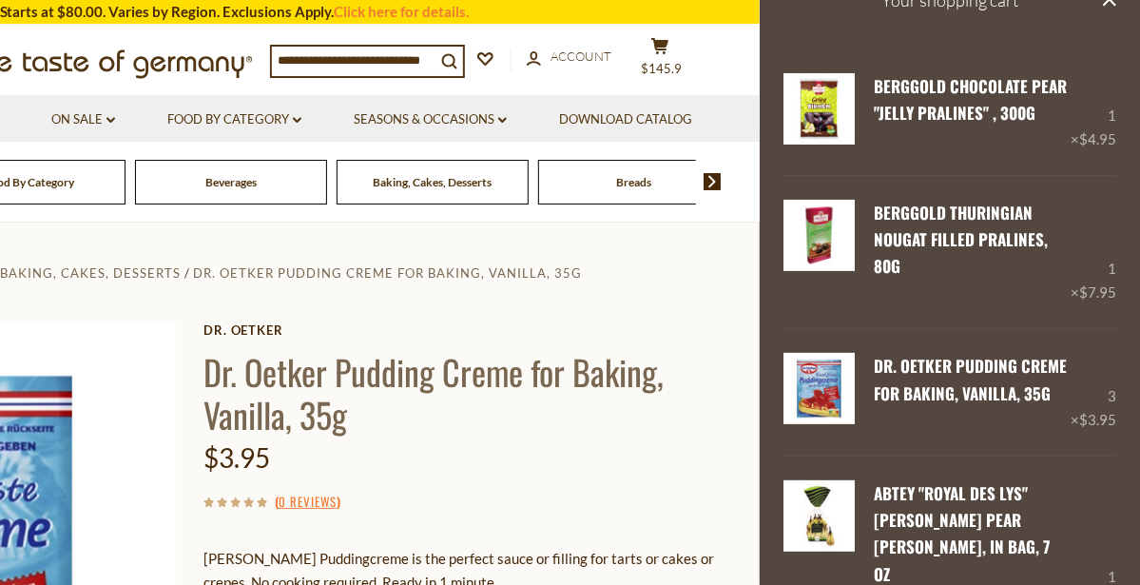
scroll to position [53, 0]
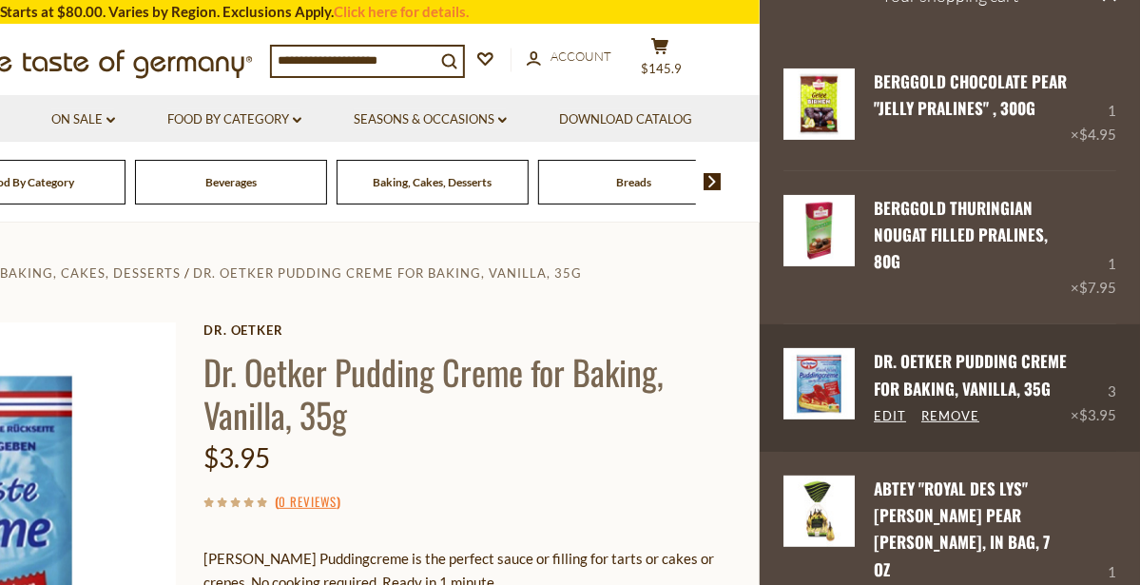
click at [1104, 367] on div "3 × $3.95" at bounding box center [1094, 387] width 46 height 78
click at [959, 408] on link "Remove" at bounding box center [951, 416] width 58 height 17
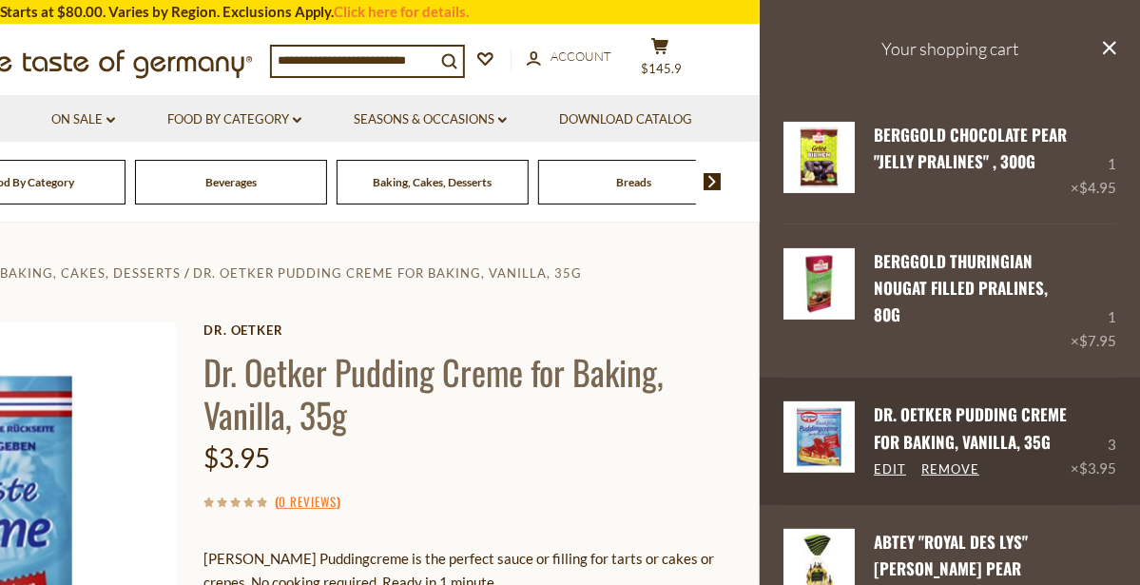
click at [1009, 407] on link "Dr. Oetker Pudding Creme for Baking, Vanilla, 35g" at bounding box center [970, 427] width 193 height 50
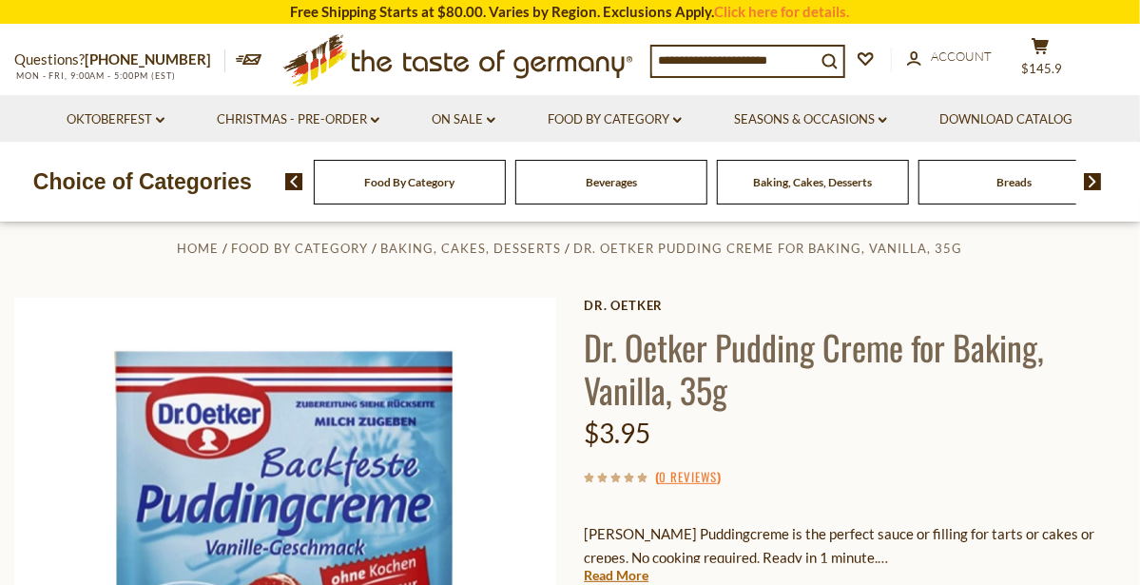
scroll to position [8, 0]
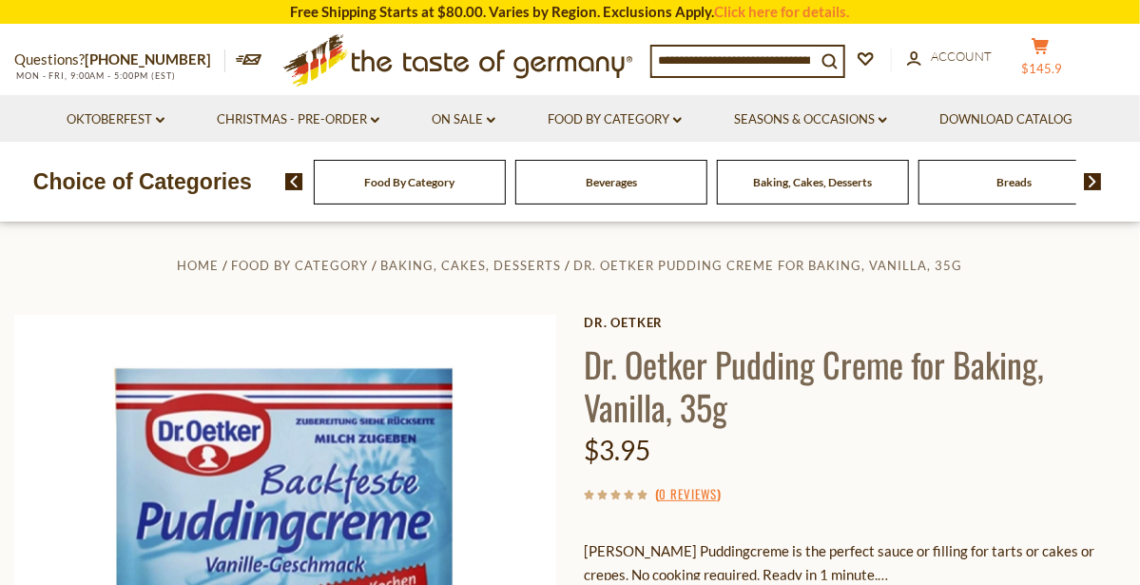
click at [1050, 49] on icon "cart" at bounding box center [1041, 46] width 18 height 16
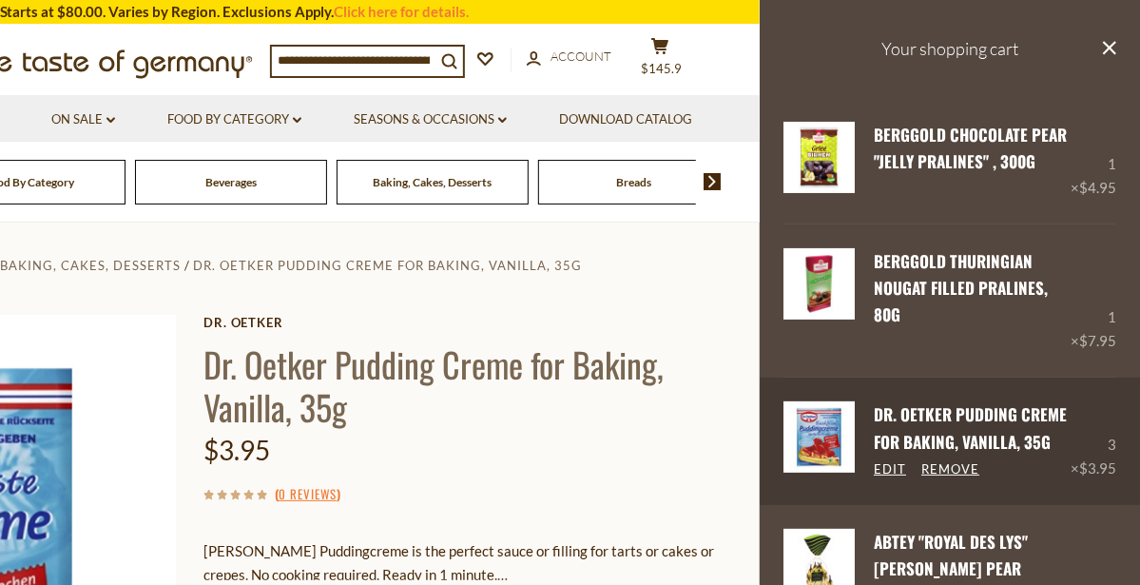
click at [1106, 412] on div "3 × $3.95" at bounding box center [1094, 440] width 46 height 78
click at [947, 461] on link "Remove" at bounding box center [951, 469] width 58 height 17
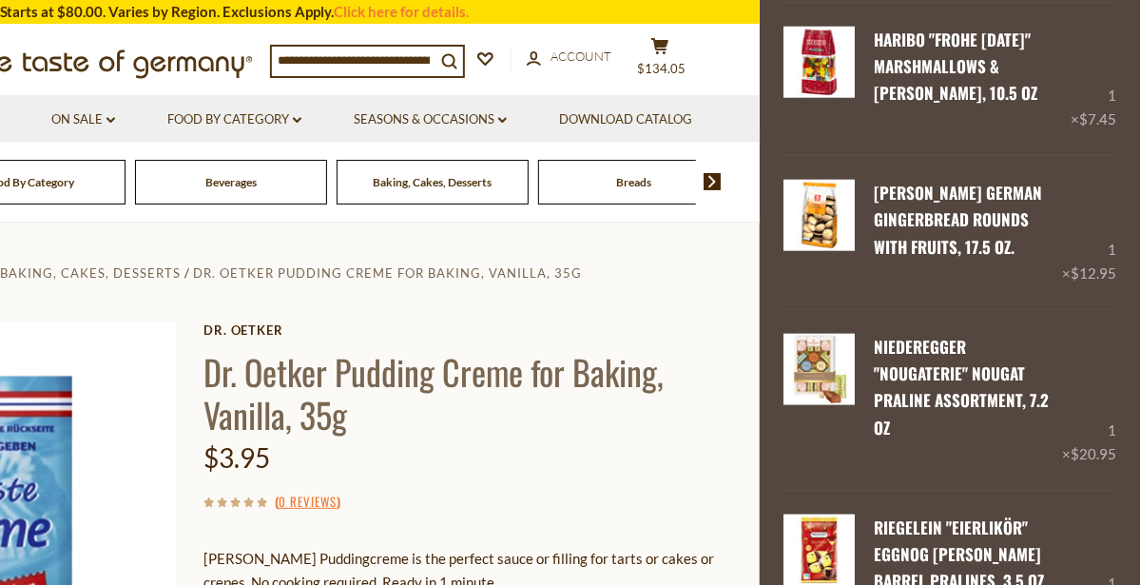
scroll to position [763, 0]
